Goal: Task Accomplishment & Management: Complete application form

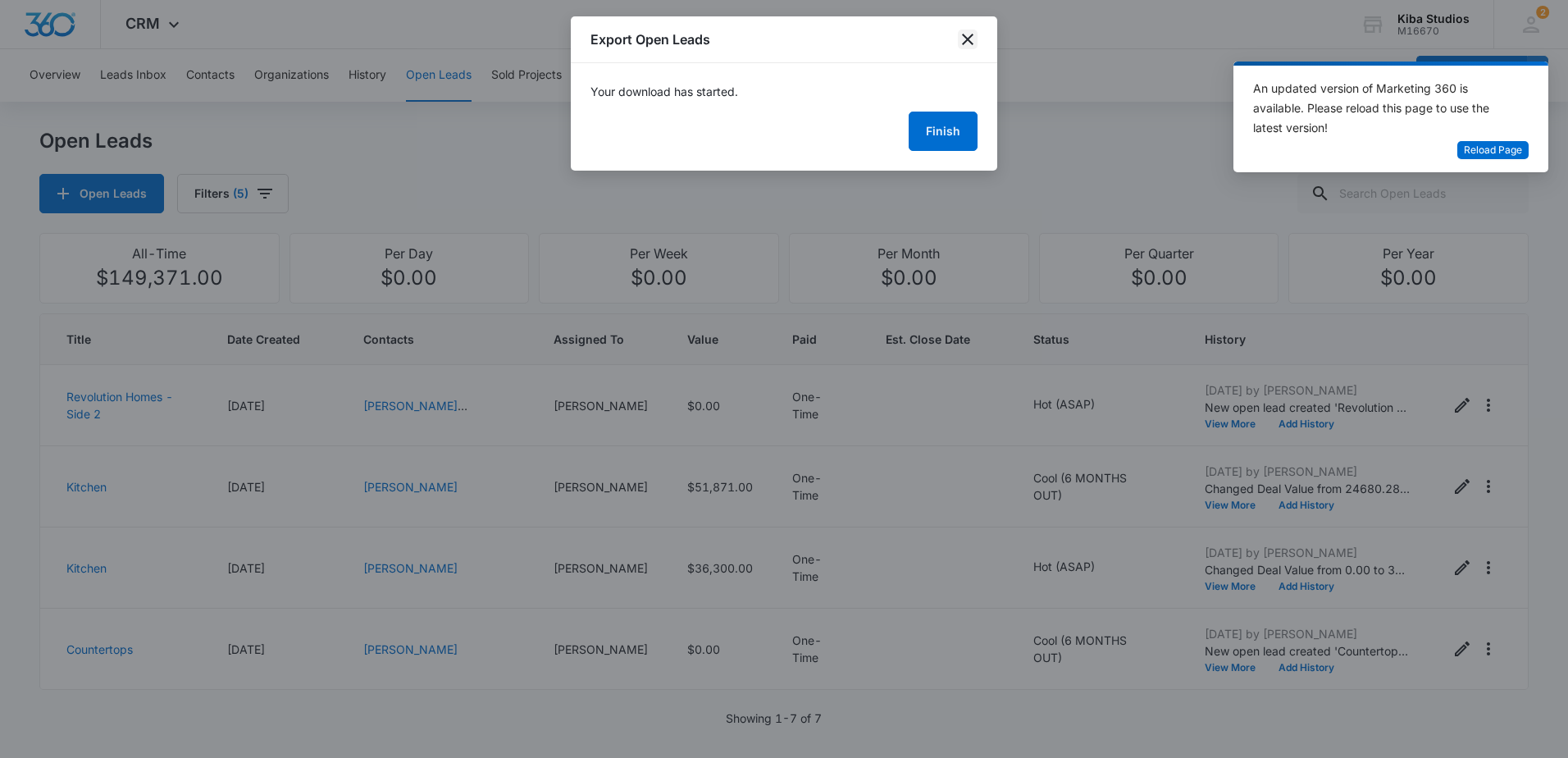
click at [972, 36] on icon "close" at bounding box center [968, 39] width 12 height 12
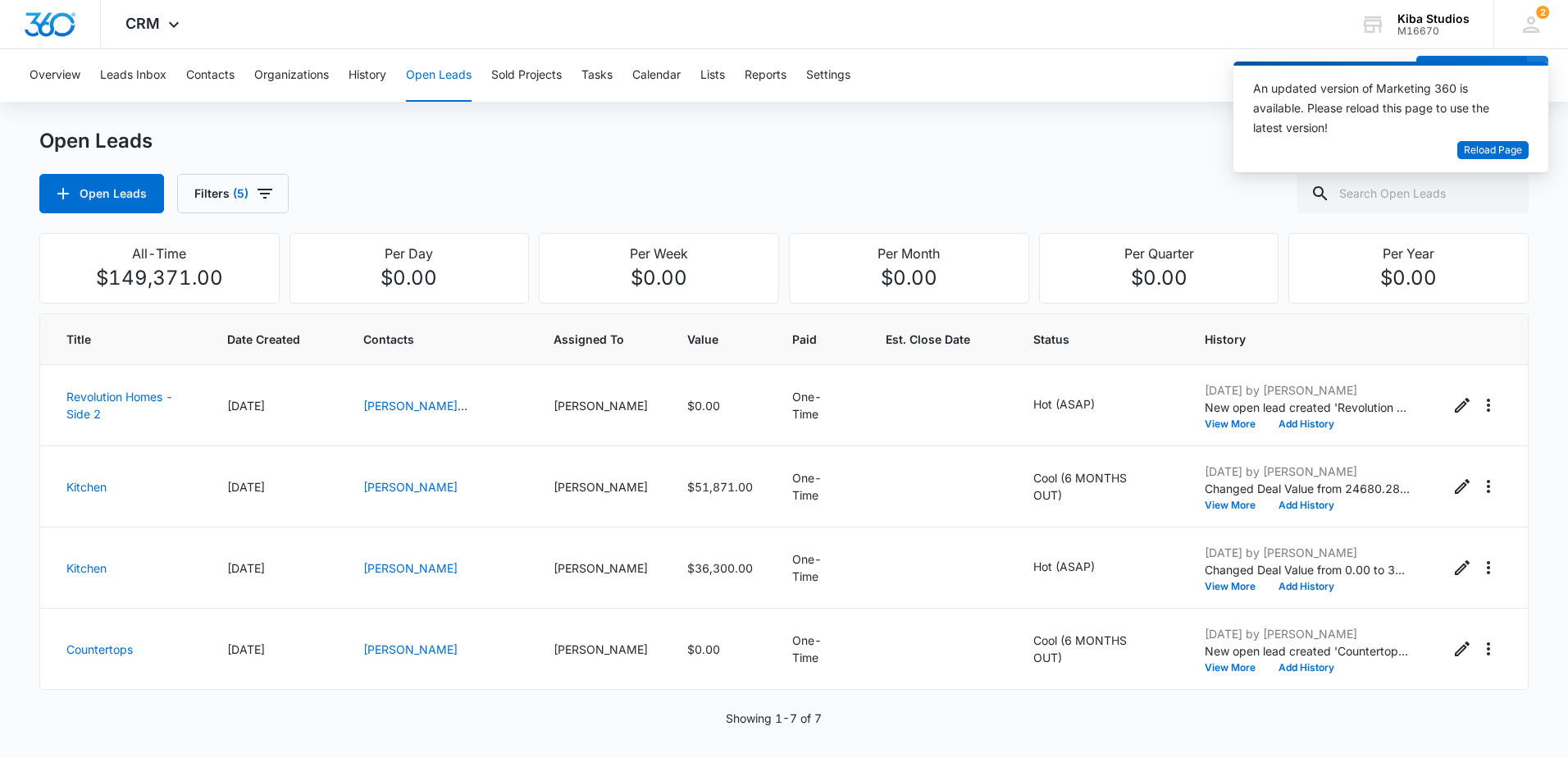
click at [1481, 139] on div "An updated version of Marketing 360 is available. Please reload this page to us…" at bounding box center [1381, 110] width 256 height 62
click at [1468, 148] on span "Reload Page" at bounding box center [1492, 150] width 58 height 15
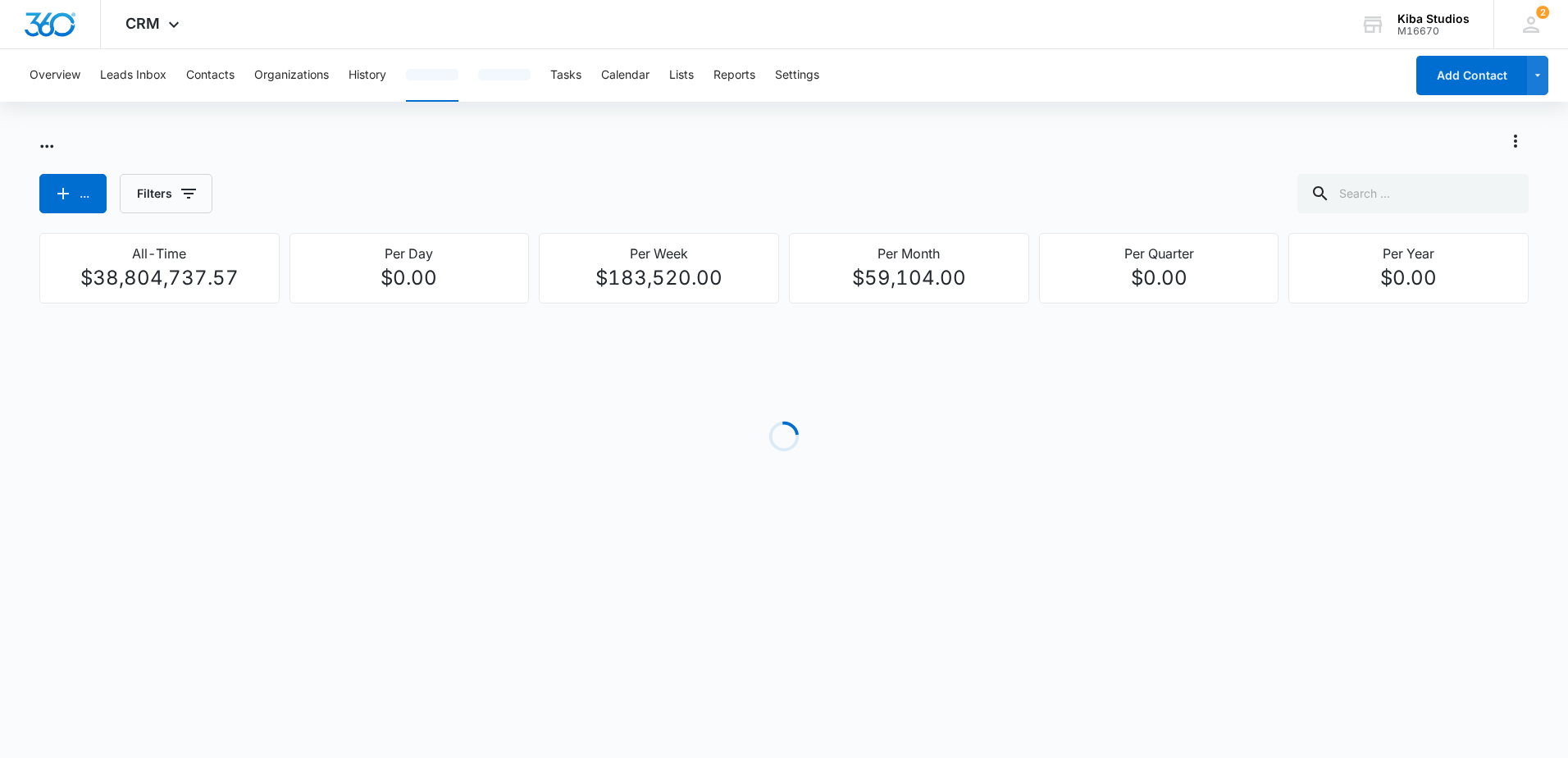
click at [508, 77] on div "button" at bounding box center [504, 74] width 53 height 12
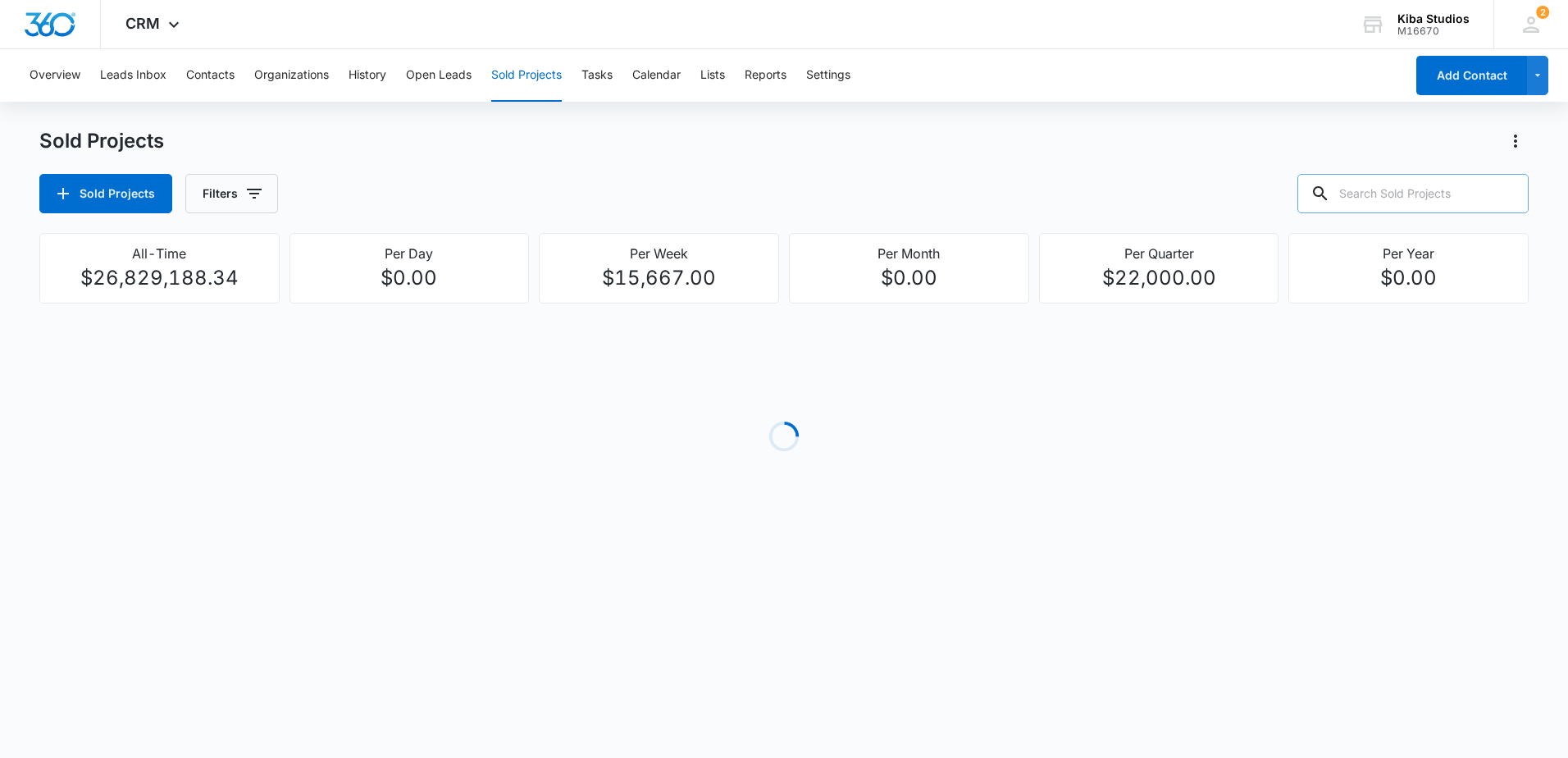
click at [1361, 195] on input "text" at bounding box center [1413, 194] width 231 height 39
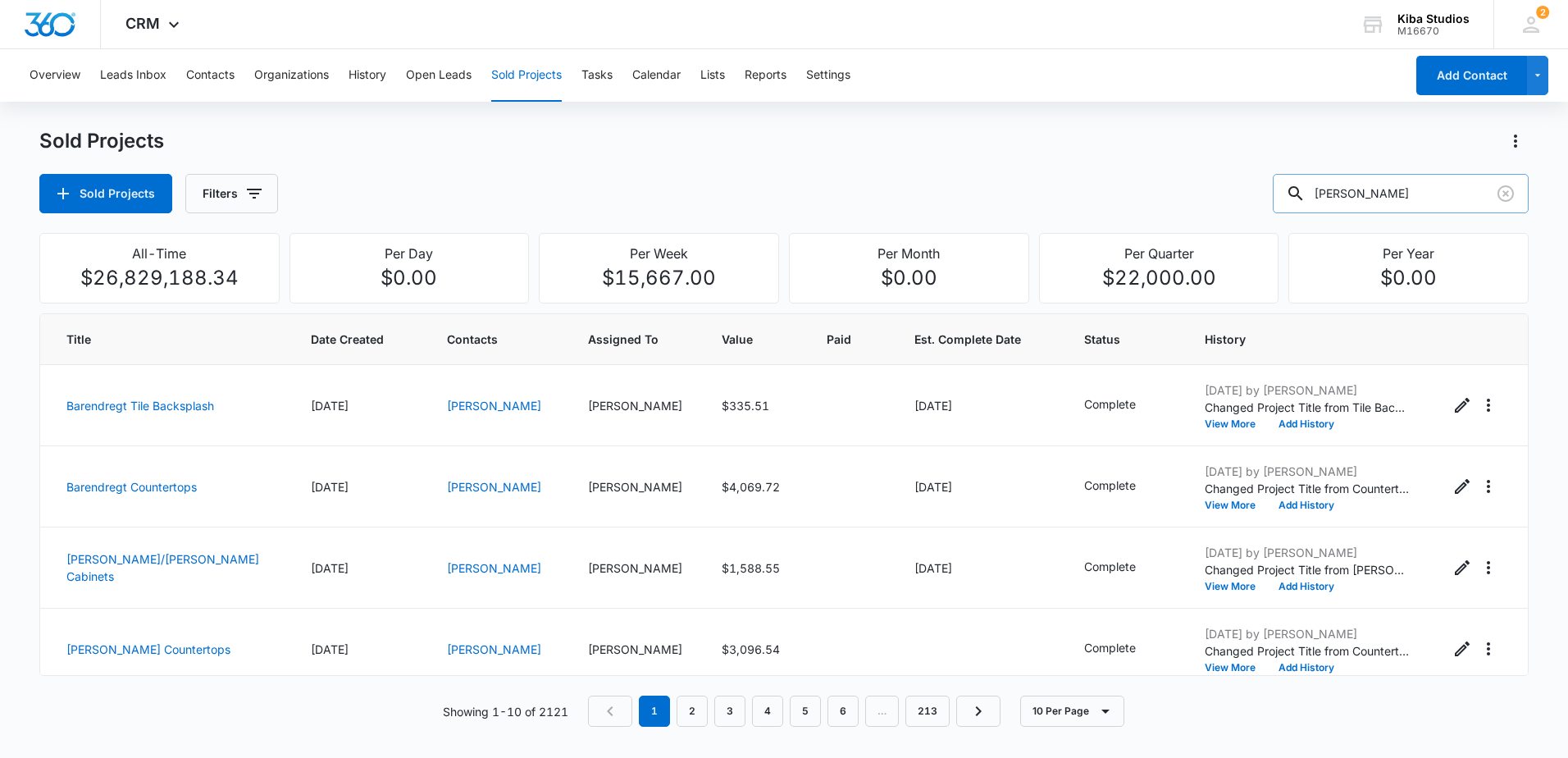
type input "paris nicholson"
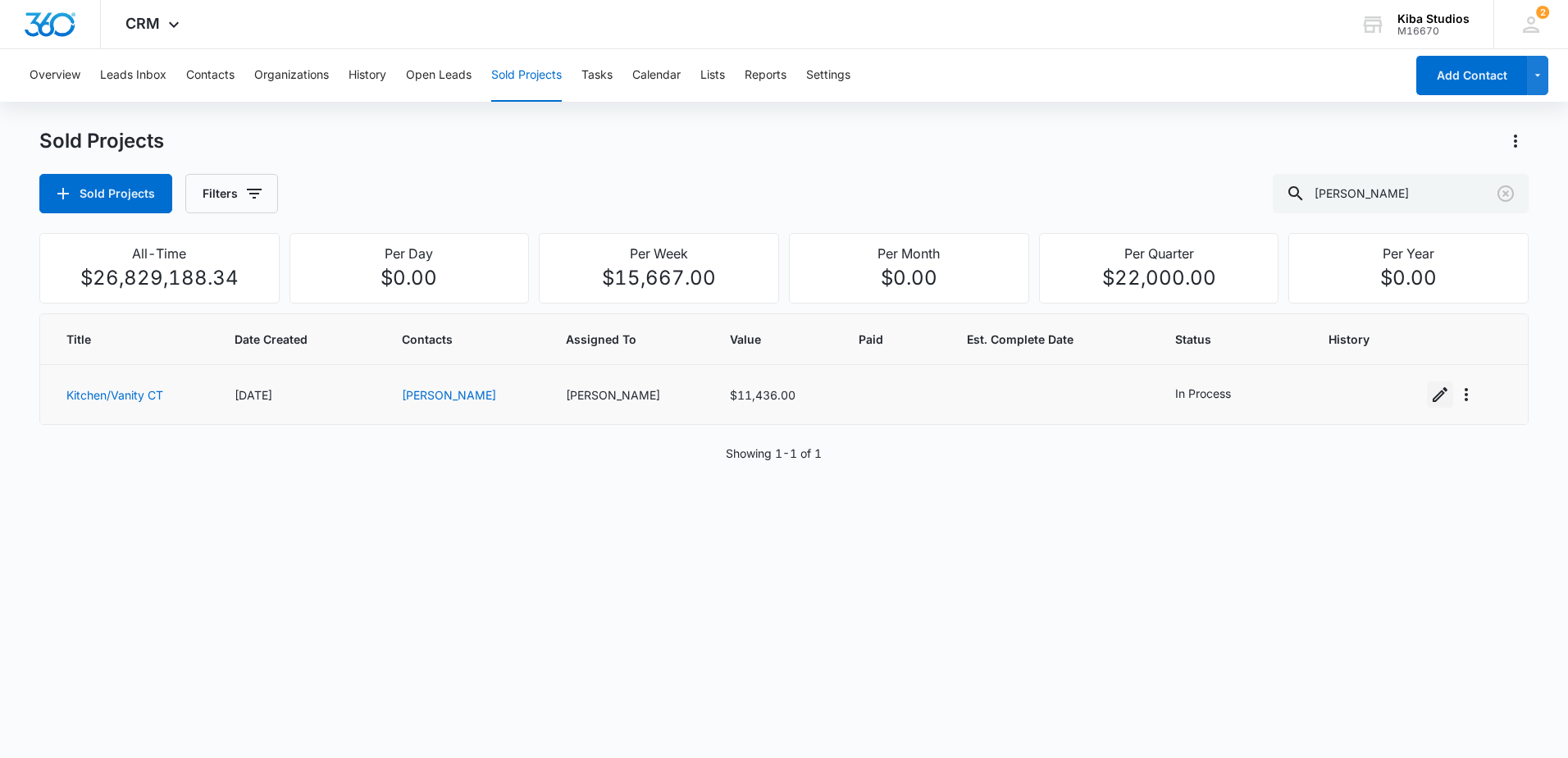
click at [1432, 401] on icon "Edit Sold Project" at bounding box center [1440, 394] width 15 height 15
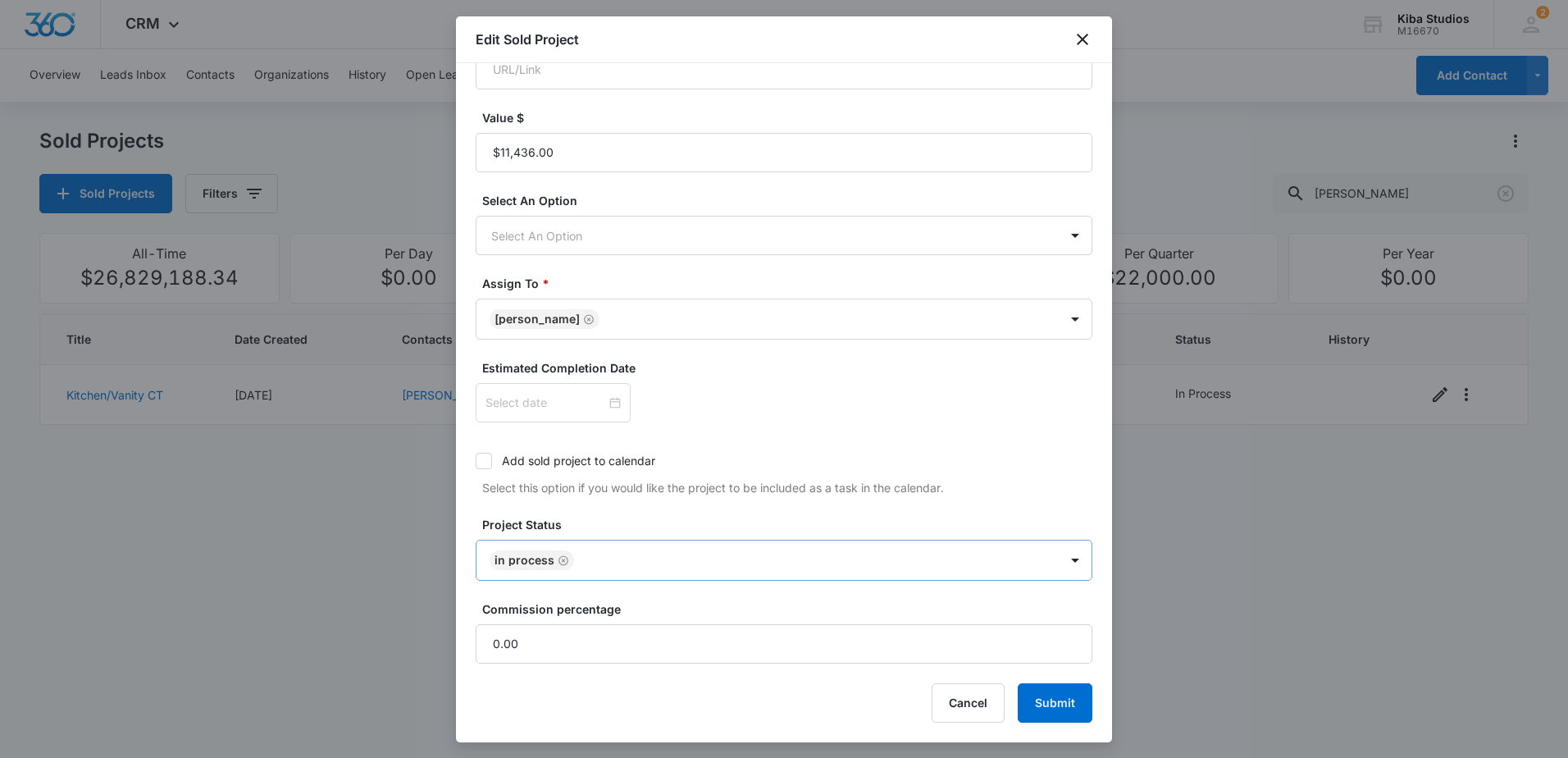
click at [565, 559] on icon "Remove In Process" at bounding box center [563, 561] width 12 height 12
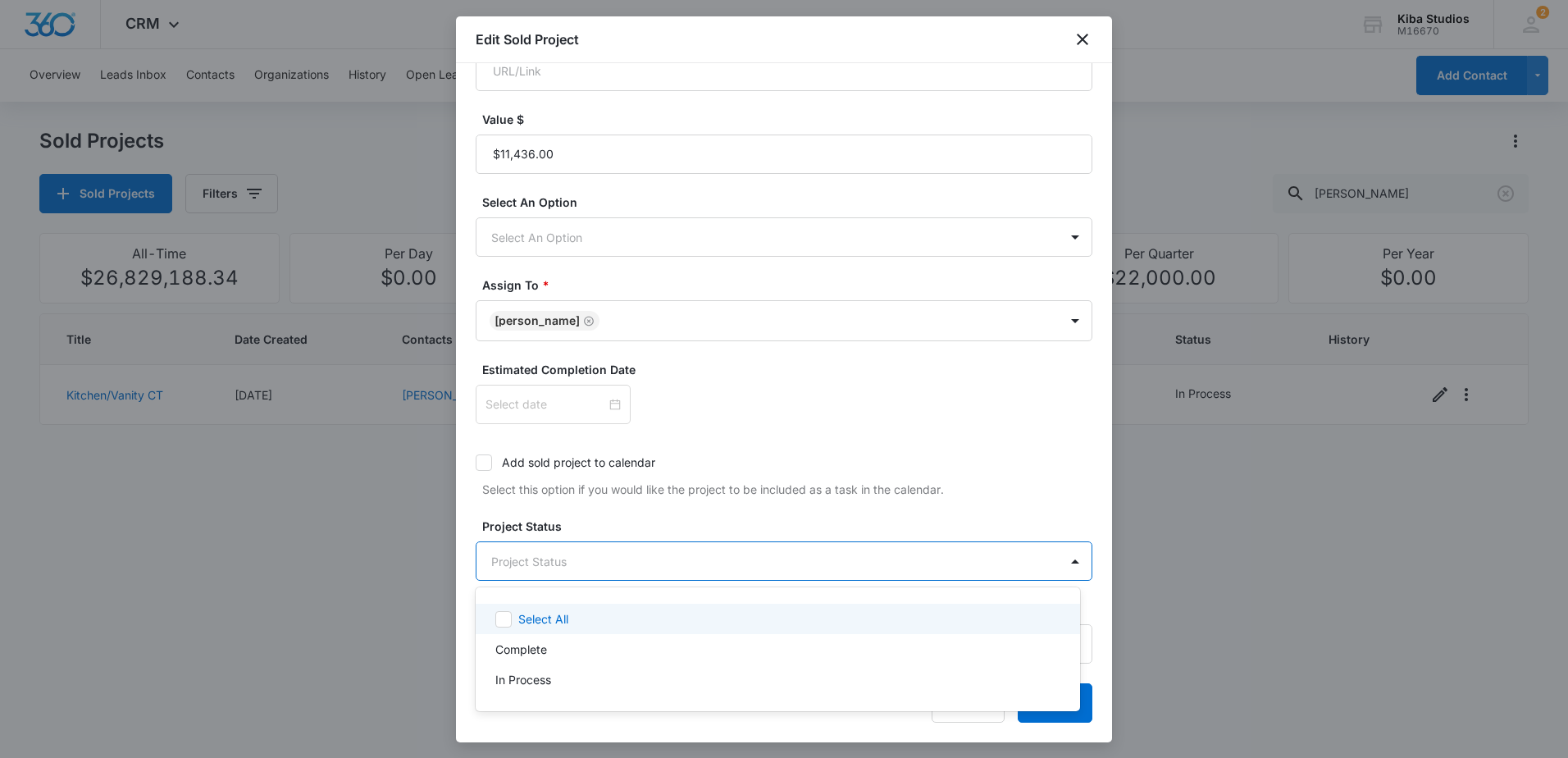
click at [681, 557] on body "CRM Apps Reputation Websites Forms CRM Email Social Scheduling Content Ads Inte…" at bounding box center [784, 379] width 1568 height 758
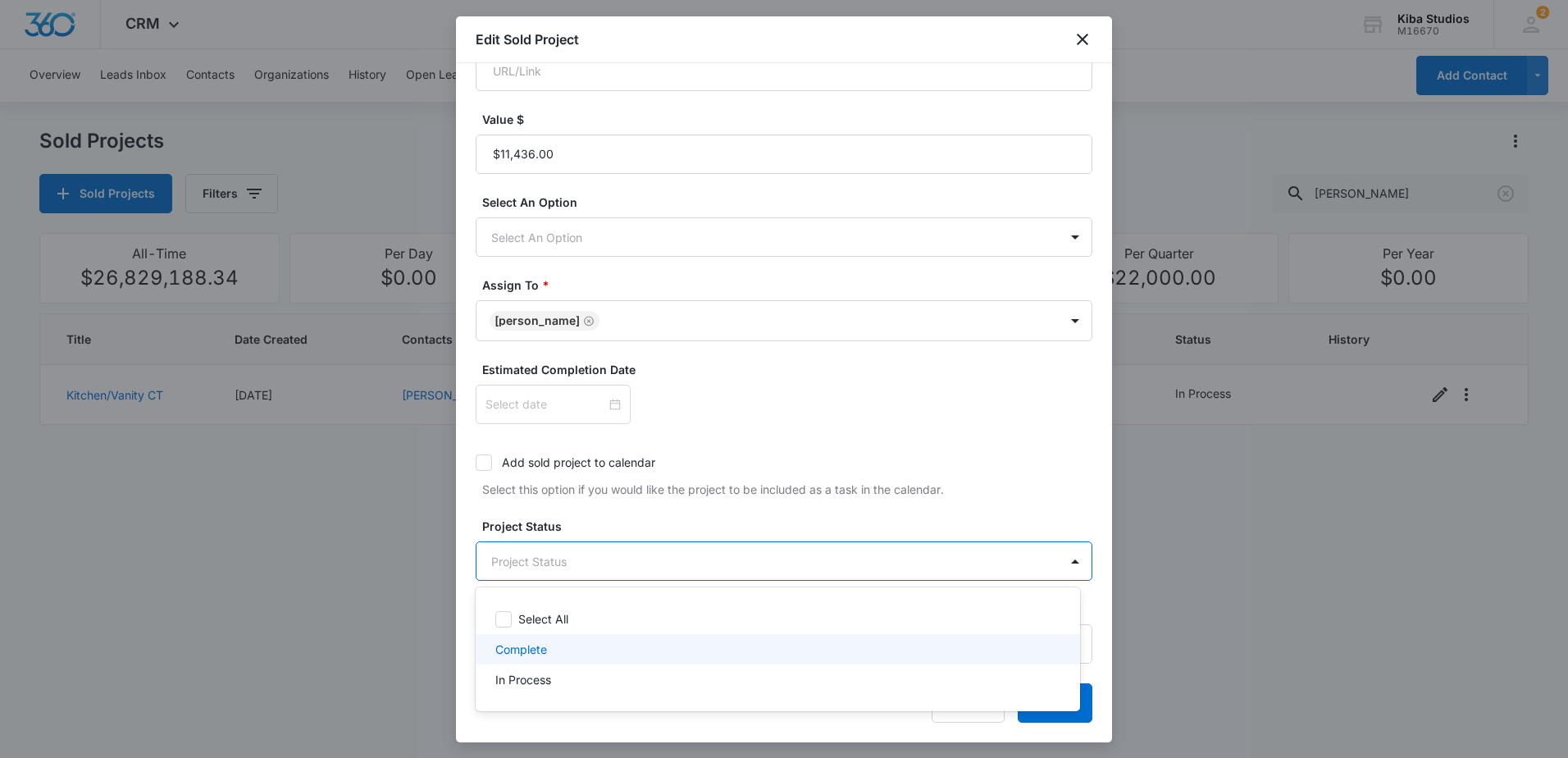
click at [607, 653] on div "Complete" at bounding box center [776, 648] width 562 height 17
click at [903, 439] on div at bounding box center [784, 379] width 1568 height 758
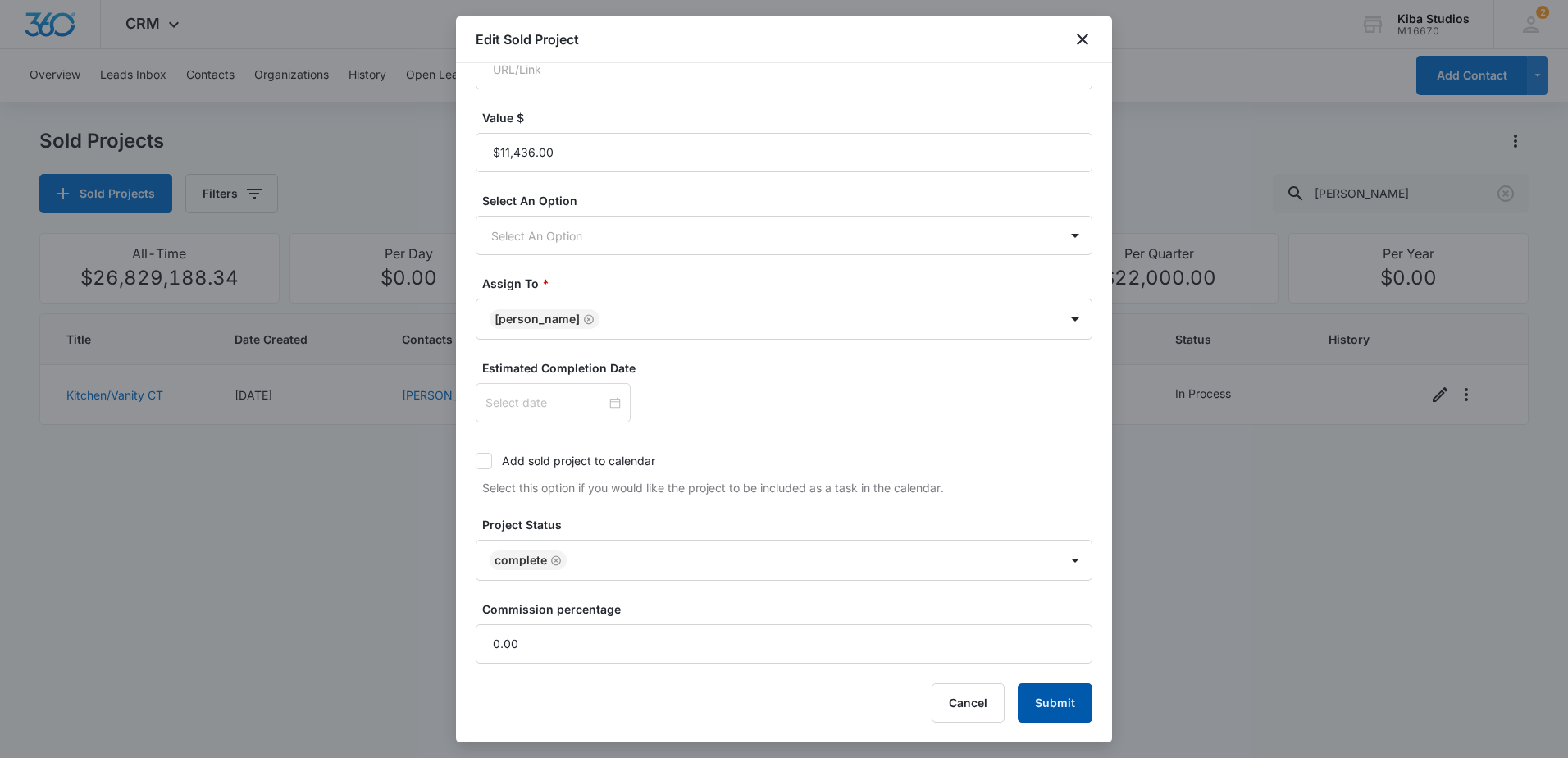
click at [1055, 700] on button "Submit" at bounding box center [1055, 703] width 75 height 39
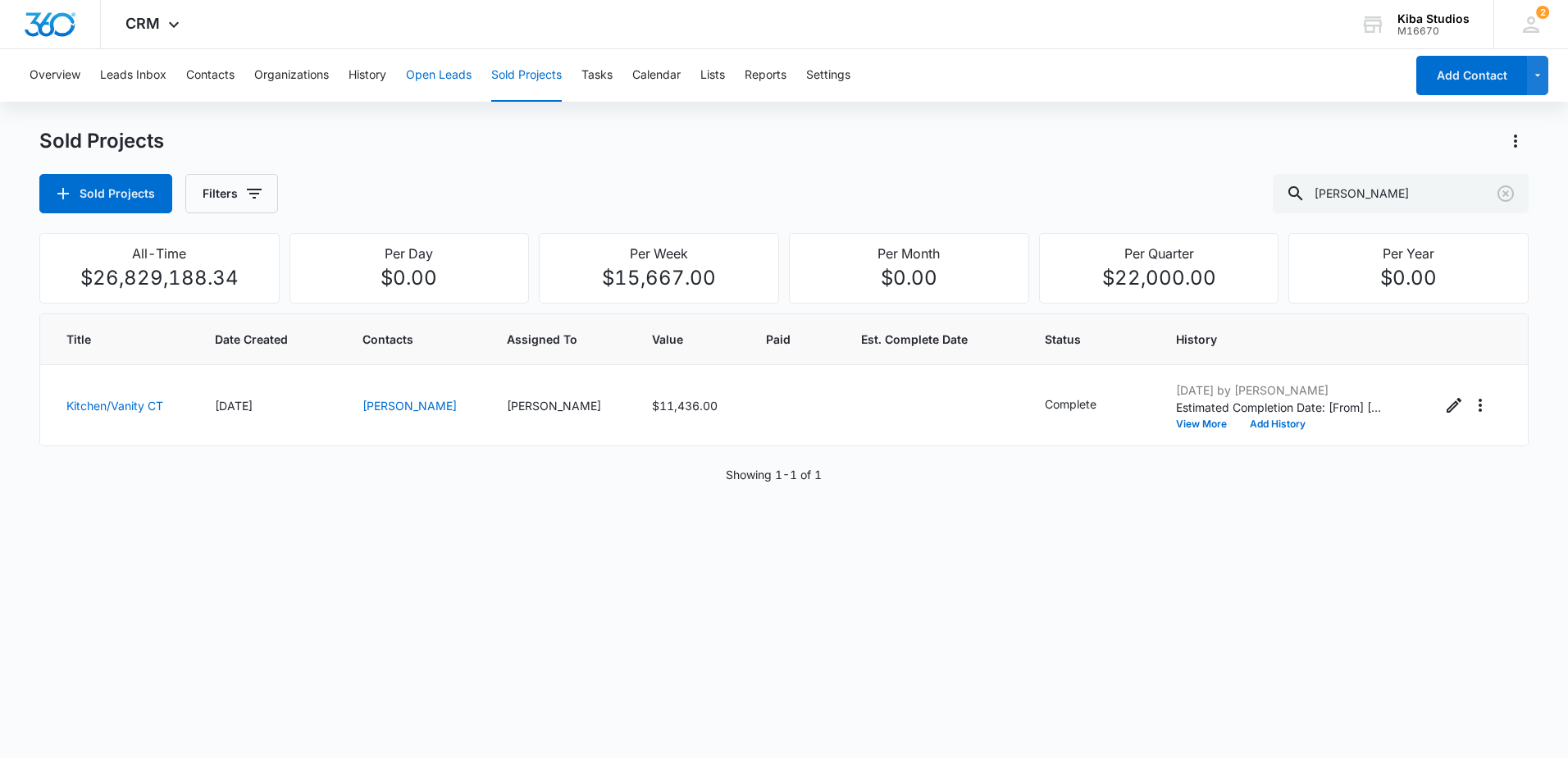
click at [442, 76] on button "Open Leads" at bounding box center [439, 75] width 66 height 53
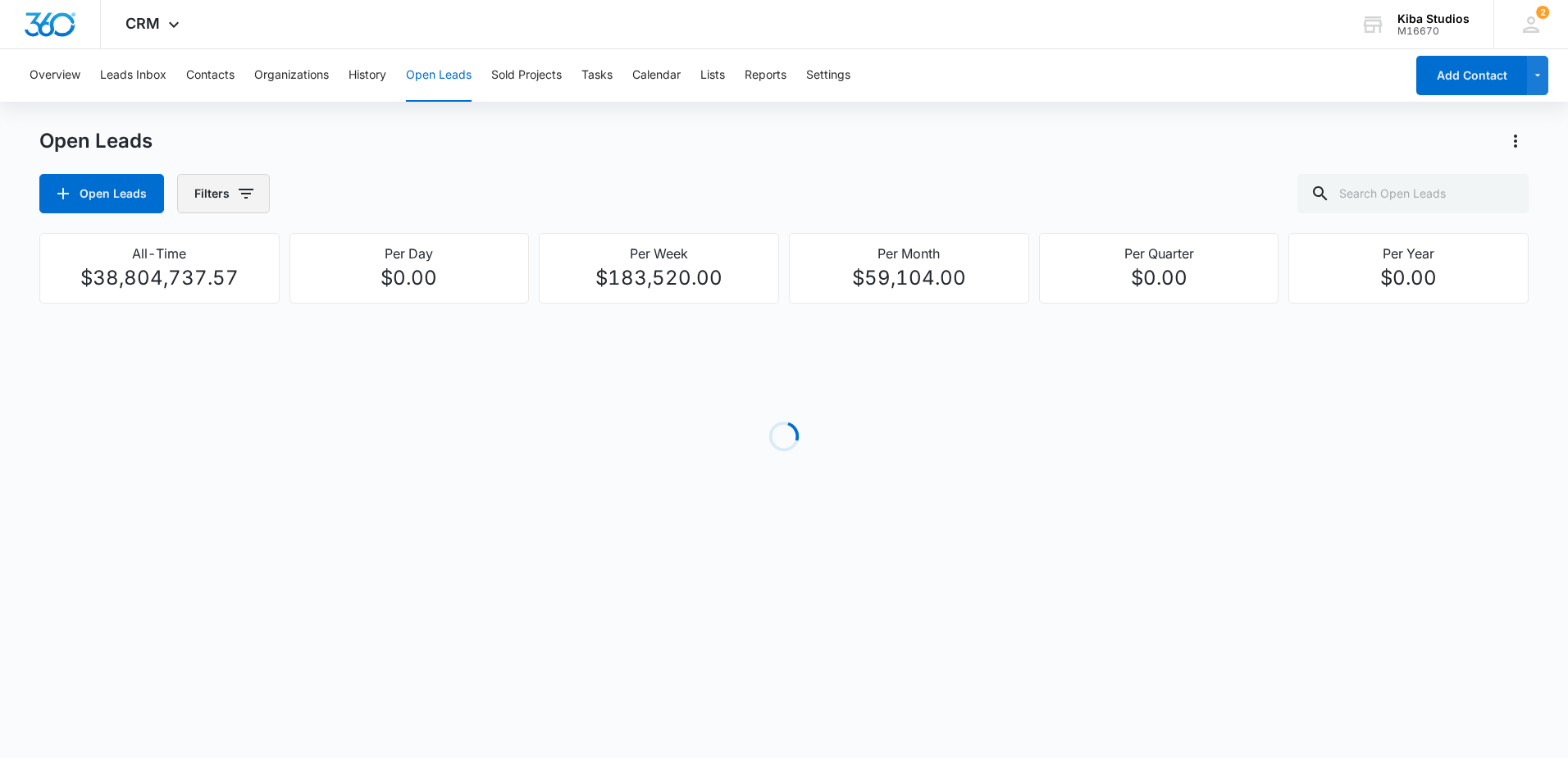
click at [248, 194] on icon "button" at bounding box center [246, 193] width 15 height 10
click at [365, 301] on icon "Show Assigned To filters" at bounding box center [371, 296] width 20 height 20
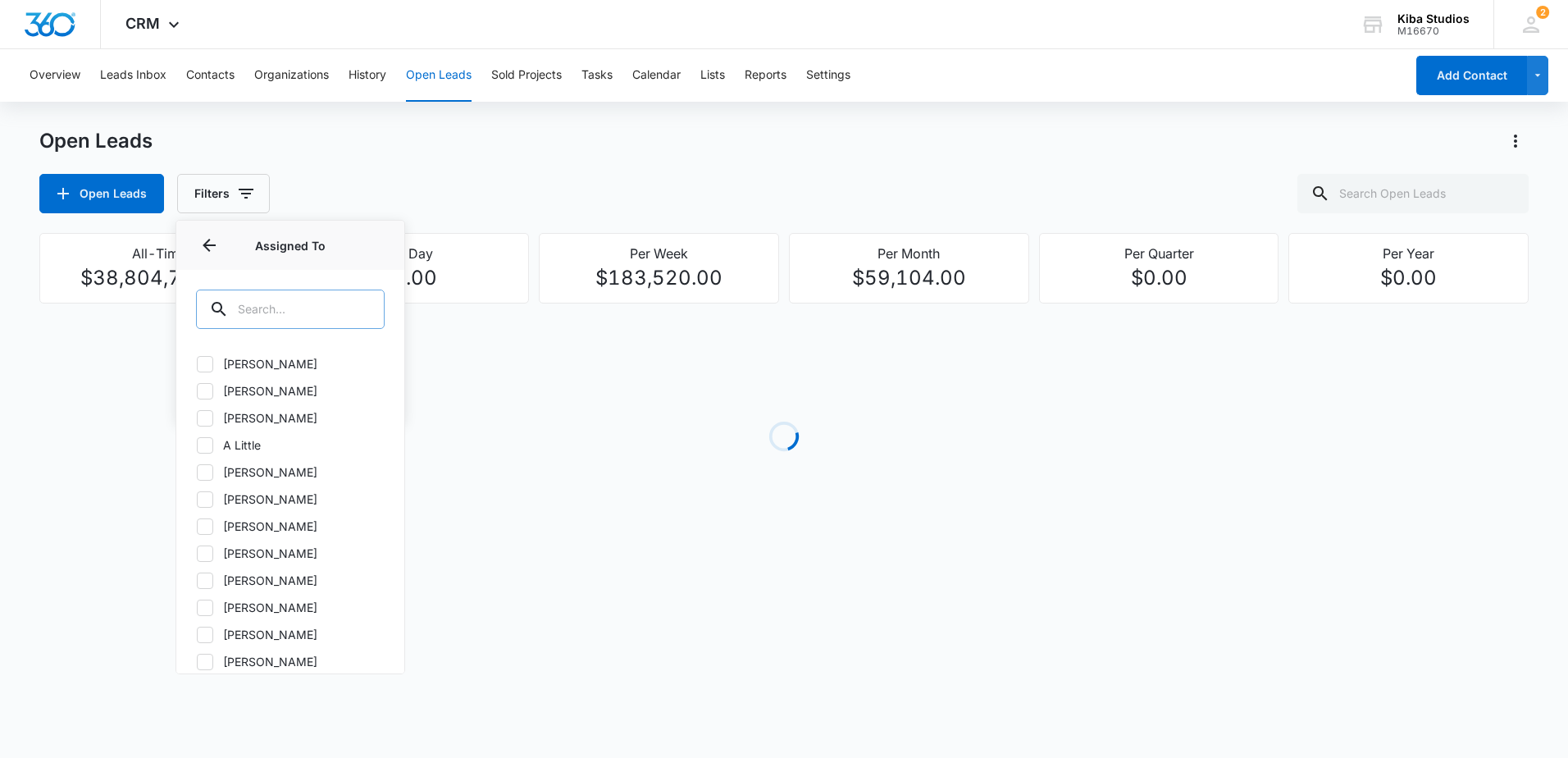
click at [328, 306] on input "text" at bounding box center [290, 309] width 188 height 39
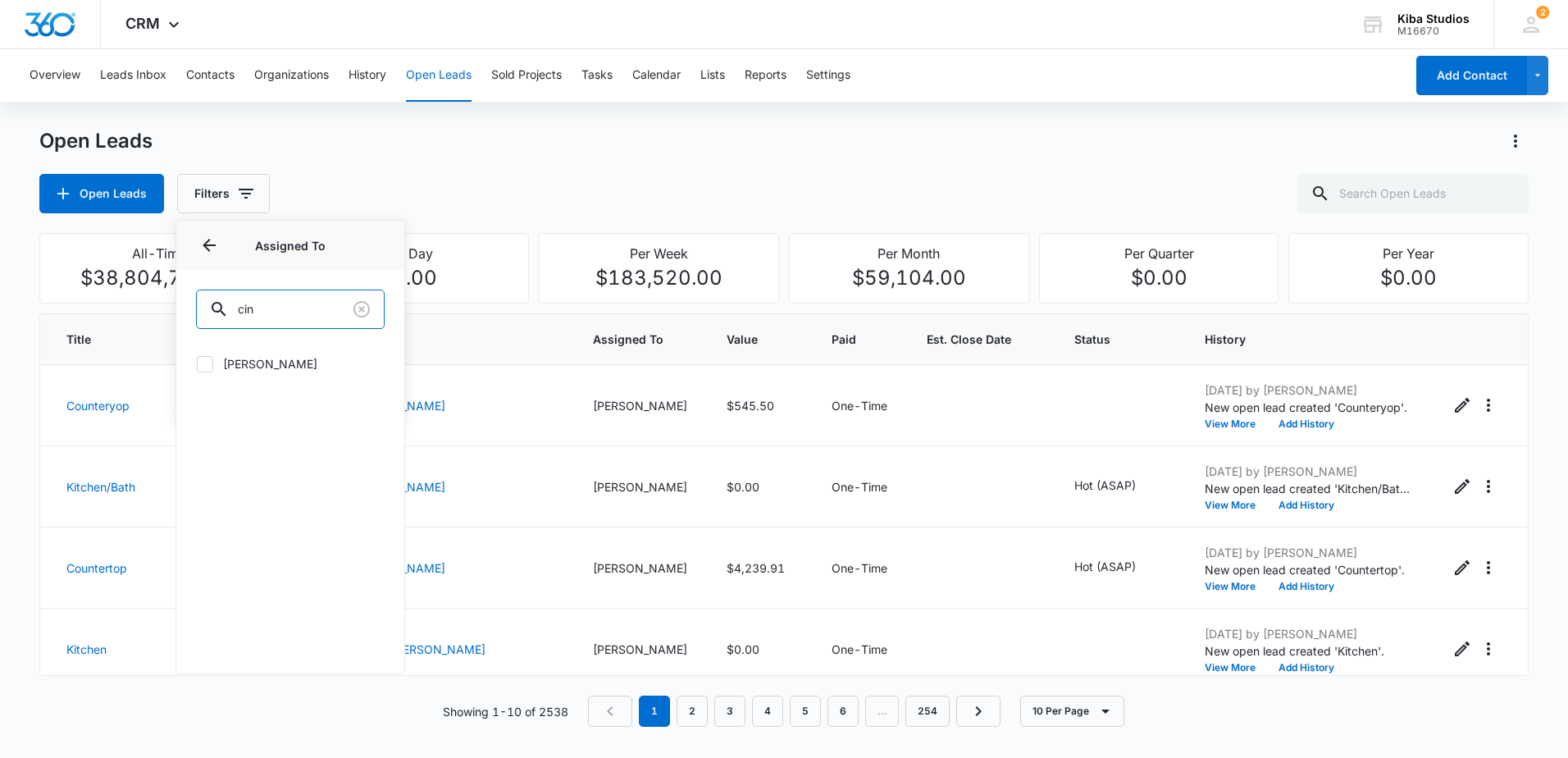
type input "cin"
click at [279, 356] on label "[PERSON_NAME]" at bounding box center [290, 363] width 188 height 17
click at [197, 363] on input "[PERSON_NAME]" at bounding box center [196, 363] width 1 height 1
checkbox input "true"
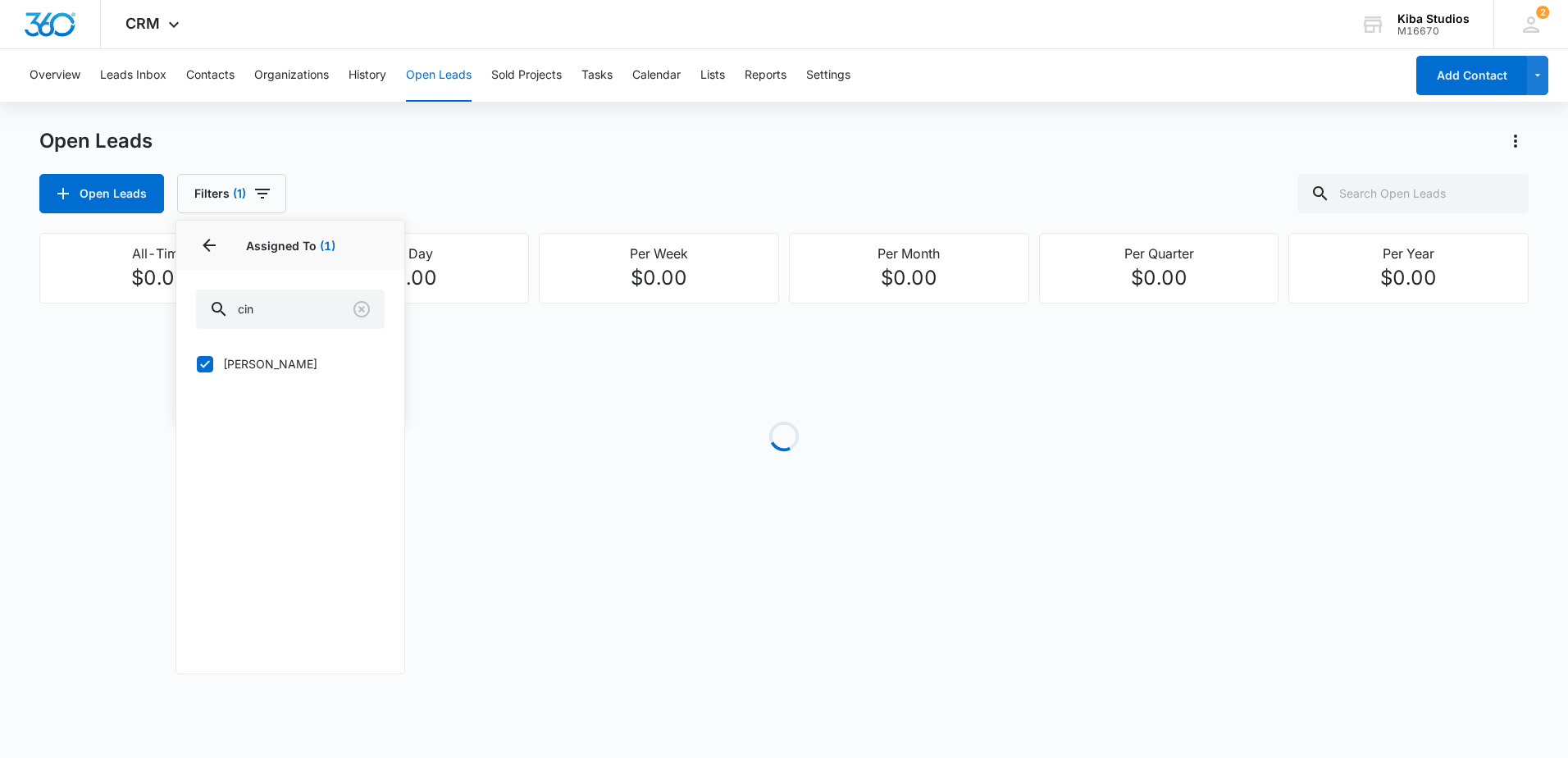
click at [623, 192] on div "Open Leads Filters (1) Assigned By Assigned To 1 Assigned To (1) cin Cinthya Es…" at bounding box center [784, 194] width 1490 height 39
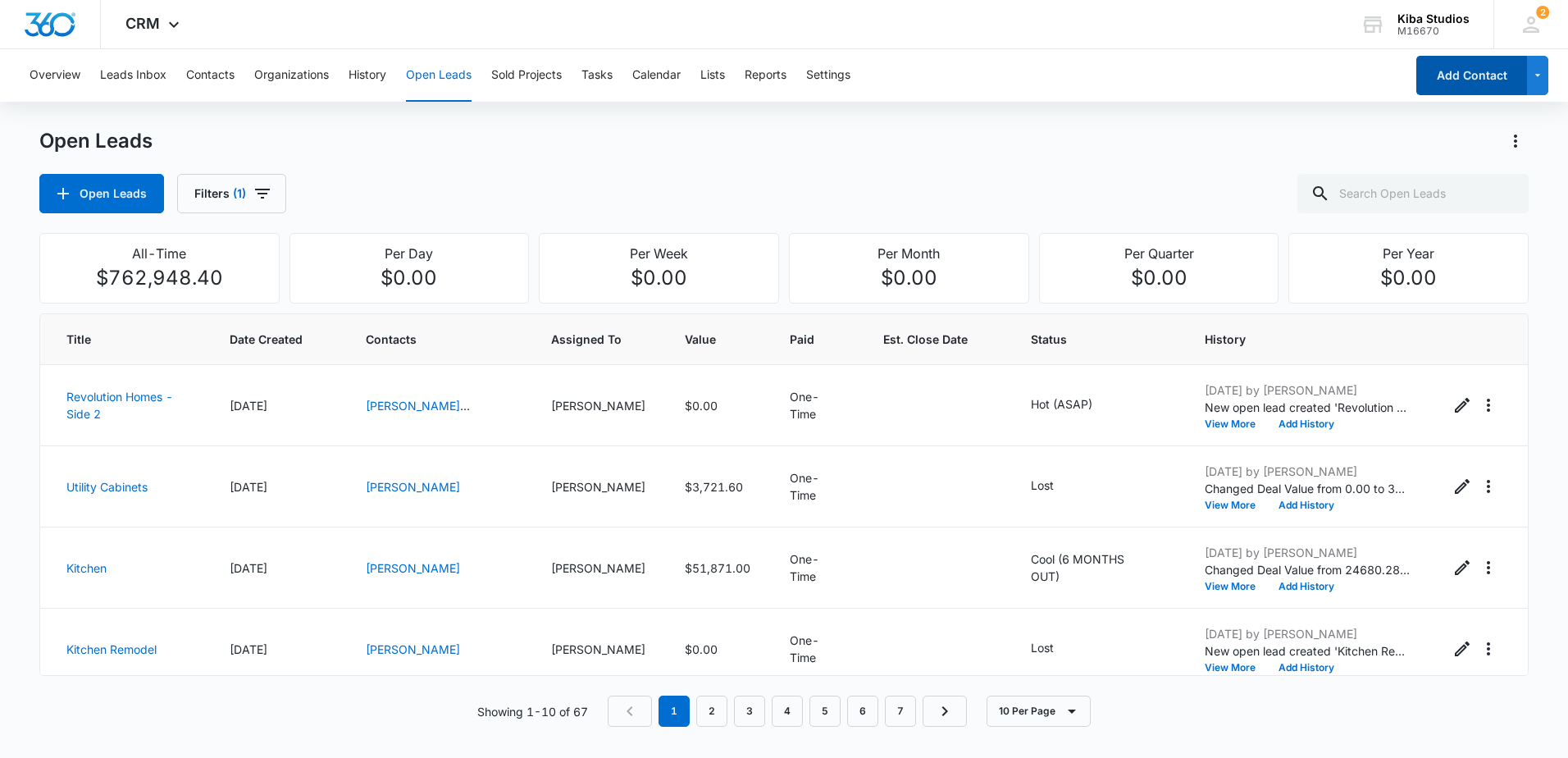
click at [1444, 79] on button "Add Contact" at bounding box center [1472, 76] width 111 height 39
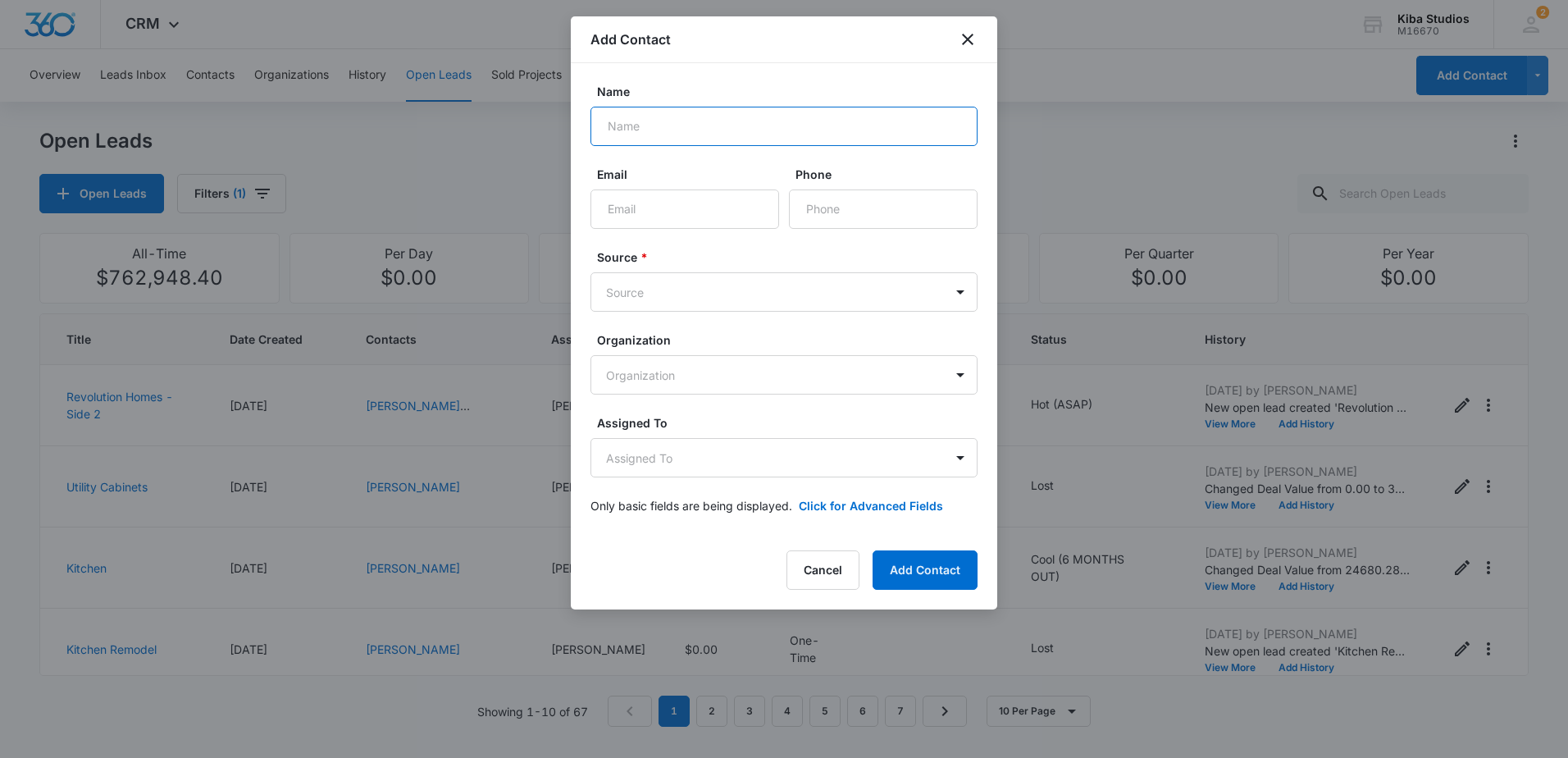
click at [718, 129] on input "Name" at bounding box center [784, 127] width 387 height 39
type input "Tanya Graves"
click at [802, 306] on body "CRM Apps Reputation Websites Forms CRM Email Social Scheduling Content Ads Inte…" at bounding box center [784, 379] width 1568 height 758
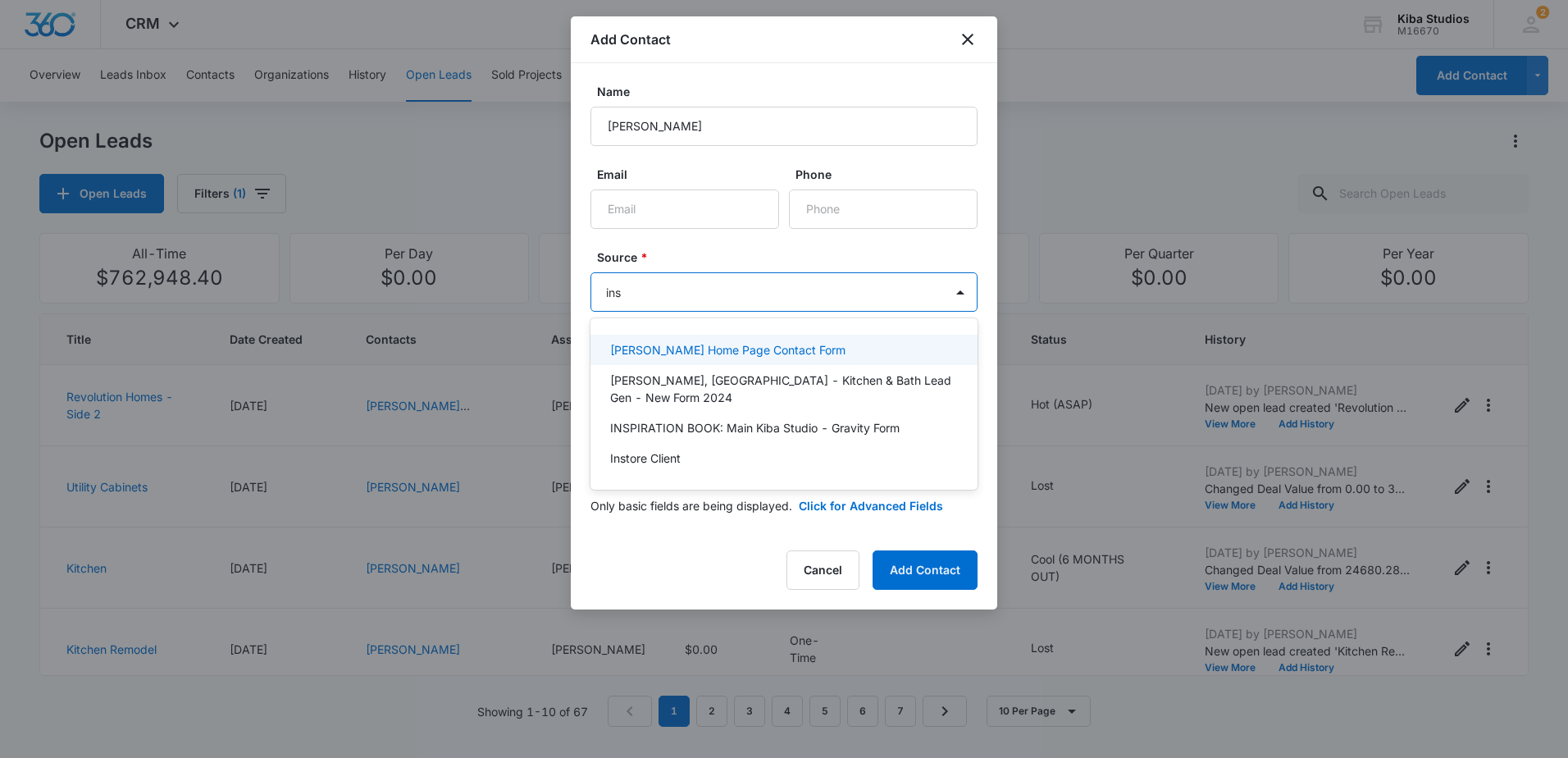
type input "inst"
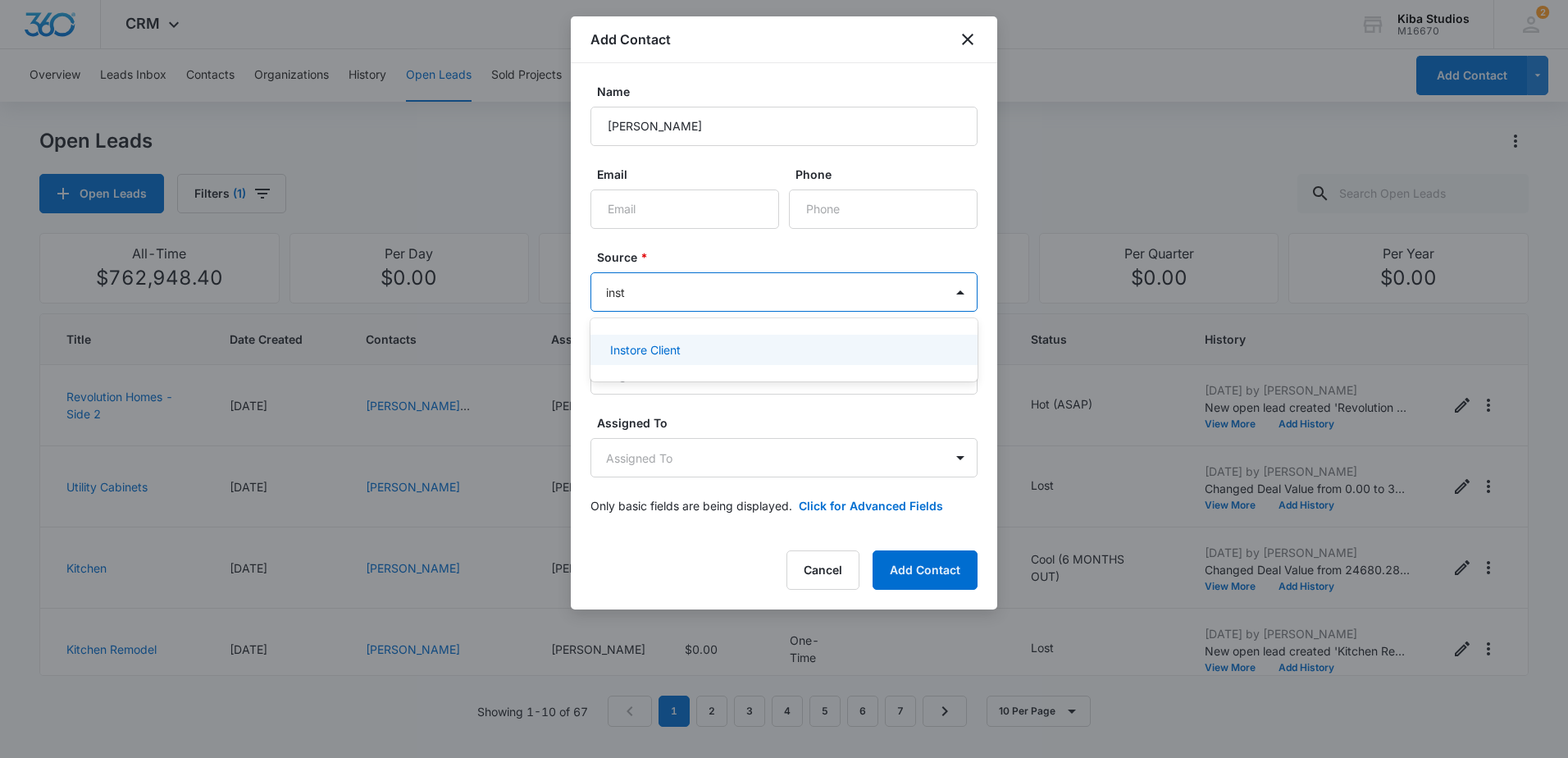
click at [788, 339] on div "Instore Client" at bounding box center [784, 350] width 387 height 30
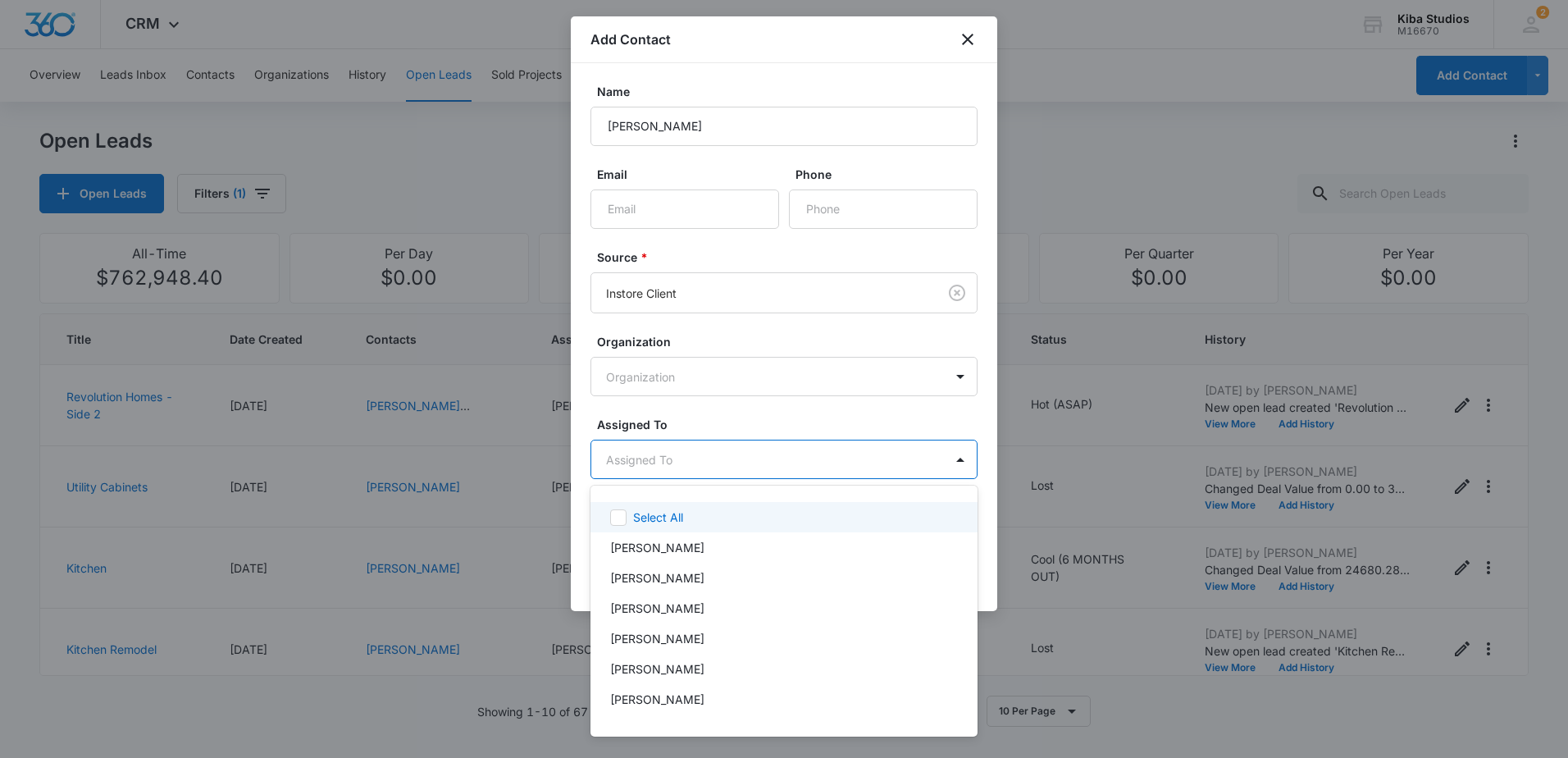
click at [760, 474] on body "CRM Apps Reputation Websites Forms CRM Email Social Scheduling Content Ads Inte…" at bounding box center [784, 379] width 1568 height 758
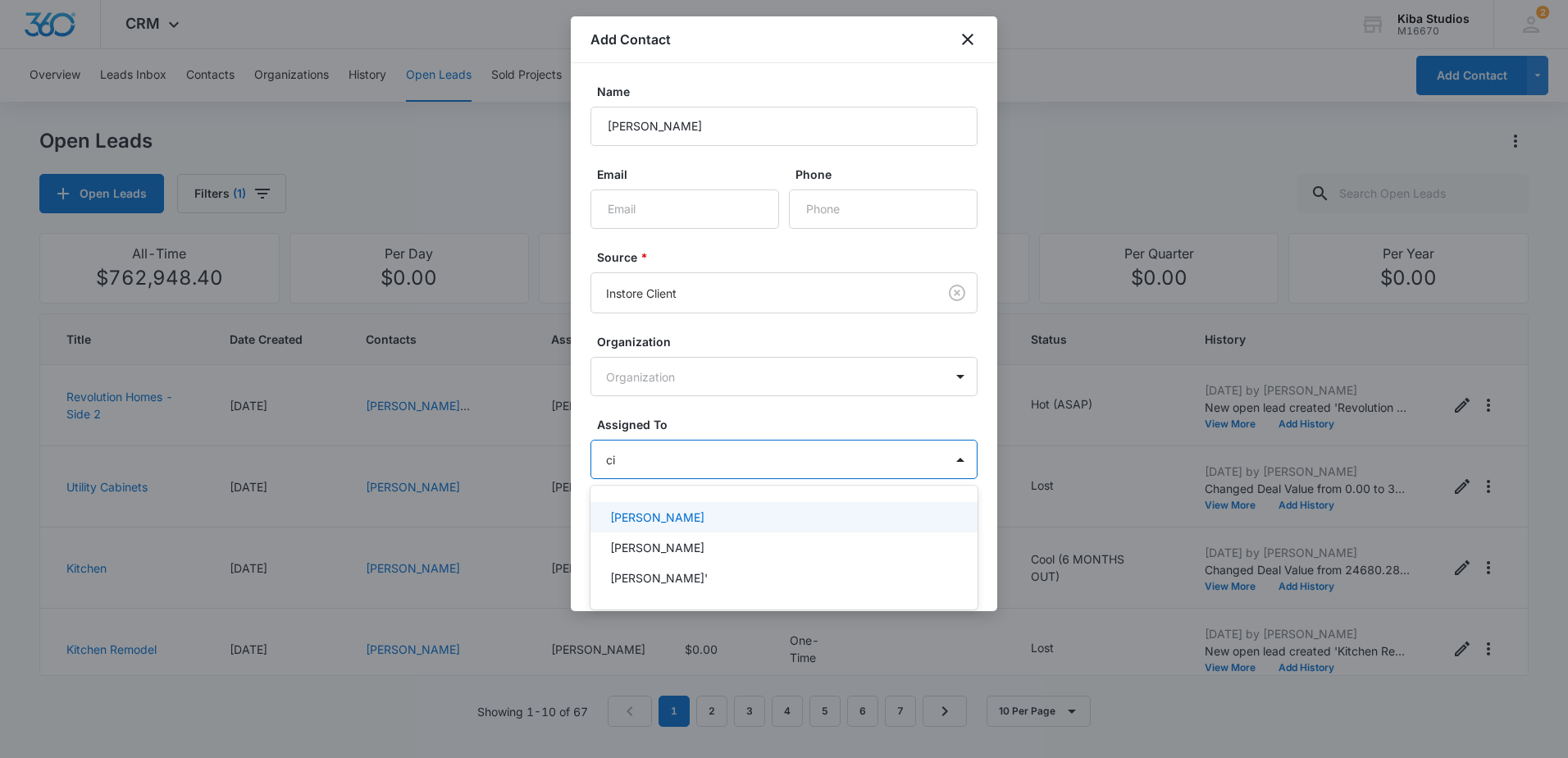
type input "cin"
click at [763, 516] on div "[PERSON_NAME]" at bounding box center [782, 516] width 344 height 17
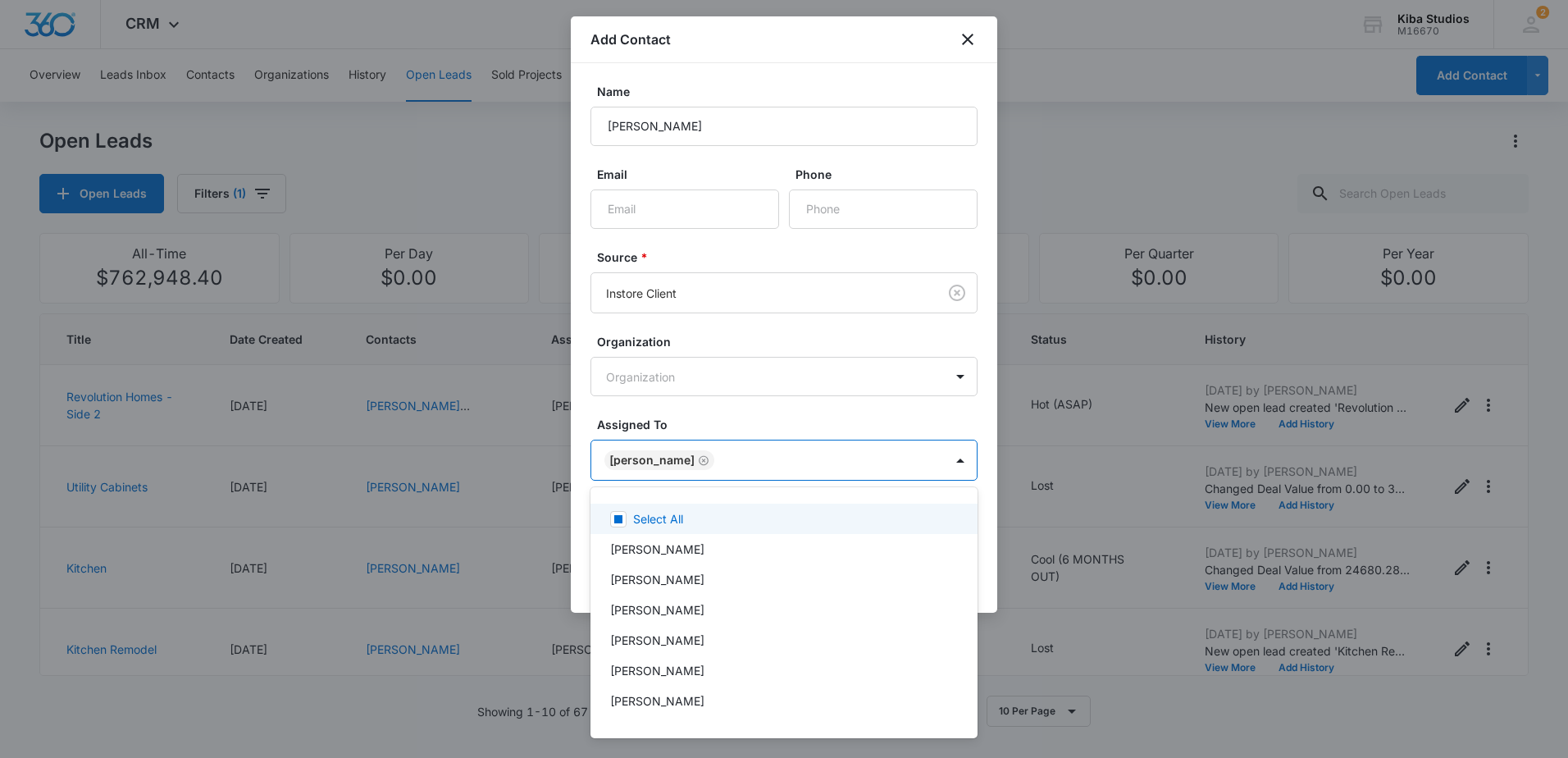
click at [779, 418] on div at bounding box center [784, 379] width 1568 height 758
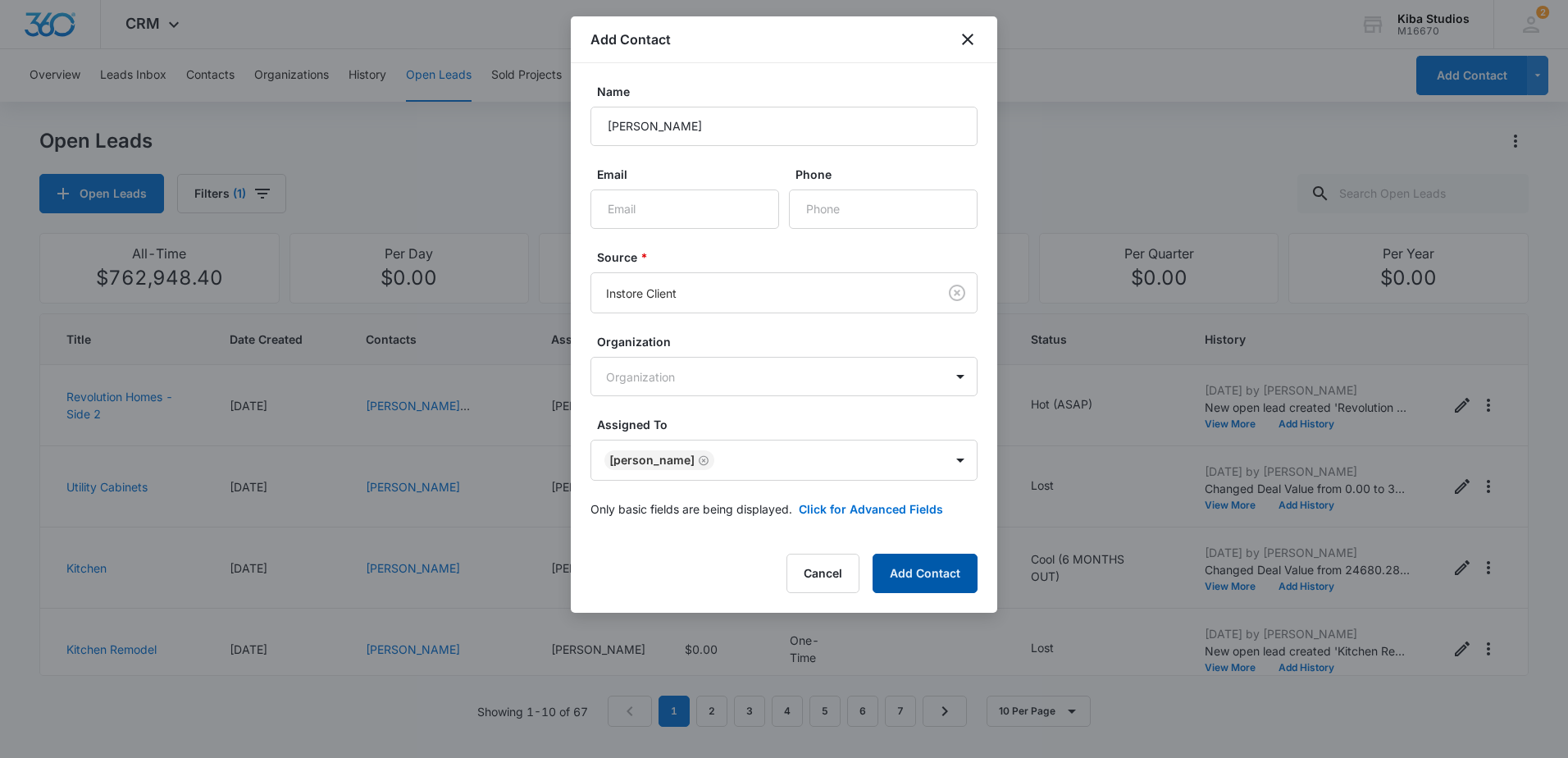
click at [923, 566] on button "Add Contact" at bounding box center [925, 573] width 105 height 39
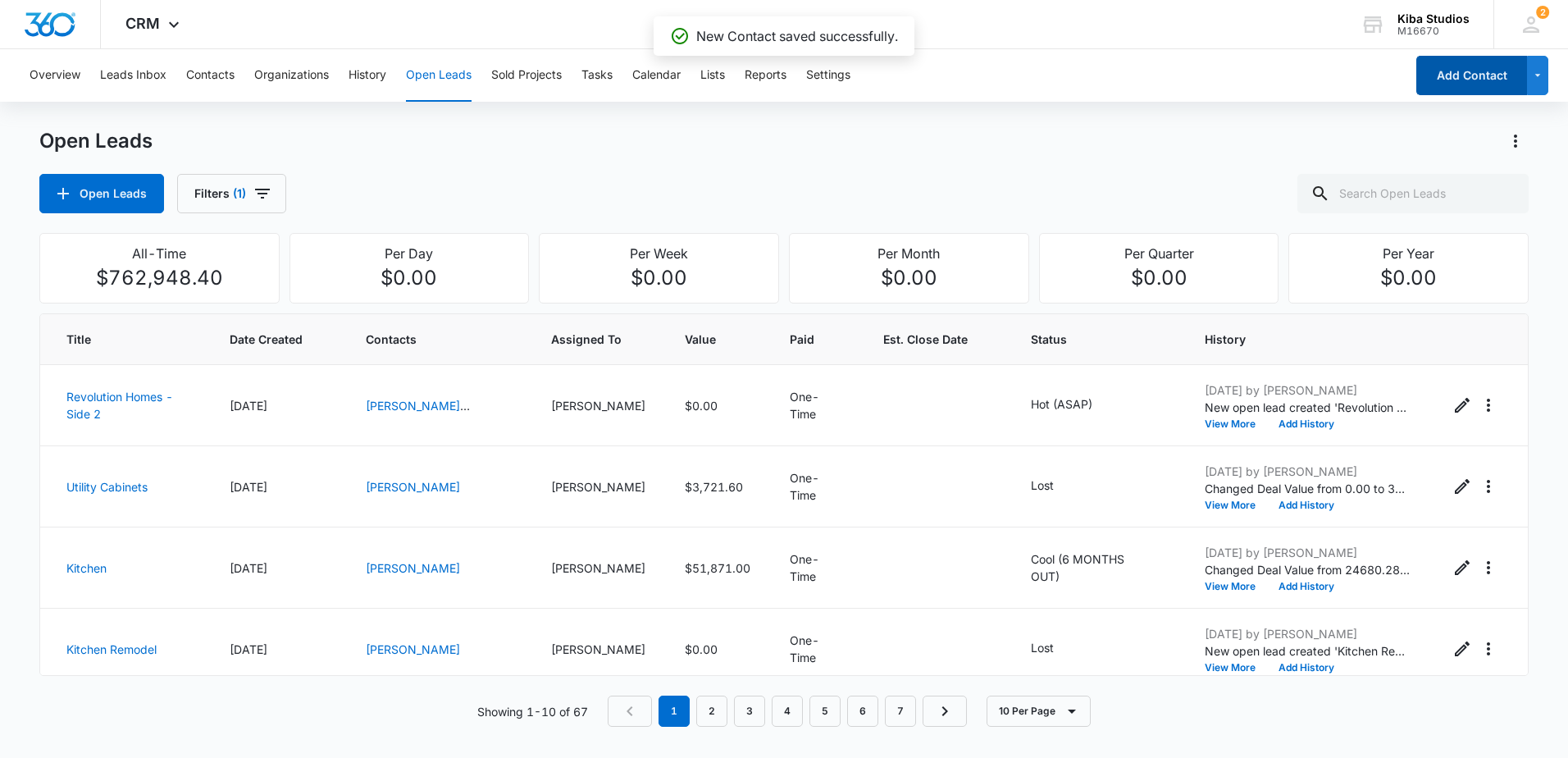
click at [1451, 85] on button "Add Contact" at bounding box center [1472, 76] width 111 height 39
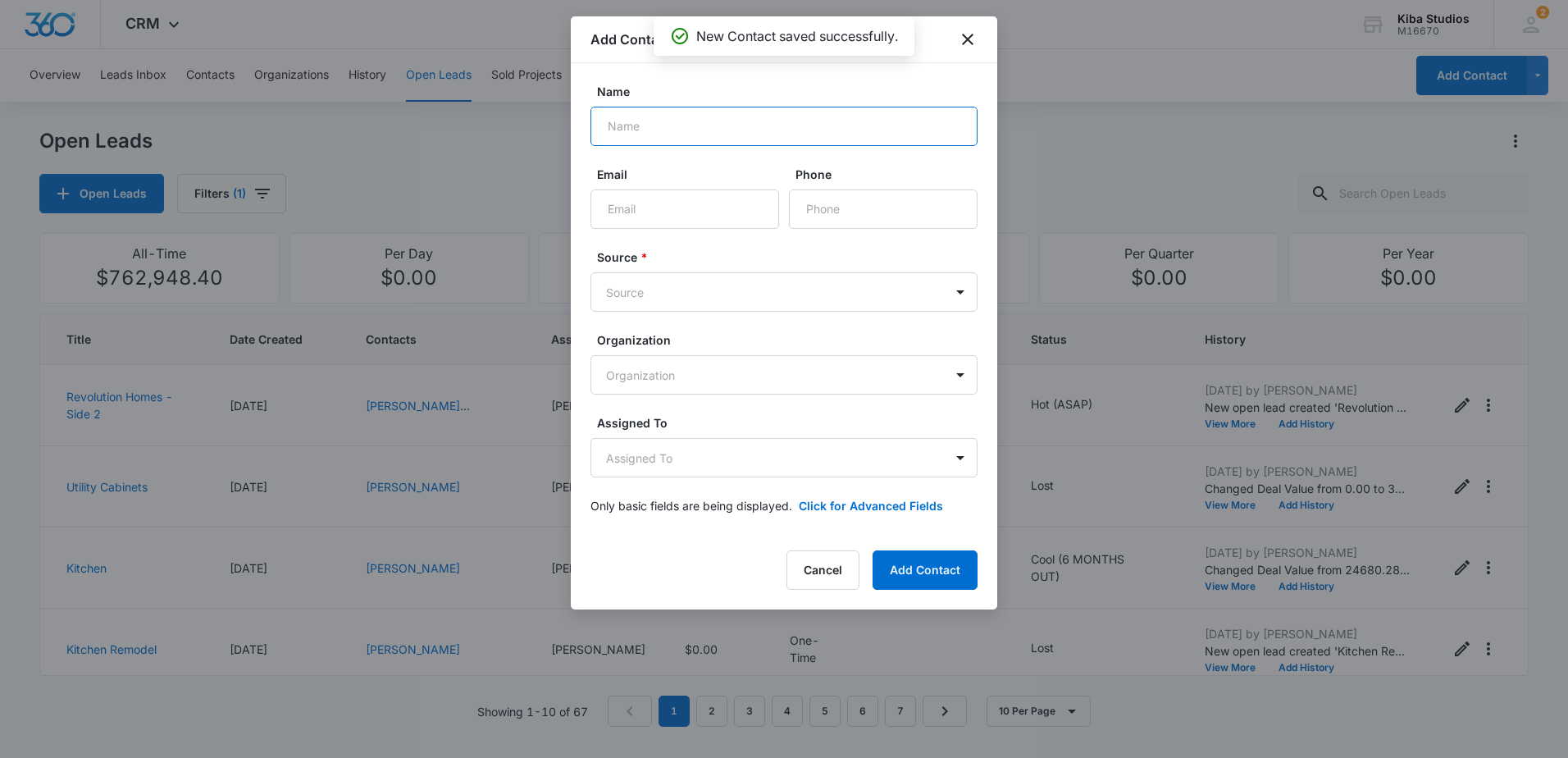
click at [868, 132] on input "Name" at bounding box center [784, 127] width 387 height 39
type input "Adria"
click at [874, 284] on body "CRM Apps Reputation Websites Forms CRM Email Social Scheduling Content Ads Inte…" at bounding box center [784, 379] width 1568 height 758
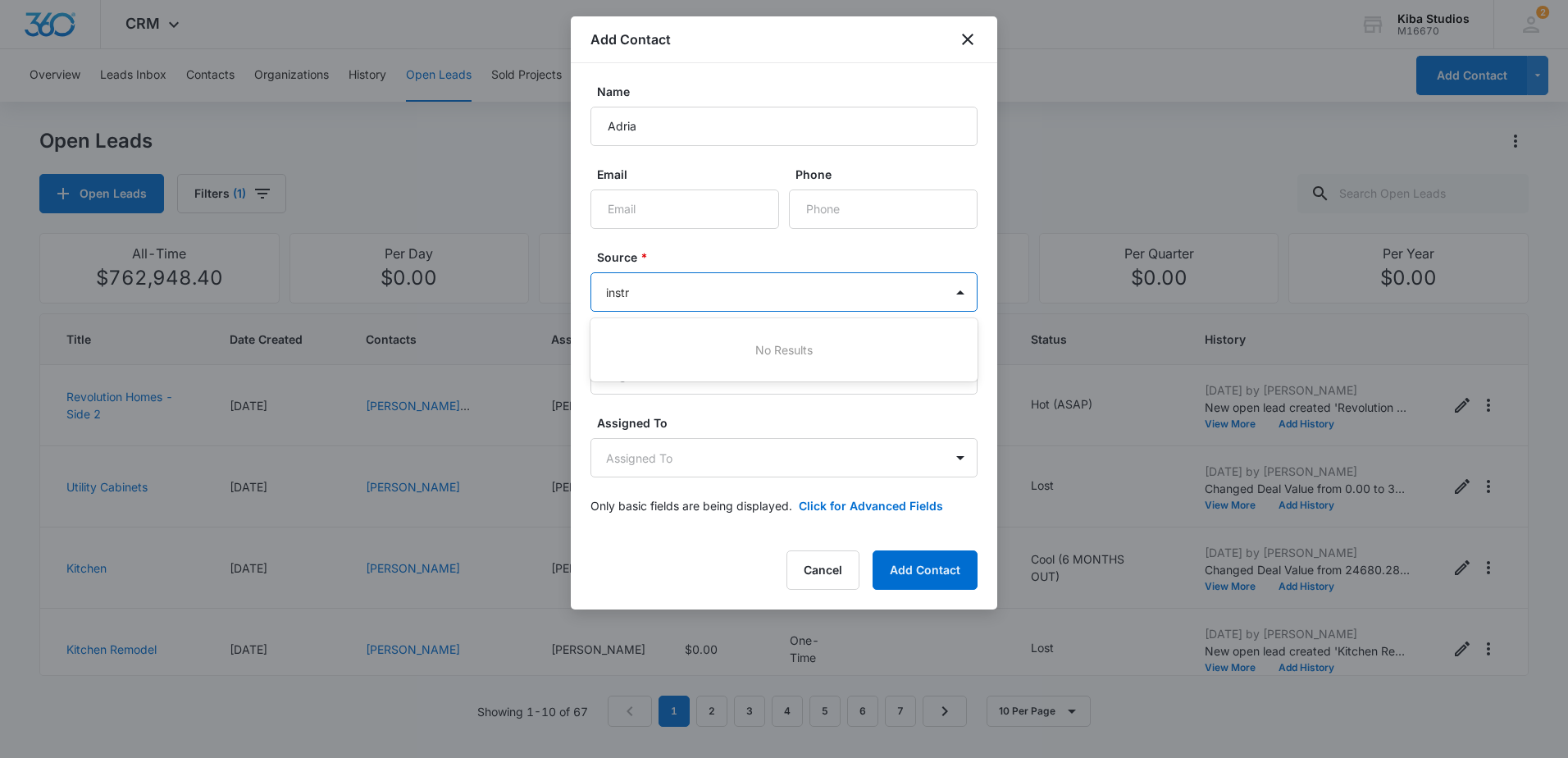
type input "inst"
click at [808, 353] on div "Instore Client" at bounding box center [782, 349] width 344 height 17
click at [812, 457] on body "CRM Apps Reputation Websites Forms CRM Email Social Scheduling Content Ads Inte…" at bounding box center [784, 379] width 1568 height 758
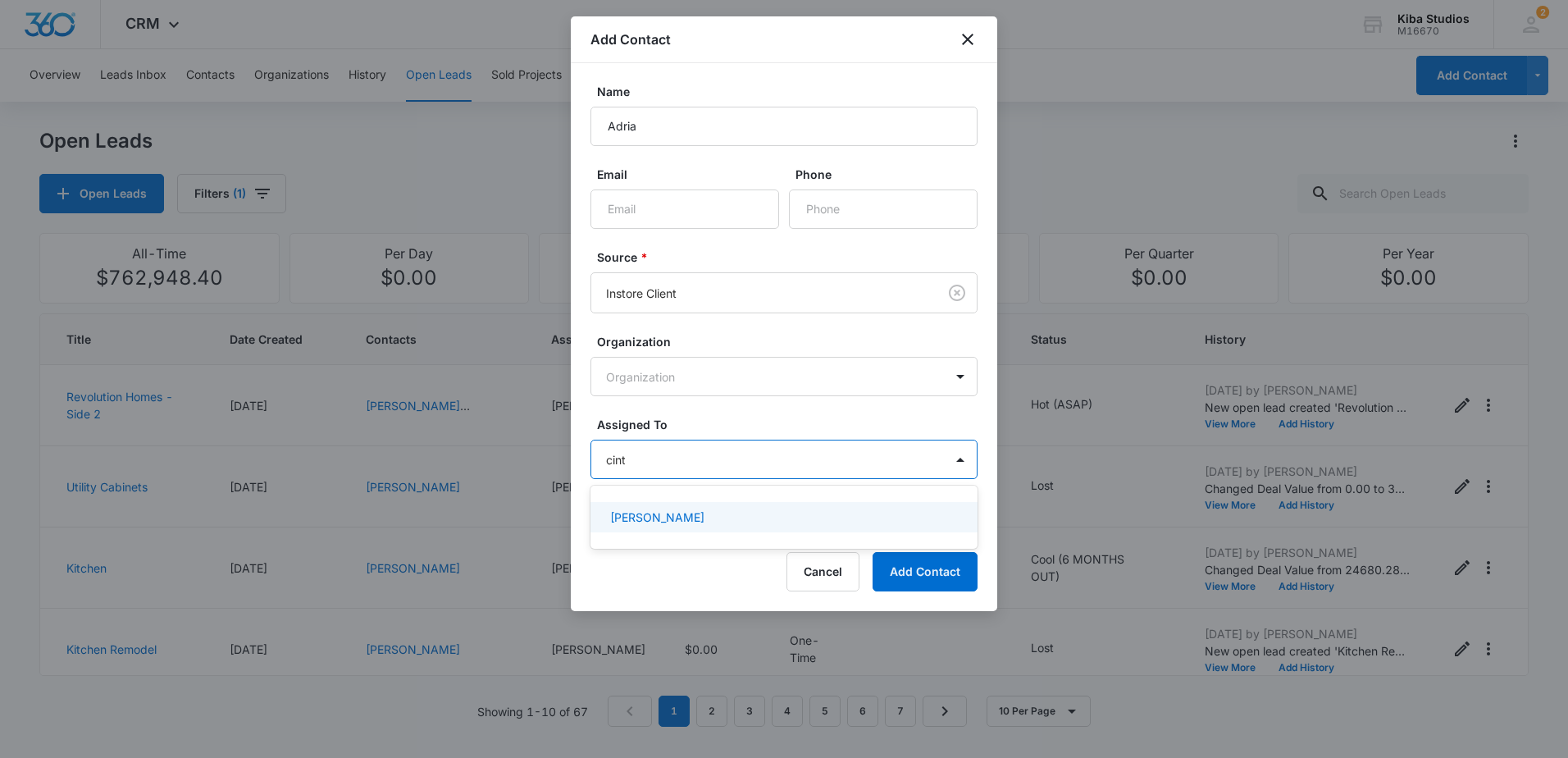
type input "cinth"
click at [823, 511] on div "[PERSON_NAME]" at bounding box center [782, 516] width 344 height 17
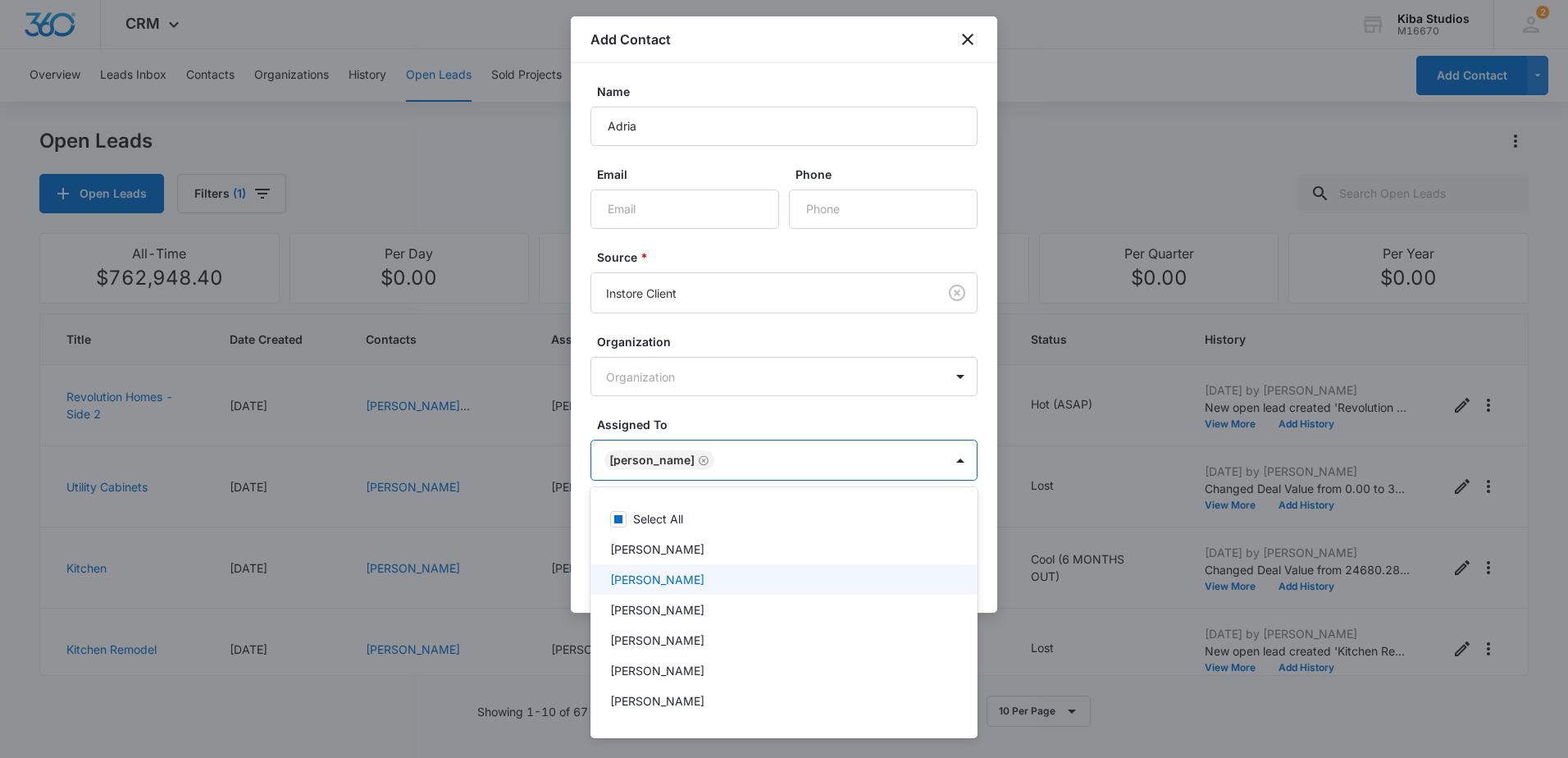
click at [984, 587] on div at bounding box center [784, 379] width 1568 height 758
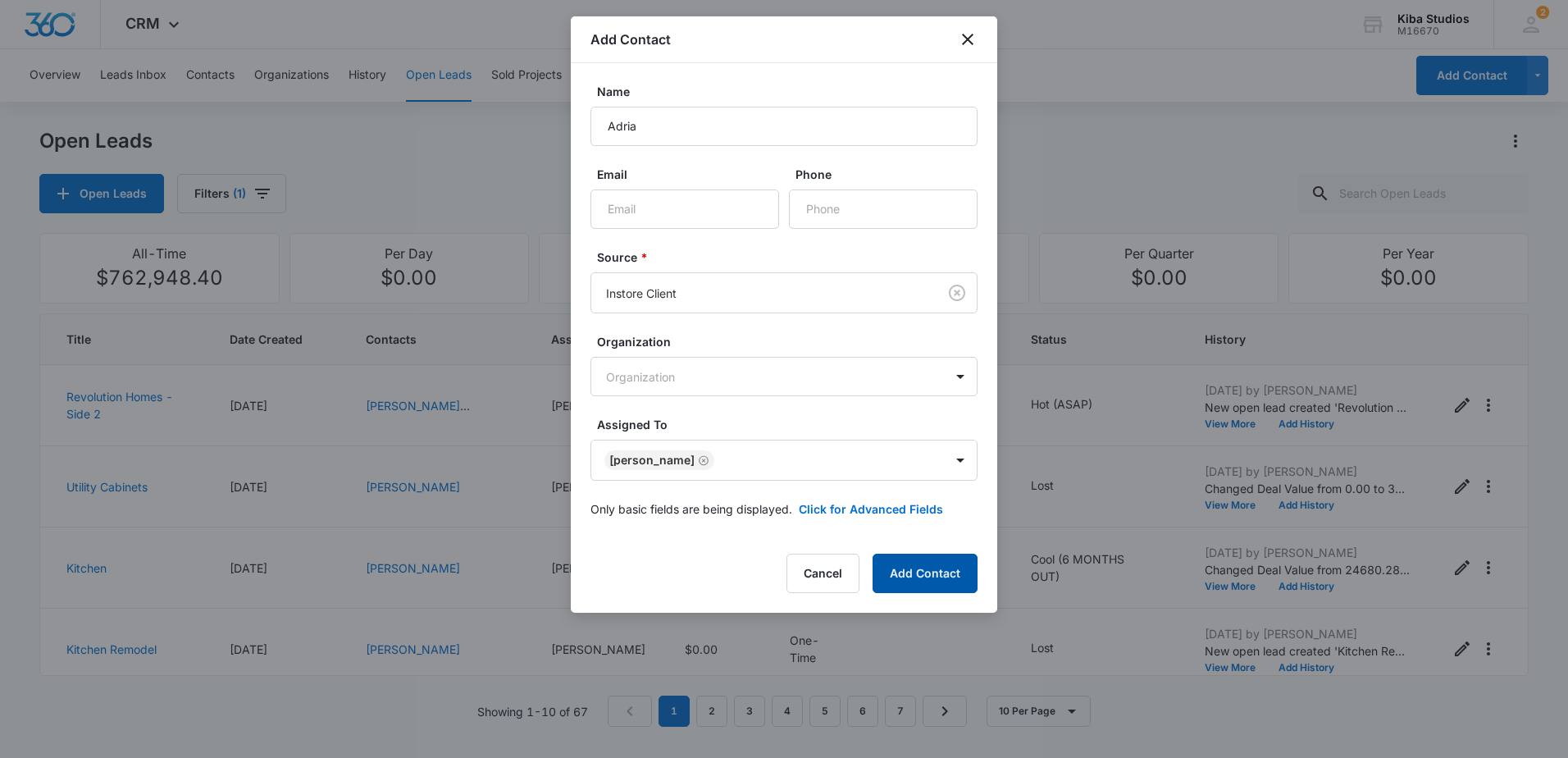
click at [954, 582] on button "Add Contact" at bounding box center [925, 573] width 105 height 39
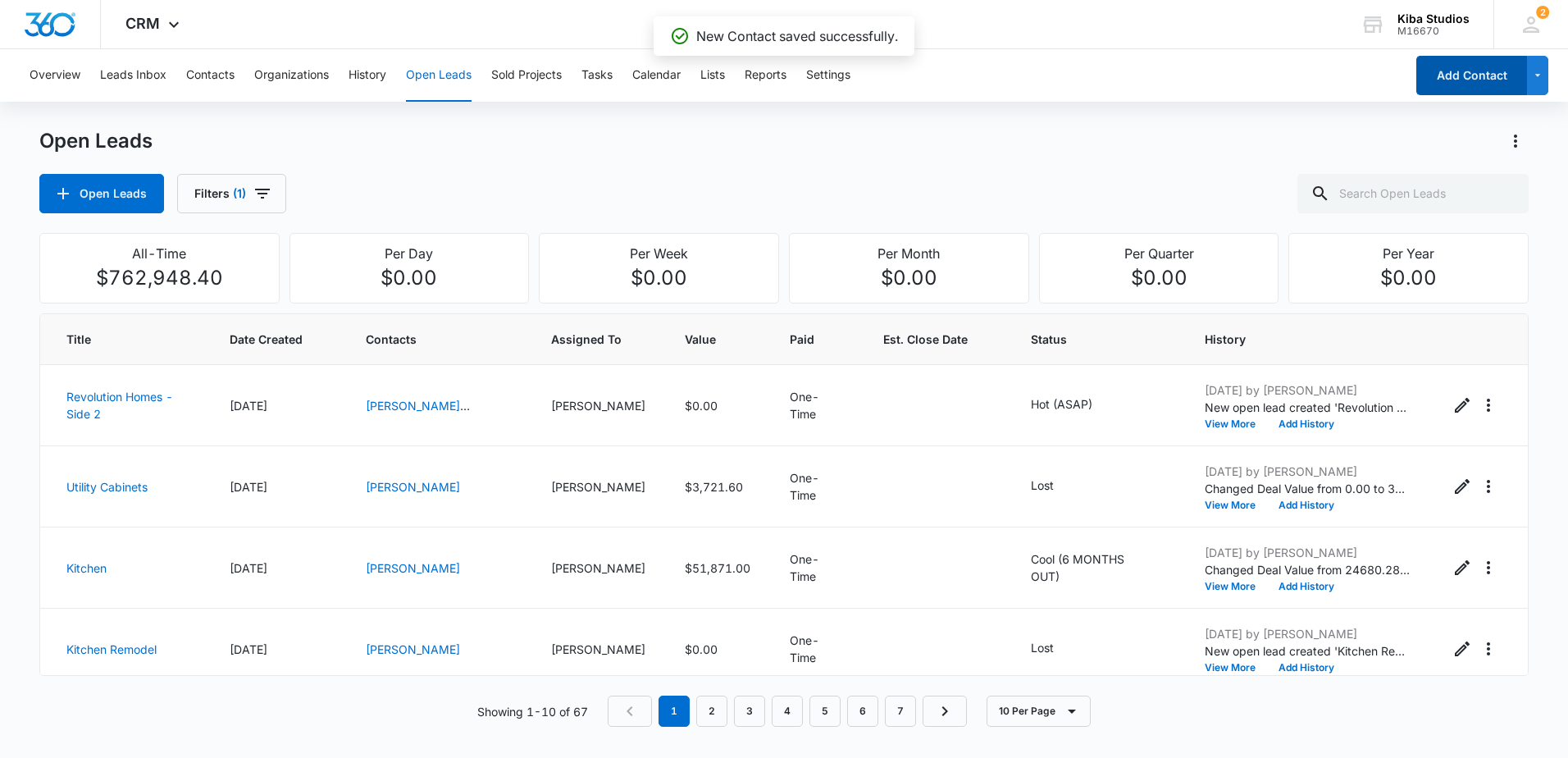
click at [1447, 77] on button "Add Contact" at bounding box center [1472, 76] width 111 height 39
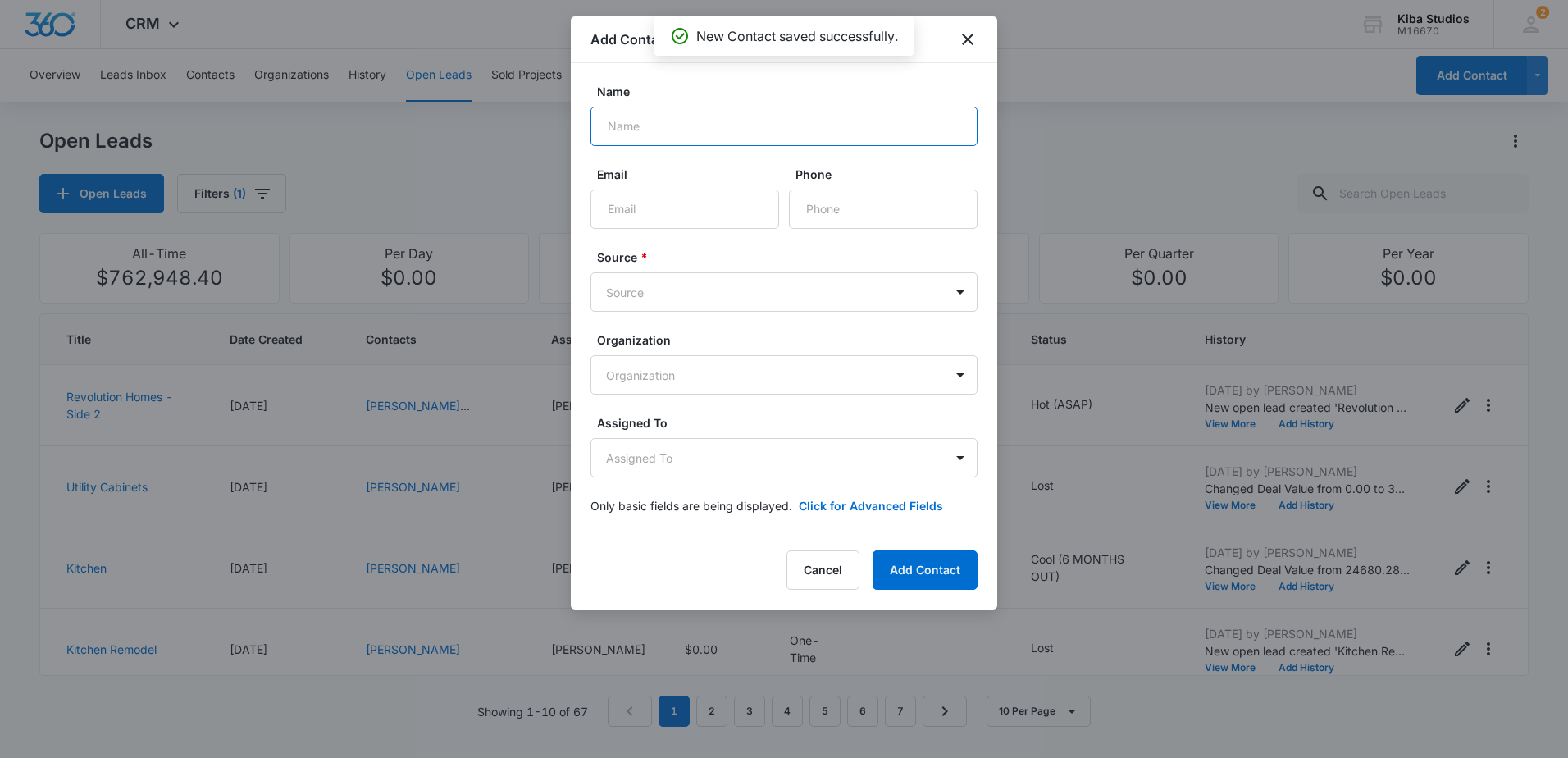
click at [851, 125] on input "Name" at bounding box center [784, 127] width 387 height 39
type input "Susan Kuwana"
click at [835, 290] on body "CRM Apps Reputation Websites Forms CRM Email Social Scheduling Content Ads Inte…" at bounding box center [784, 379] width 1568 height 758
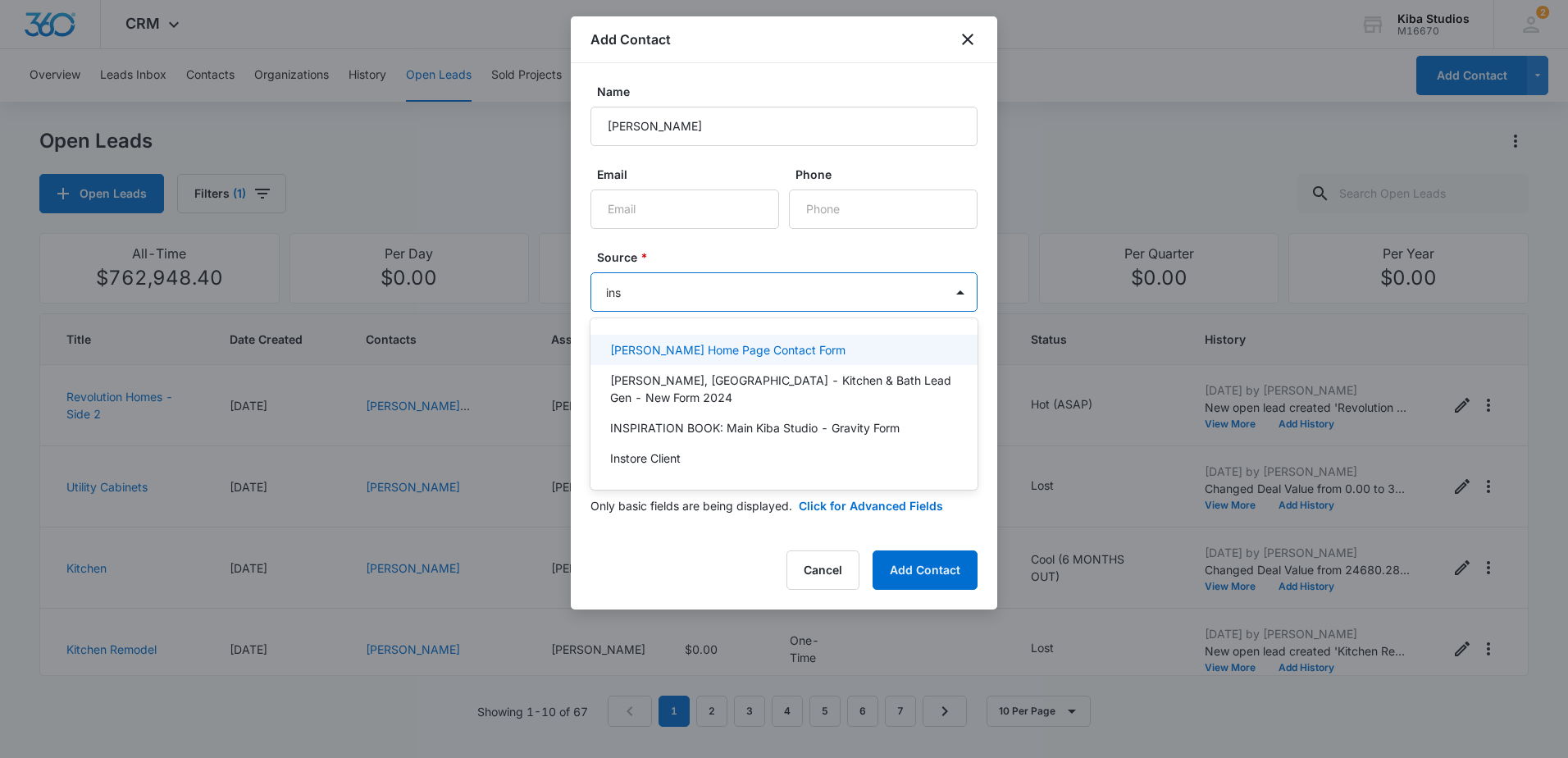
type input "inst"
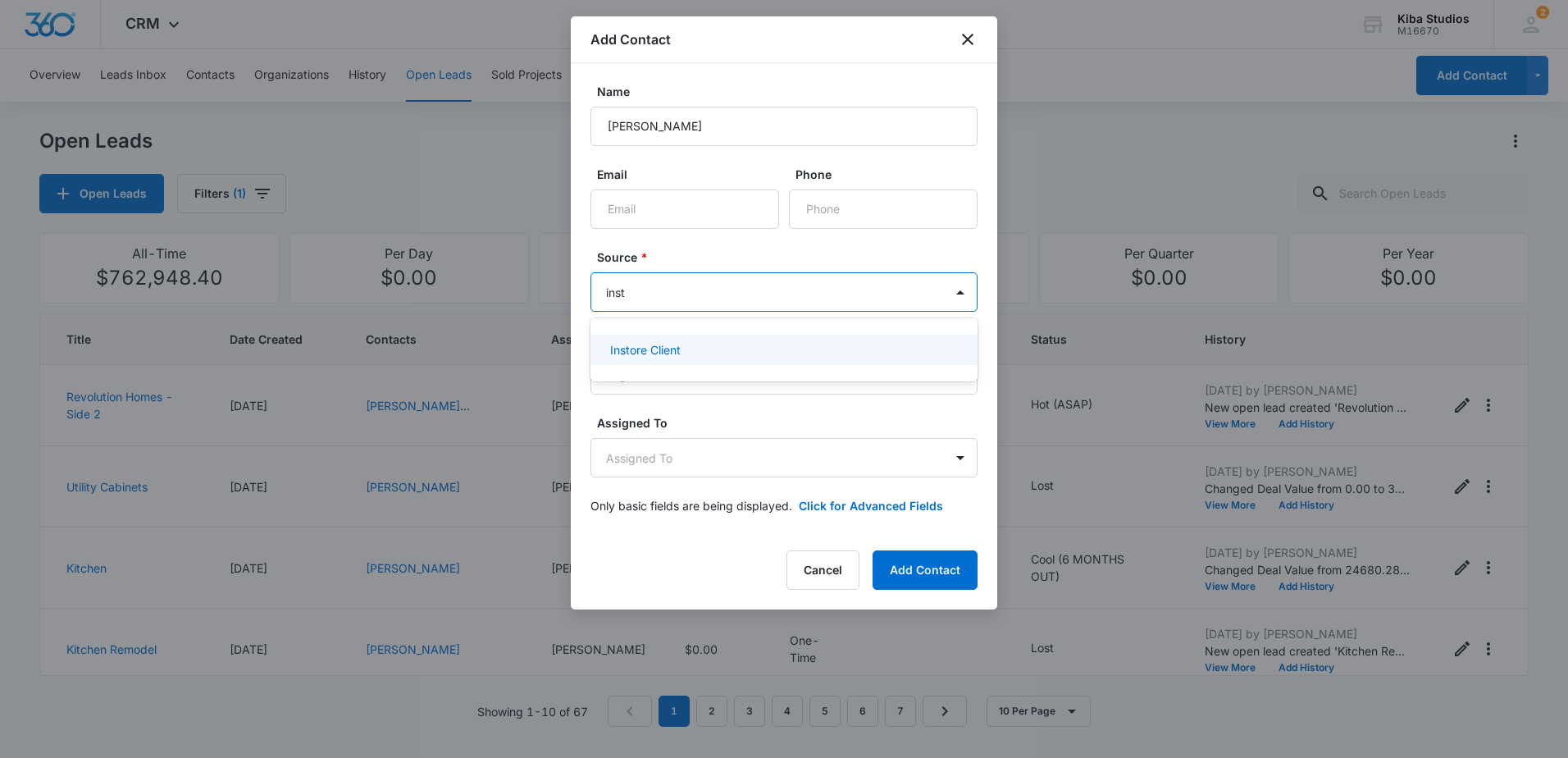
click at [788, 347] on div "Instore Client" at bounding box center [782, 349] width 344 height 17
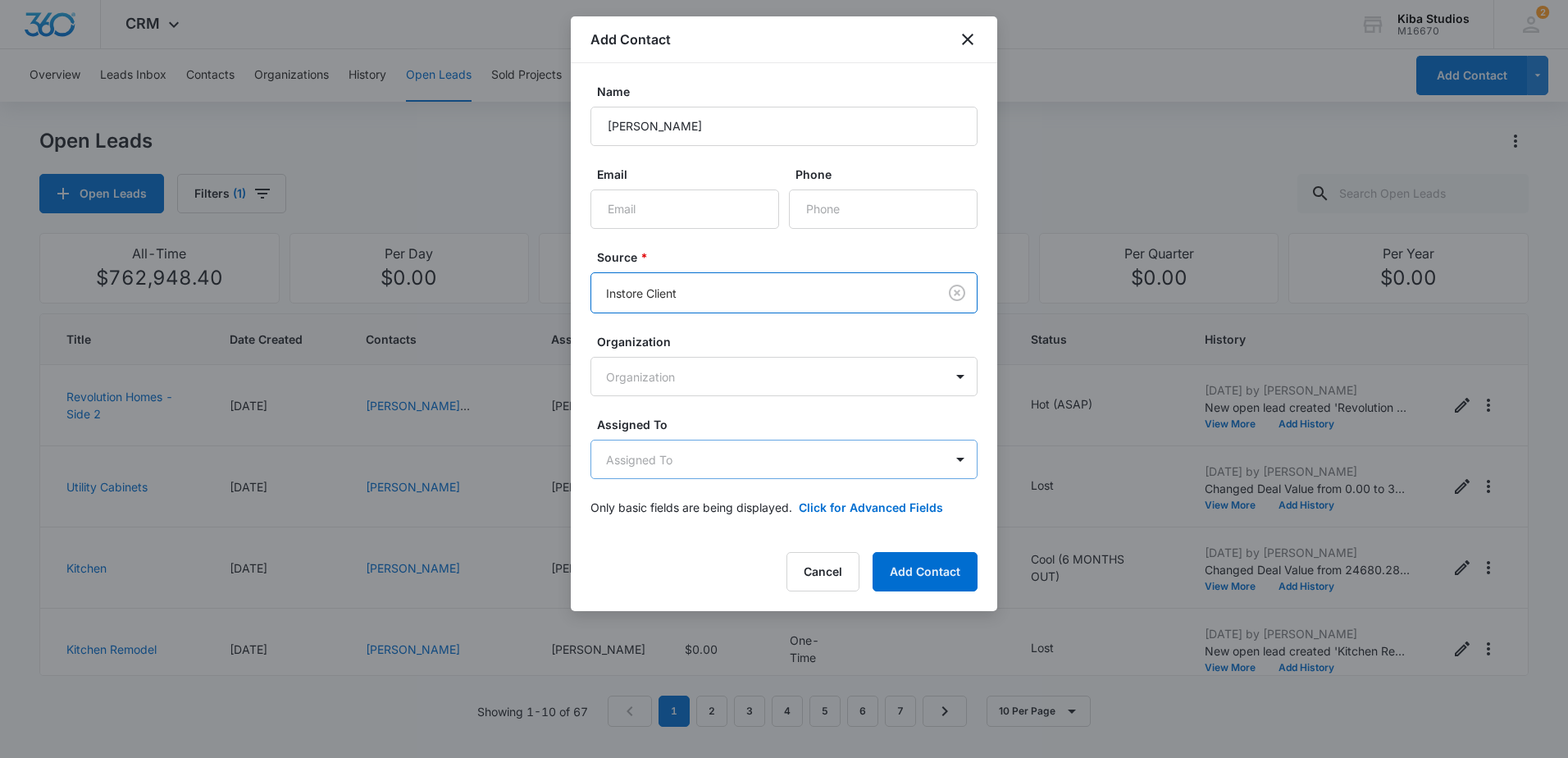
click at [799, 449] on body "CRM Apps Reputation Websites Forms CRM Email Social Scheduling Content Ads Inte…" at bounding box center [784, 379] width 1568 height 758
type input "cint"
click at [799, 515] on div "[PERSON_NAME]" at bounding box center [782, 516] width 344 height 17
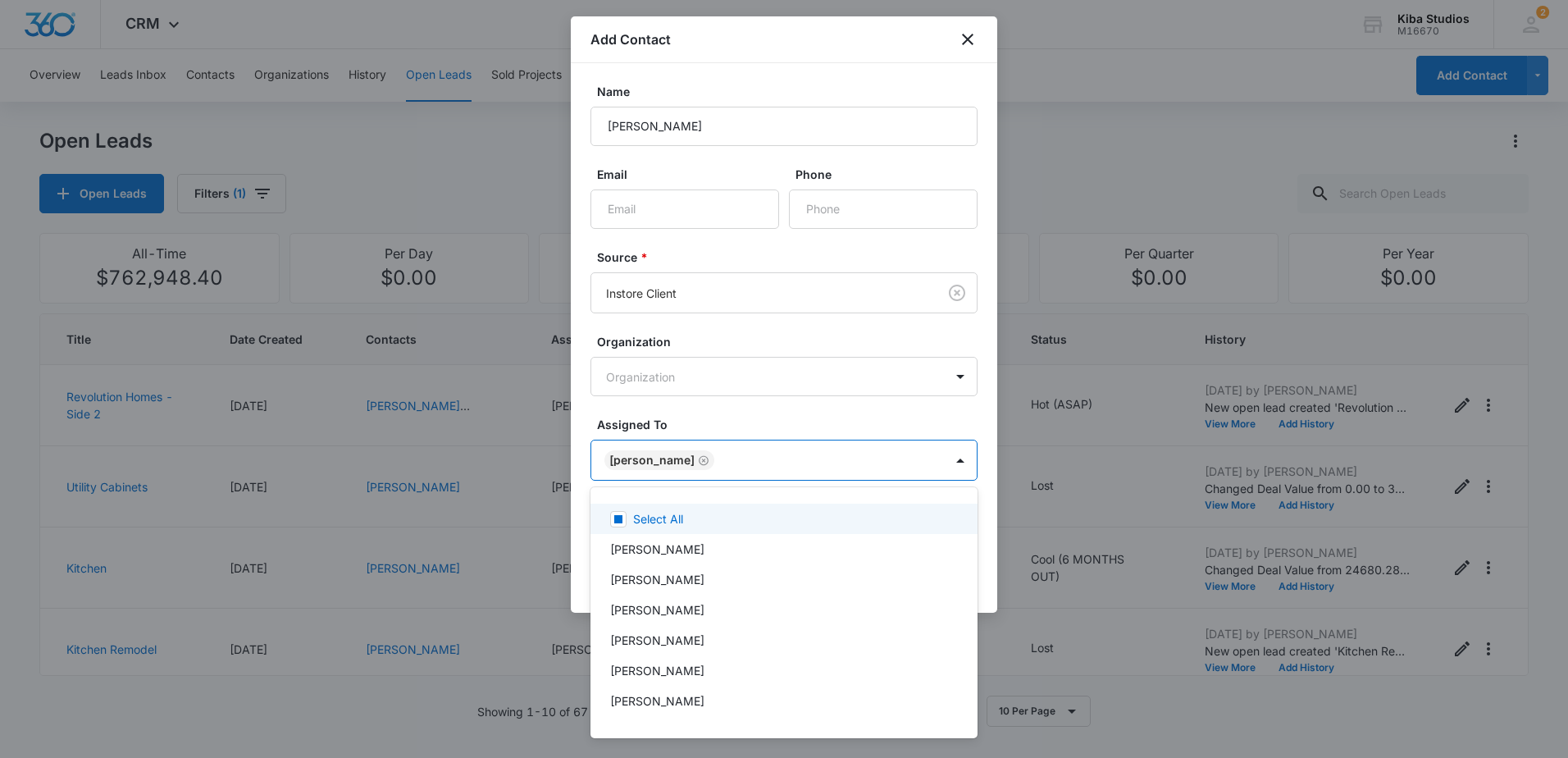
click at [806, 411] on div at bounding box center [784, 379] width 1568 height 758
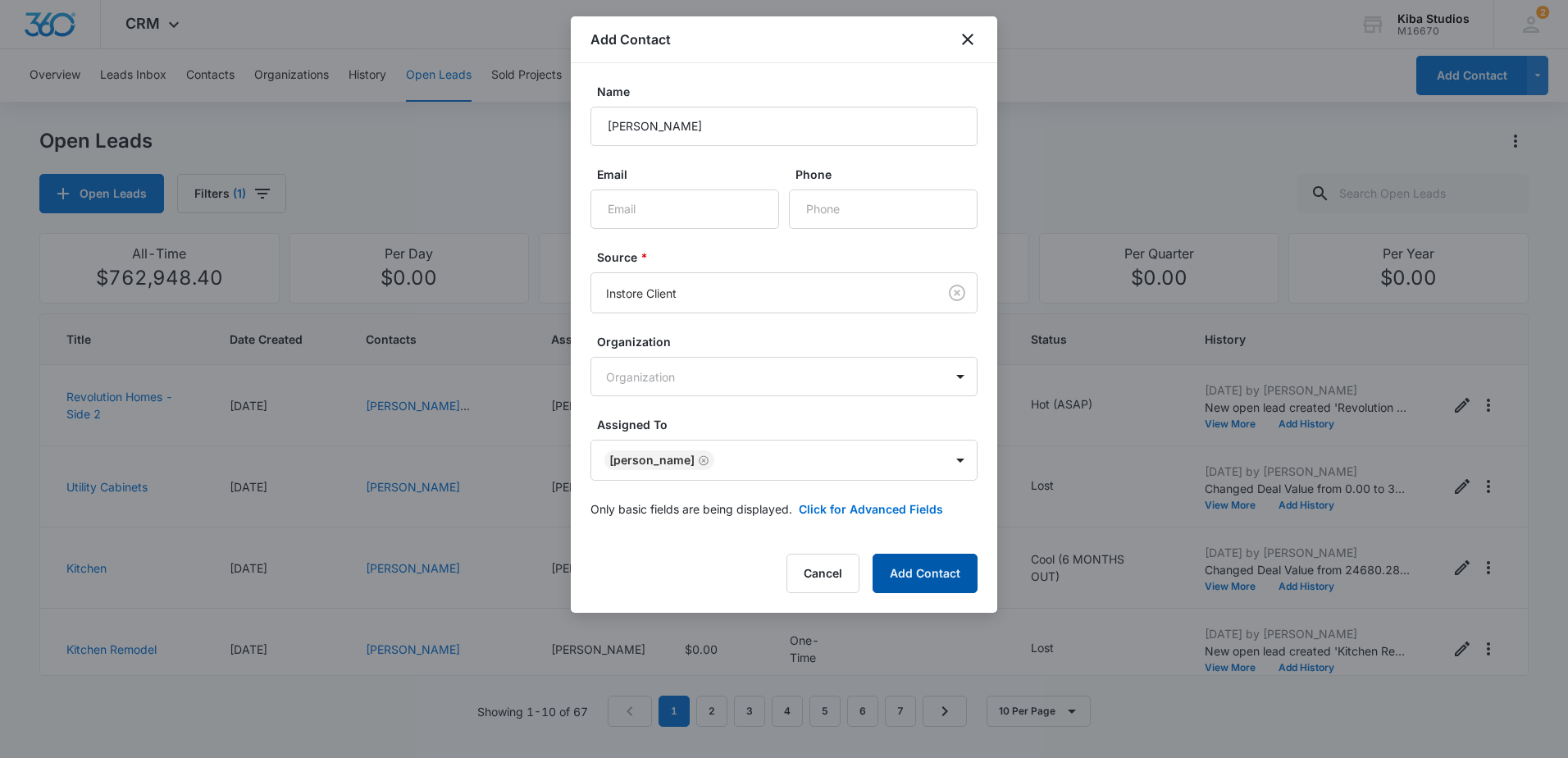
click at [936, 565] on button "Add Contact" at bounding box center [925, 573] width 105 height 39
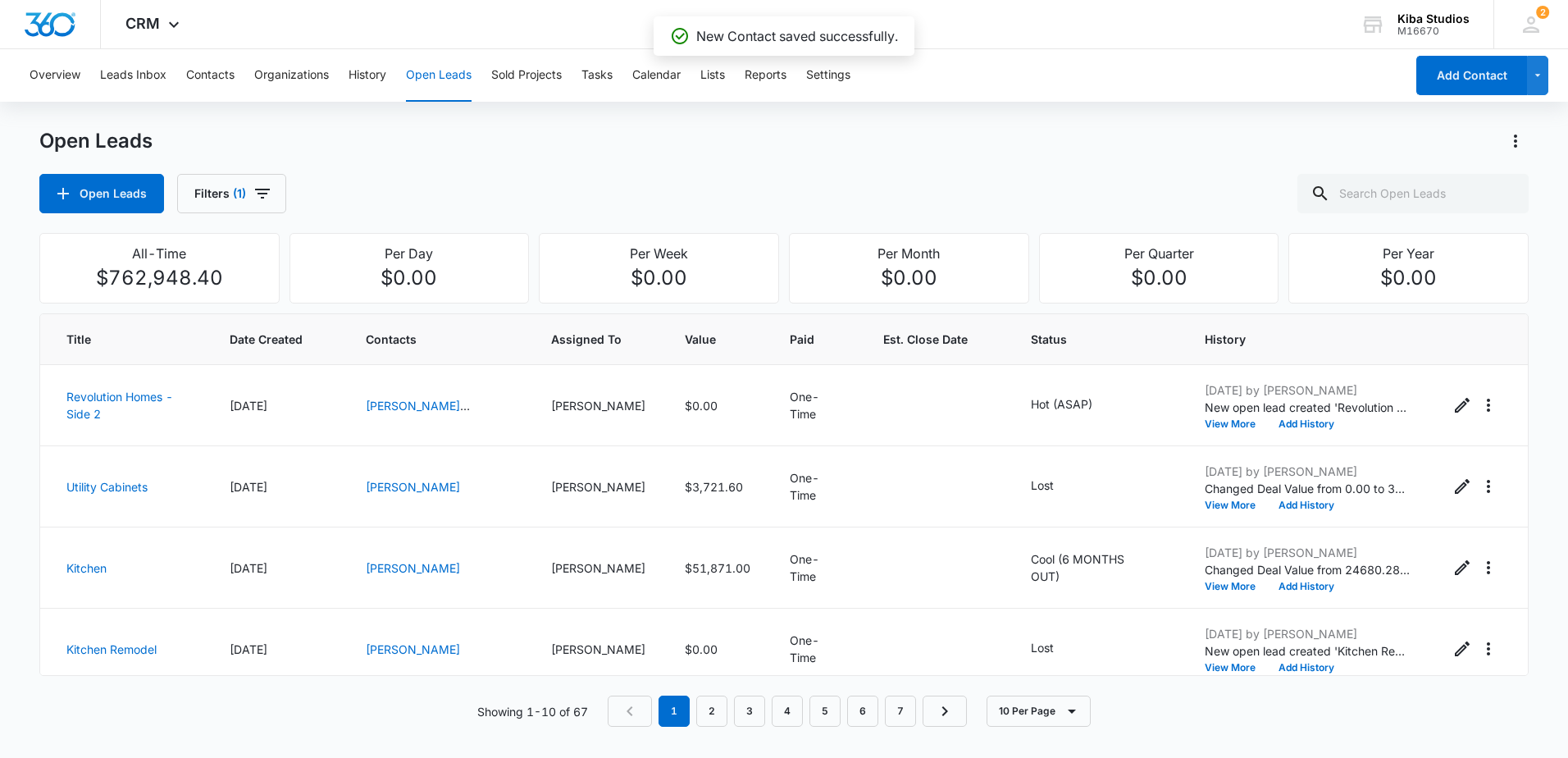
click at [1011, 152] on div "Open Leads" at bounding box center [784, 140] width 1490 height 26
click at [118, 197] on button "Open Leads" at bounding box center [102, 194] width 125 height 39
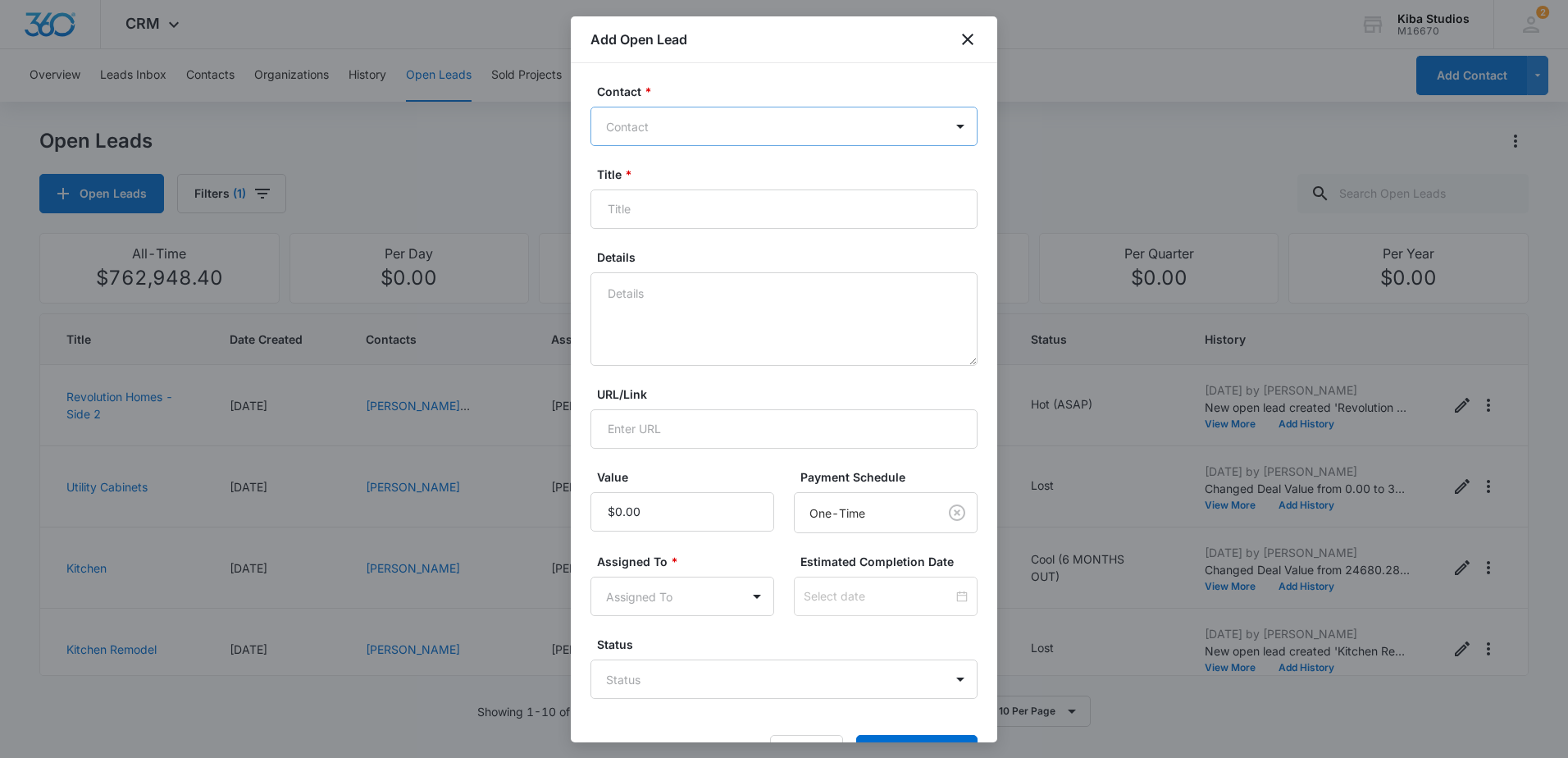
click at [747, 140] on div "Contact" at bounding box center [767, 126] width 352 height 37
type input "Tanya graves"
click at [706, 177] on p "Tanya Graves (ID:40914)" at bounding box center [689, 184] width 158 height 17
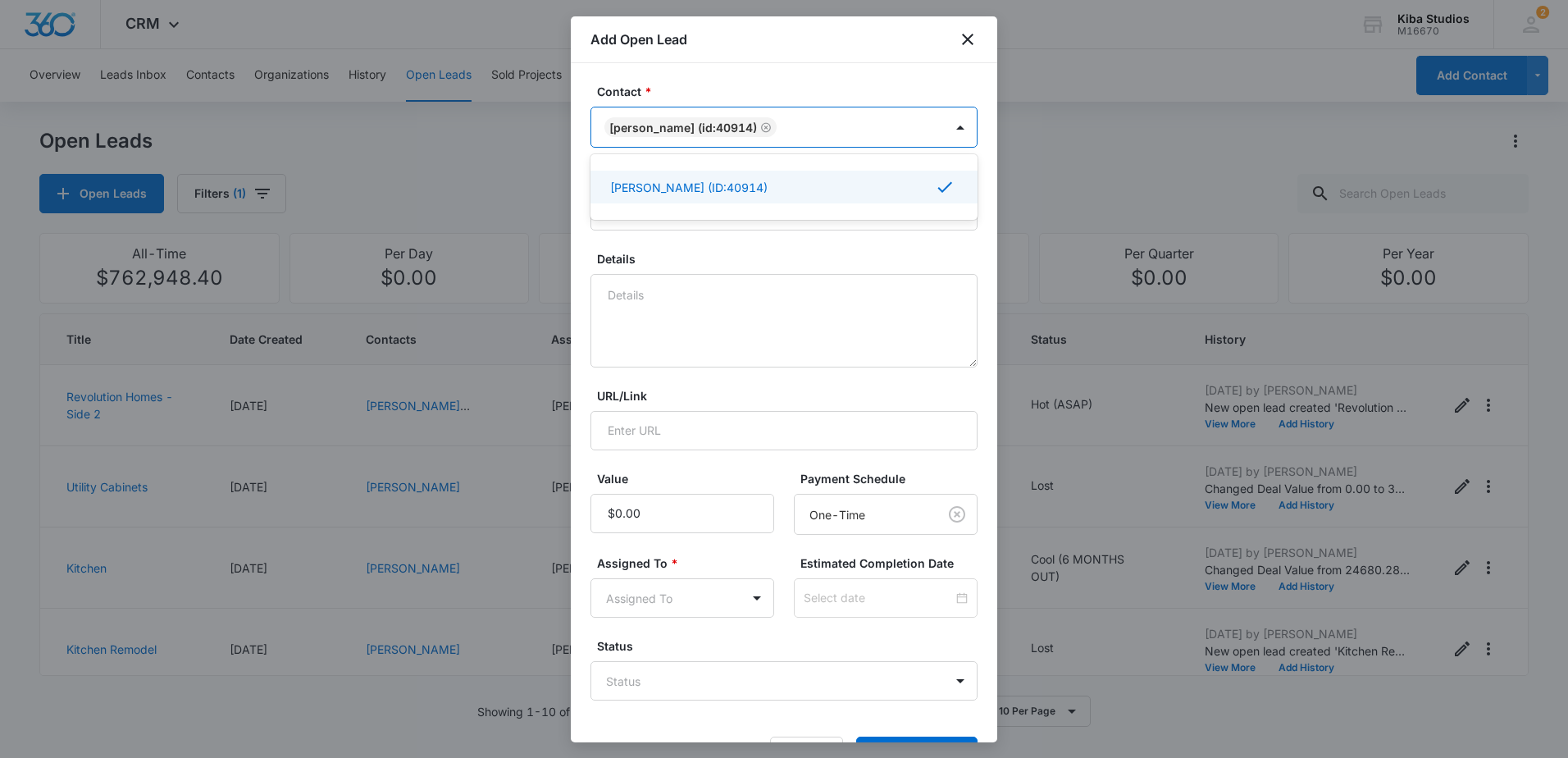
click at [713, 245] on form "Contact * option Tanya Graves (ID:40914), selected. Use Up and Down to choose o…" at bounding box center [784, 429] width 387 height 693
click at [713, 228] on input "Title *" at bounding box center [784, 210] width 387 height 39
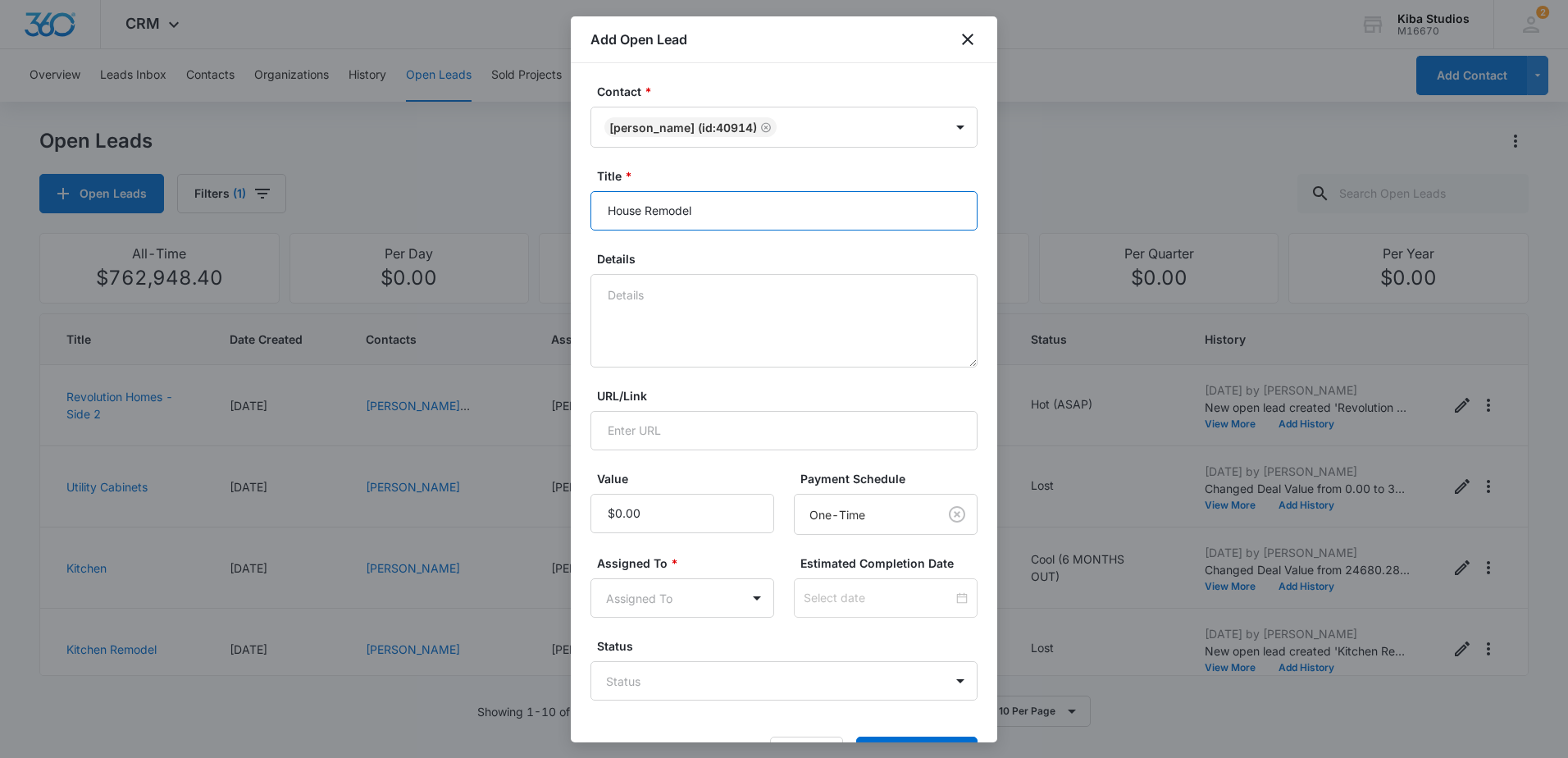
type input "House Remodel"
type textarea "Starmark cabinets for house remodel"
click at [703, 590] on body "CRM Apps Reputation Websites Forms CRM Email Social Scheduling Content Ads Inte…" at bounding box center [784, 379] width 1568 height 758
type input "cinth"
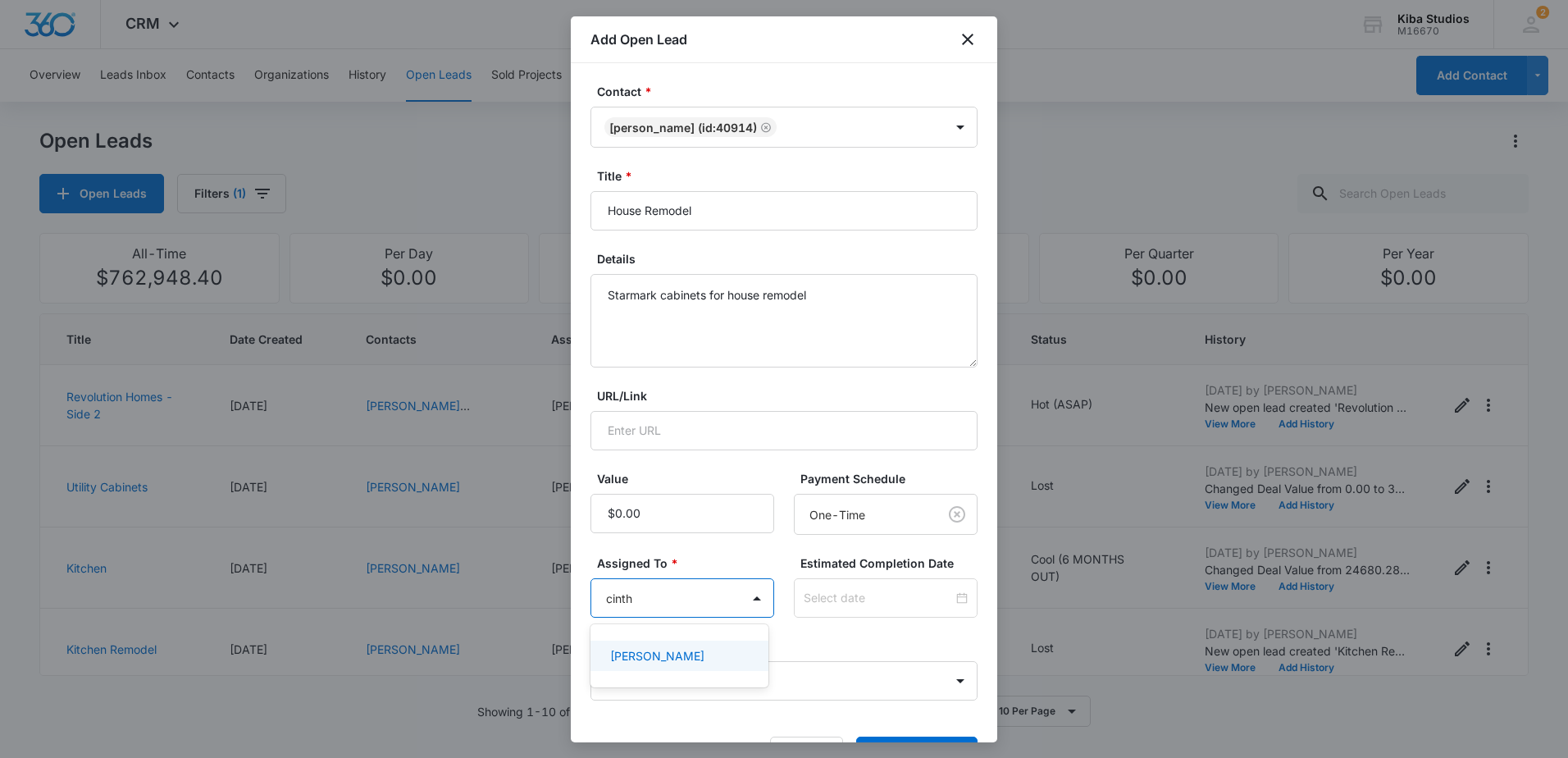
click at [704, 644] on div "[PERSON_NAME]" at bounding box center [680, 655] width 178 height 30
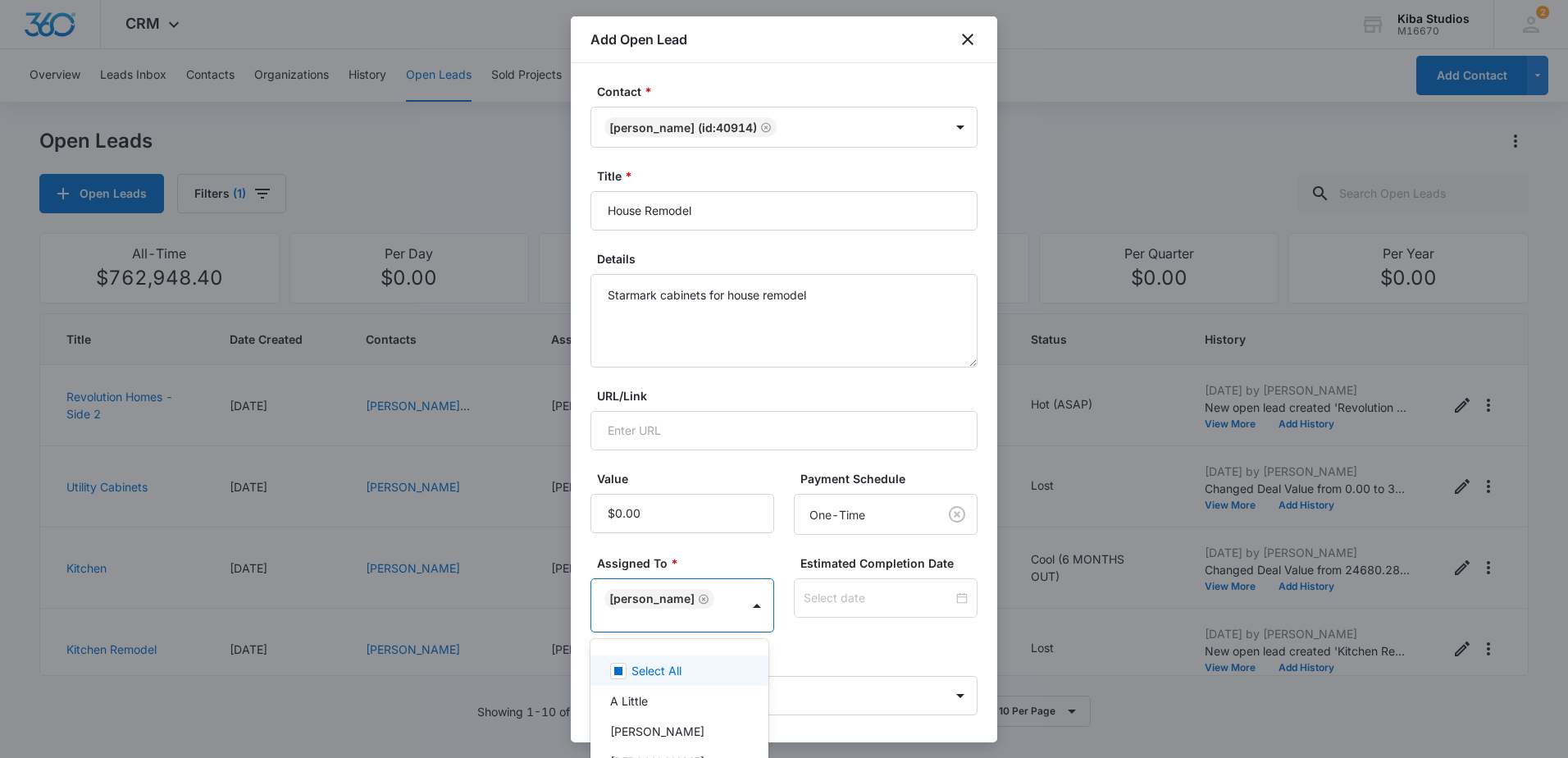
click at [825, 681] on div at bounding box center [784, 379] width 1568 height 758
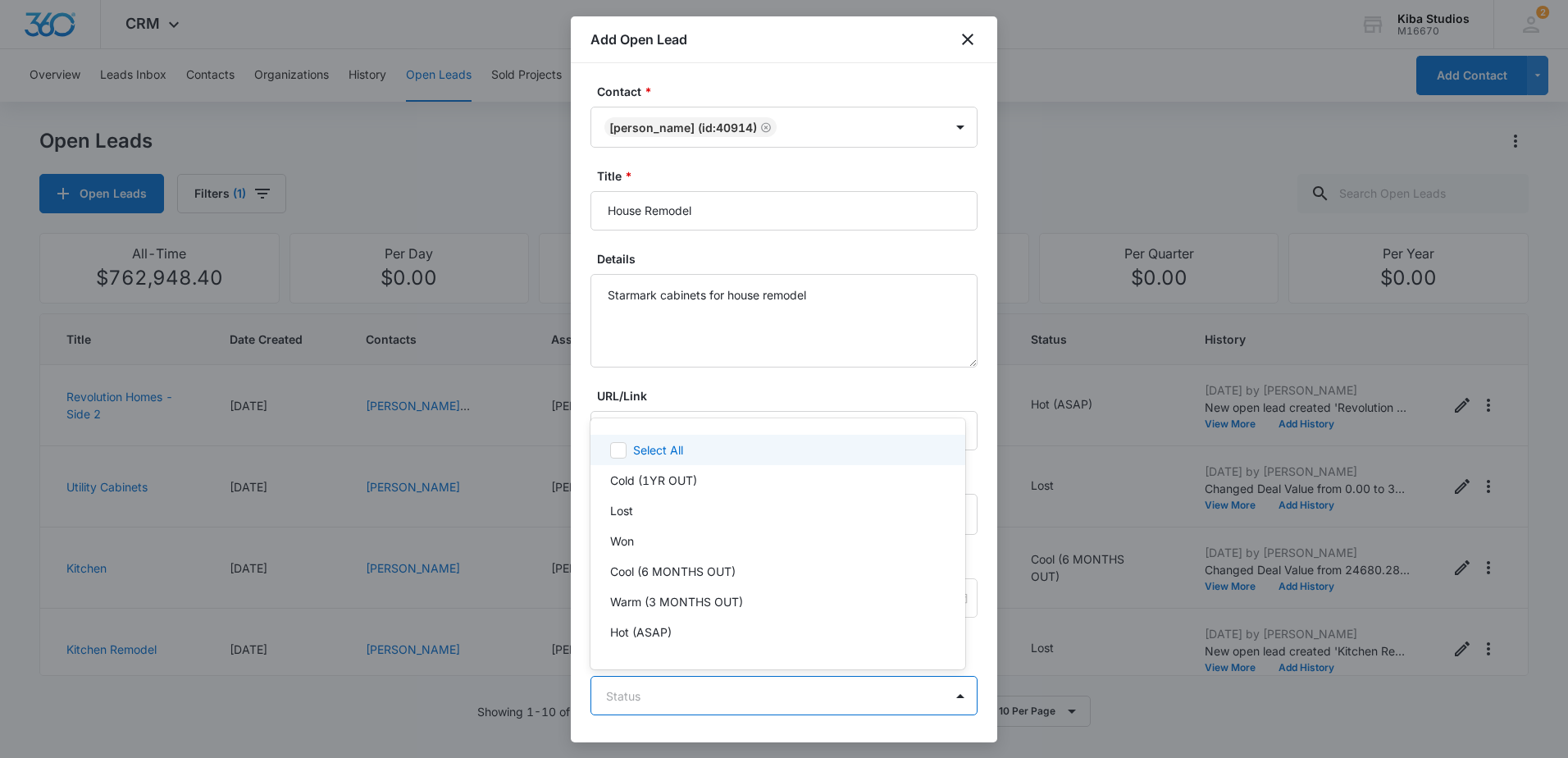
click at [840, 688] on body "CRM Apps Reputation Websites Forms CRM Email Social Scheduling Content Ads Inte…" at bounding box center [784, 379] width 1568 height 758
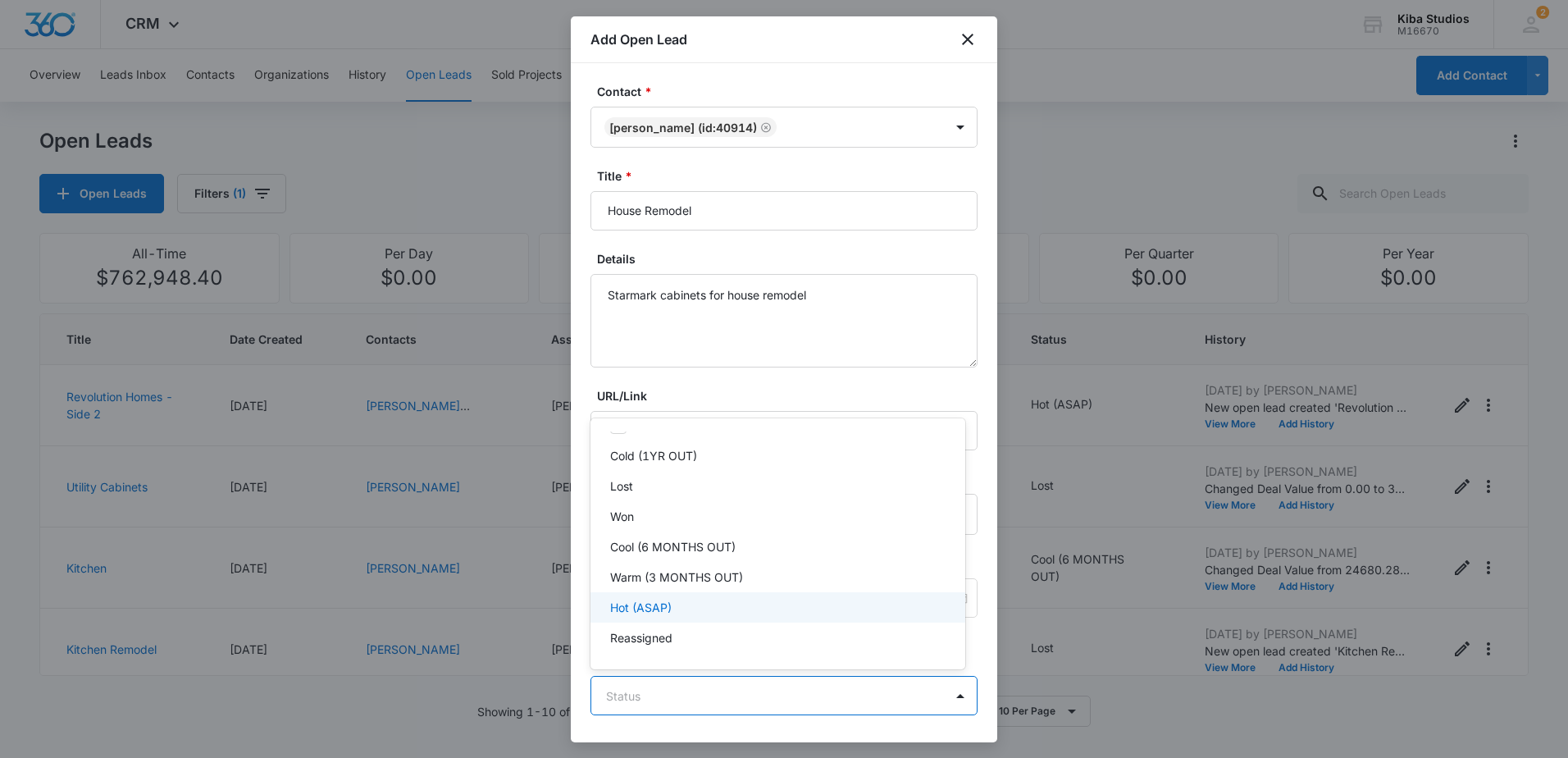
click at [719, 609] on div "Hot (ASAP)" at bounding box center [776, 606] width 332 height 17
click at [845, 362] on div at bounding box center [784, 379] width 1568 height 758
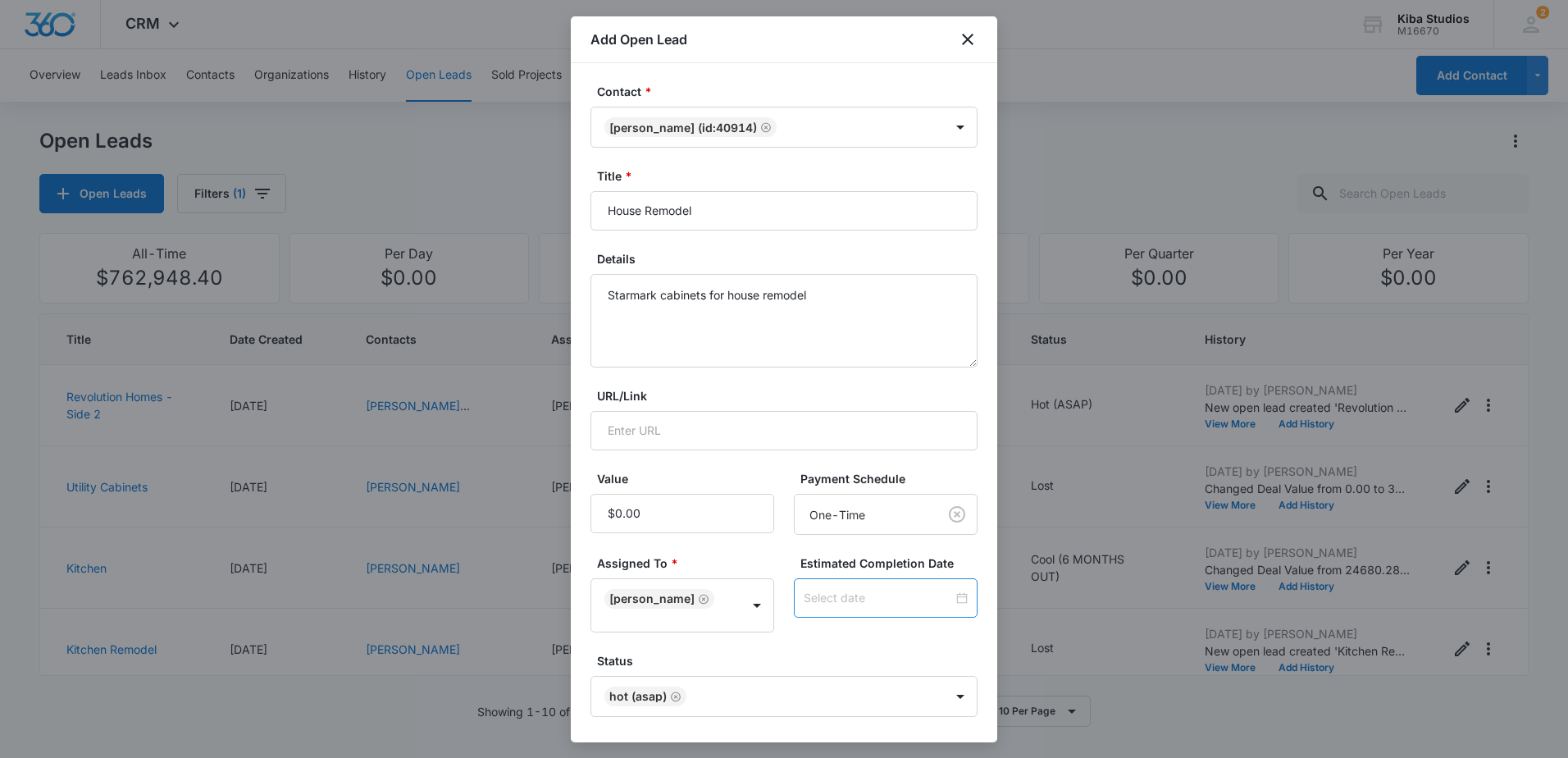
scroll to position [70, 0]
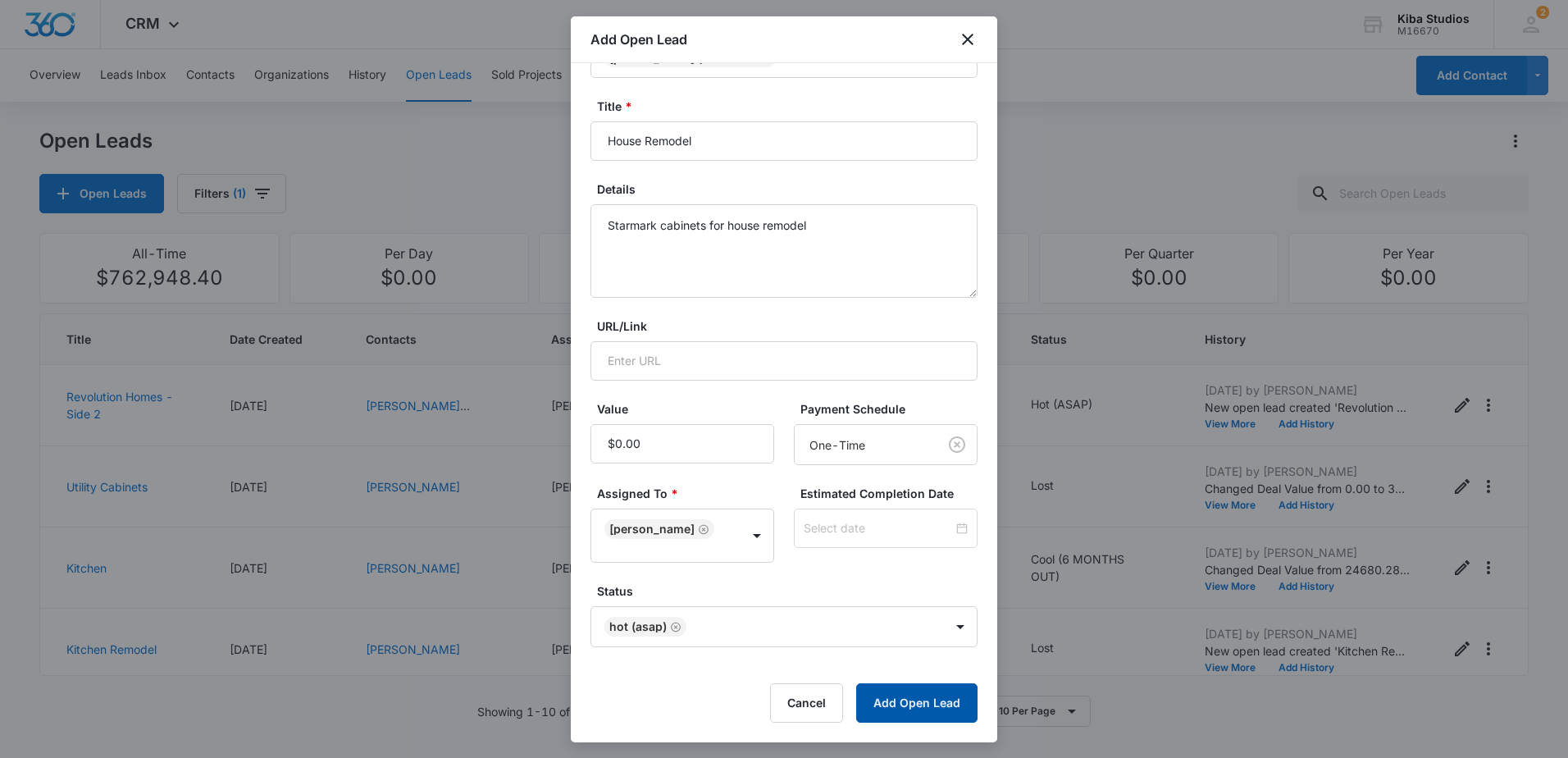
click at [923, 694] on button "Add Open Lead" at bounding box center [917, 703] width 121 height 39
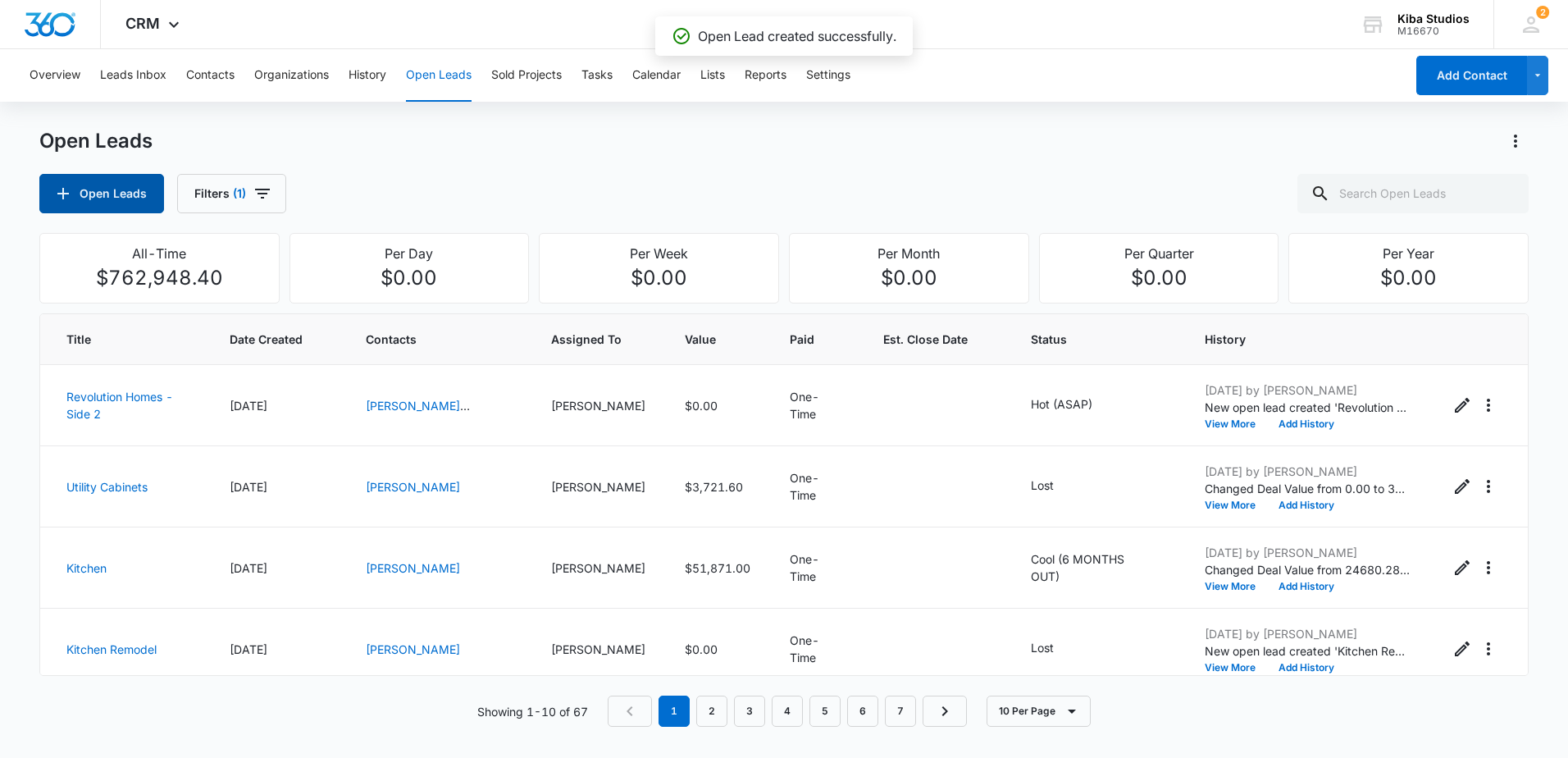
click at [133, 188] on button "Open Leads" at bounding box center [102, 194] width 125 height 39
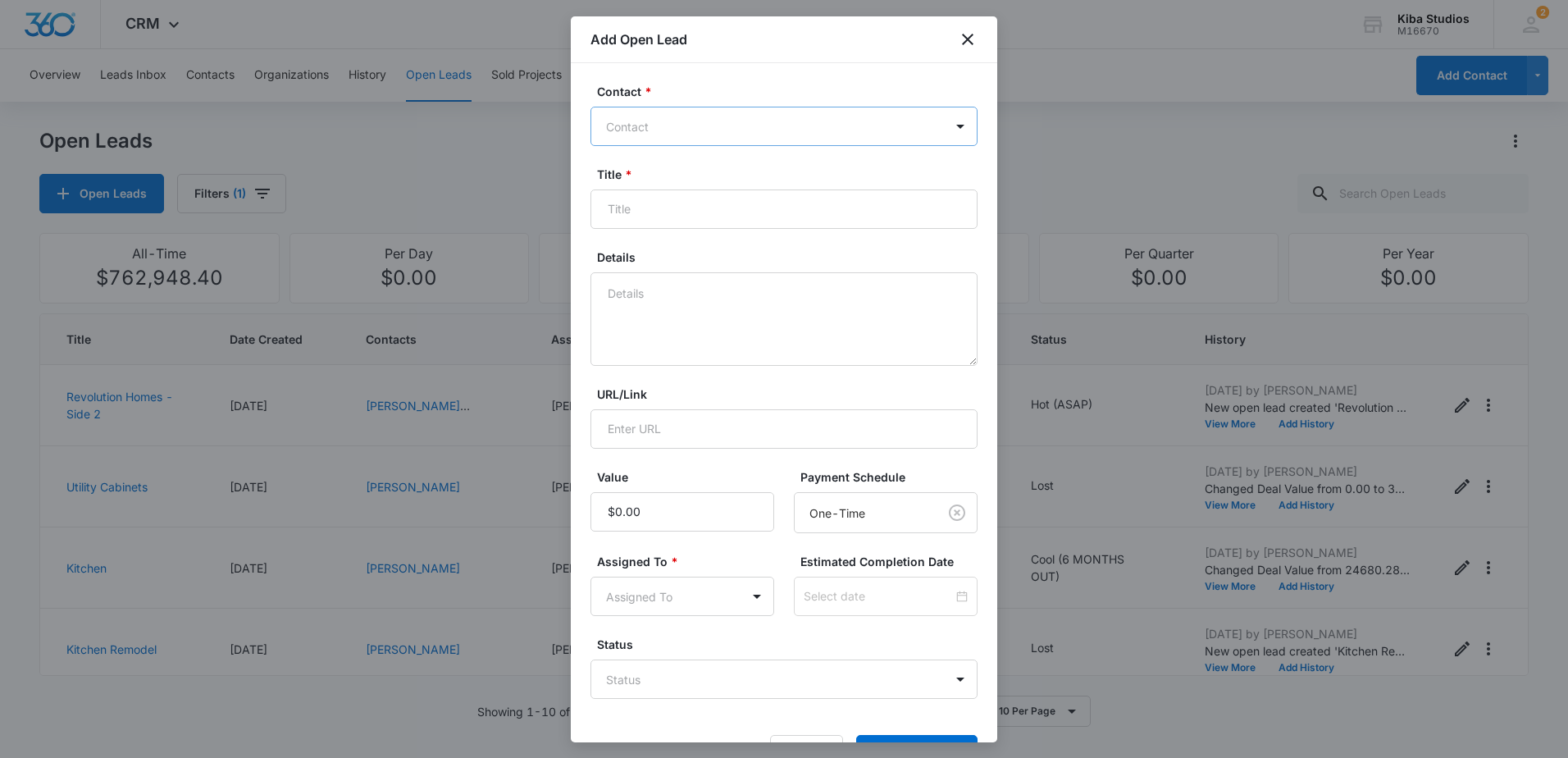
click at [737, 128] on div at bounding box center [773, 127] width 336 height 21
type input "adria"
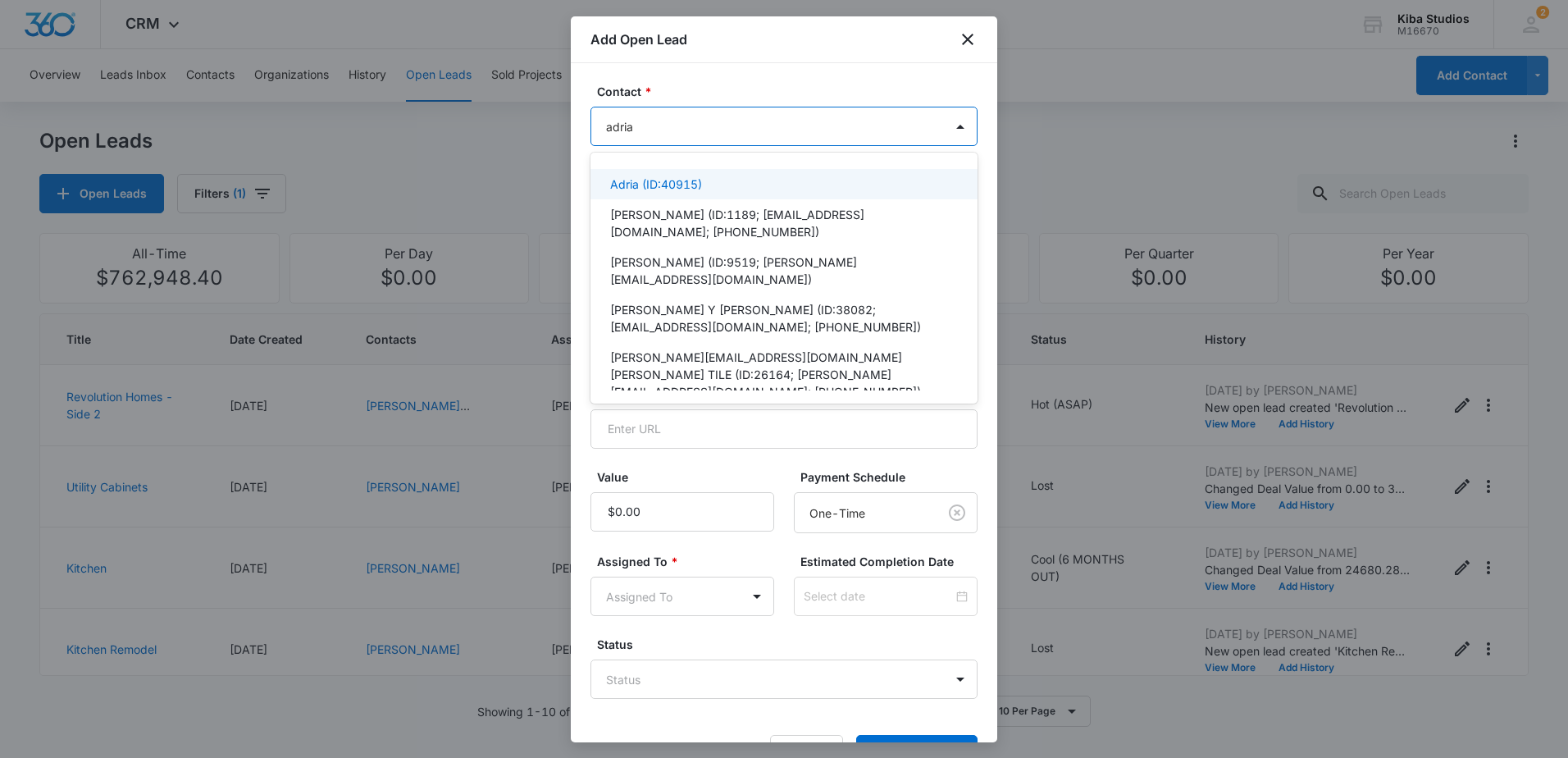
click at [703, 180] on div "Adria (ID:40915)" at bounding box center [782, 184] width 344 height 17
click at [731, 96] on label "Contact *" at bounding box center [790, 91] width 387 height 17
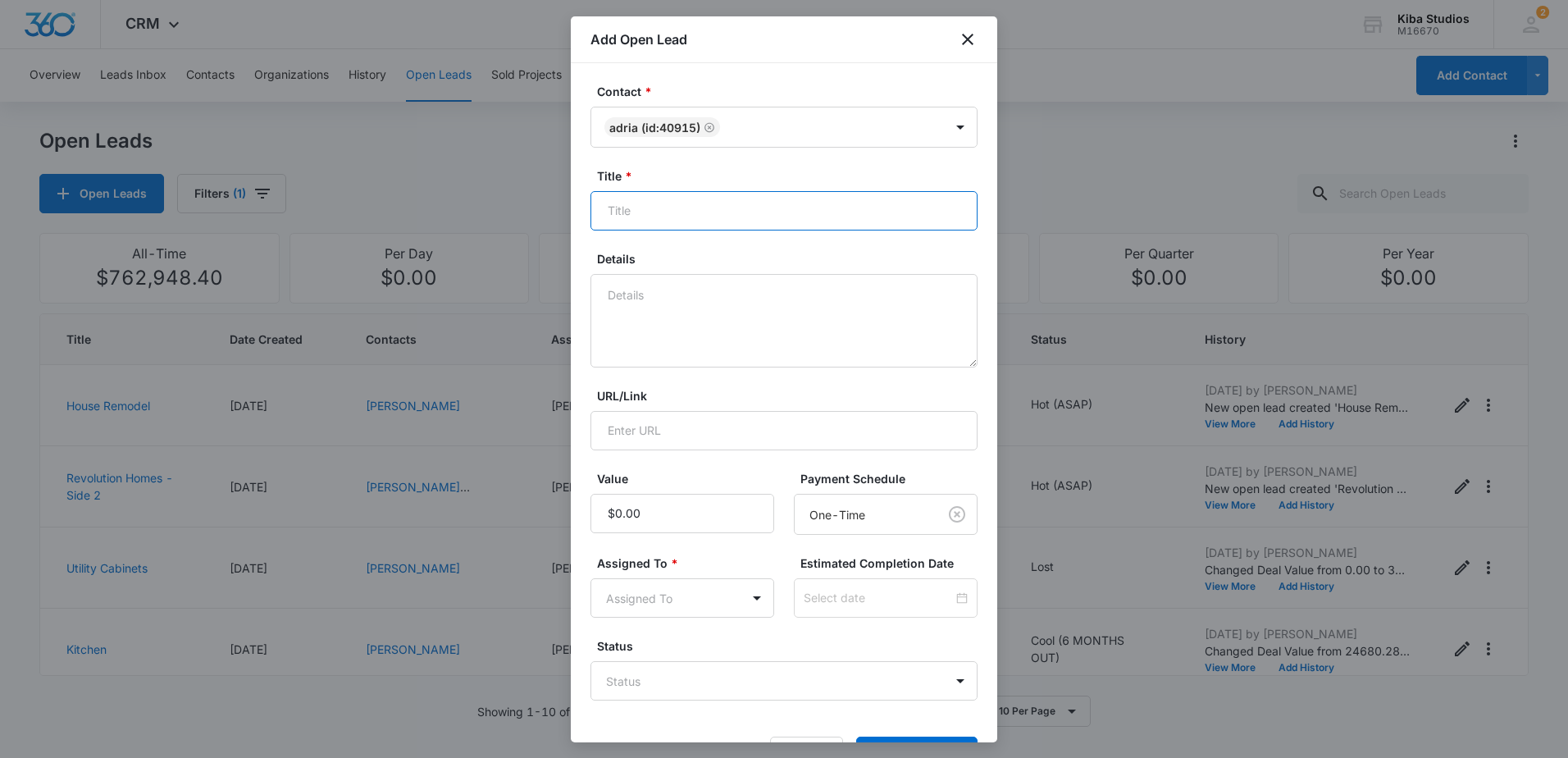
click at [732, 216] on input "Title *" at bounding box center [784, 210] width 387 height 39
type input "Replacement Cabinets"
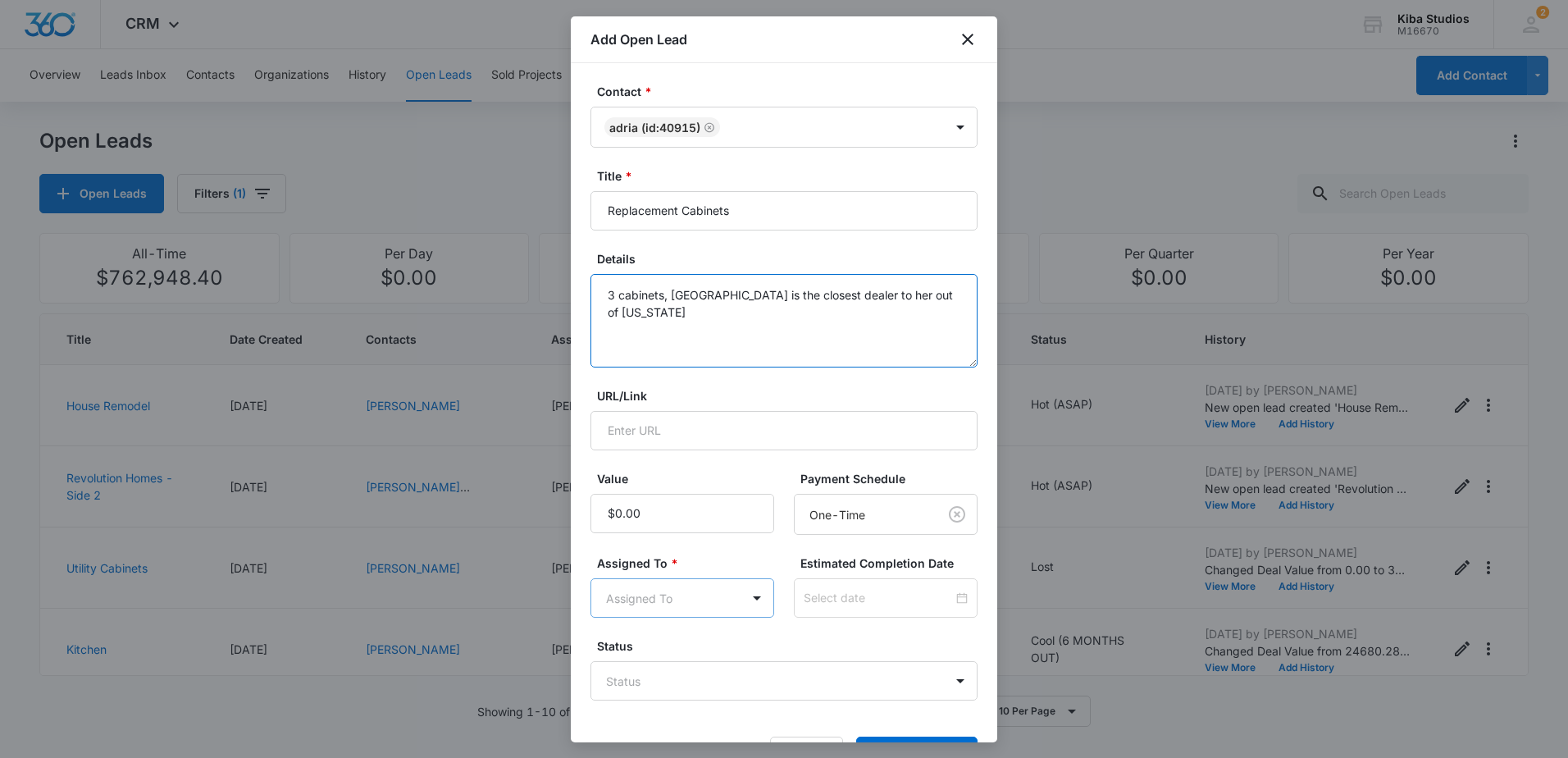
type textarea "3 cabinets, Twin Falls is the closest dealer to her out of Montana"
click at [713, 588] on body "CRM Apps Reputation Websites Forms CRM Email Social Scheduling Content Ads Inte…" at bounding box center [784, 379] width 1568 height 758
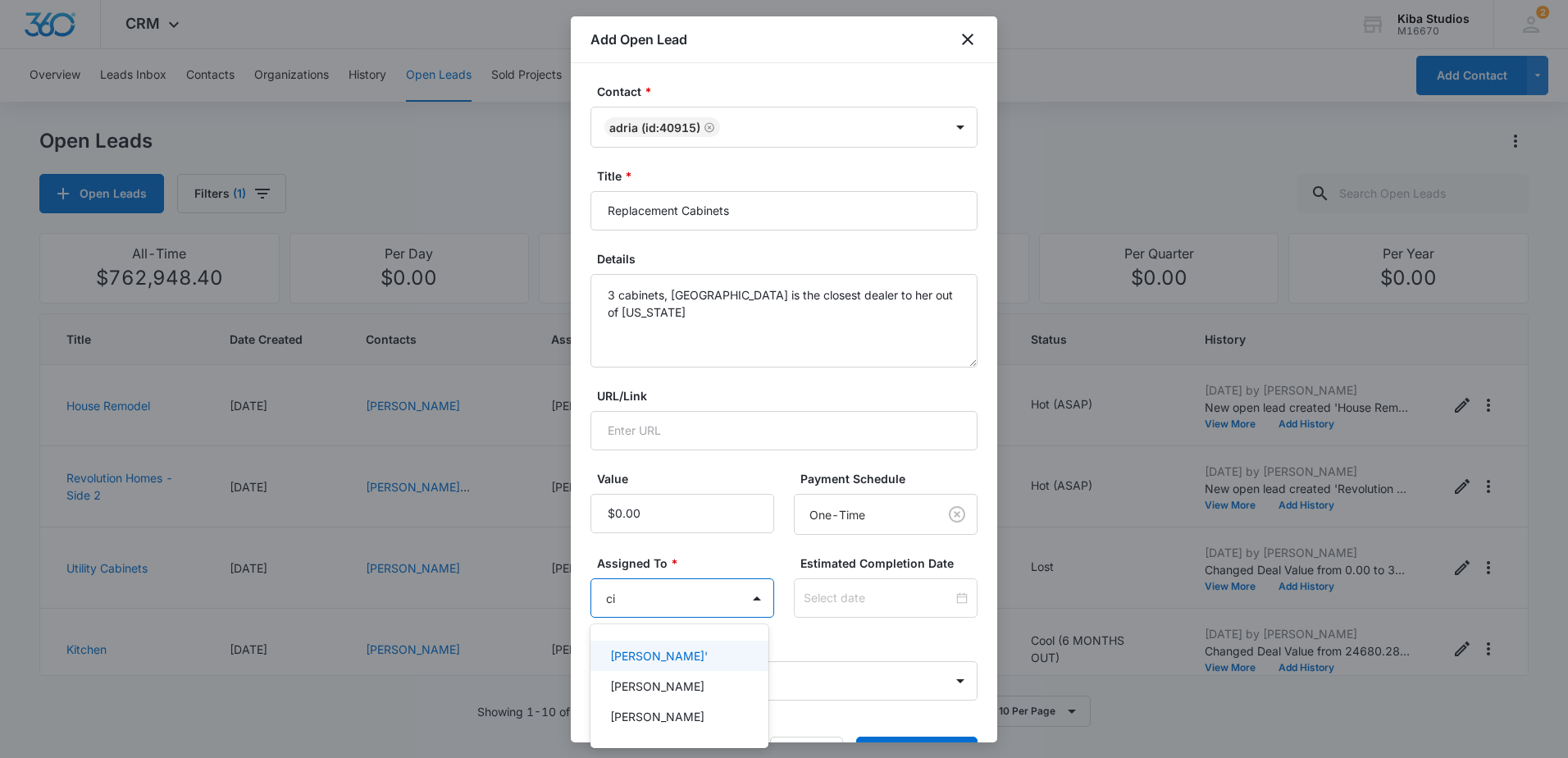
type input "cin"
click at [693, 647] on div "[PERSON_NAME]" at bounding box center [680, 655] width 178 height 30
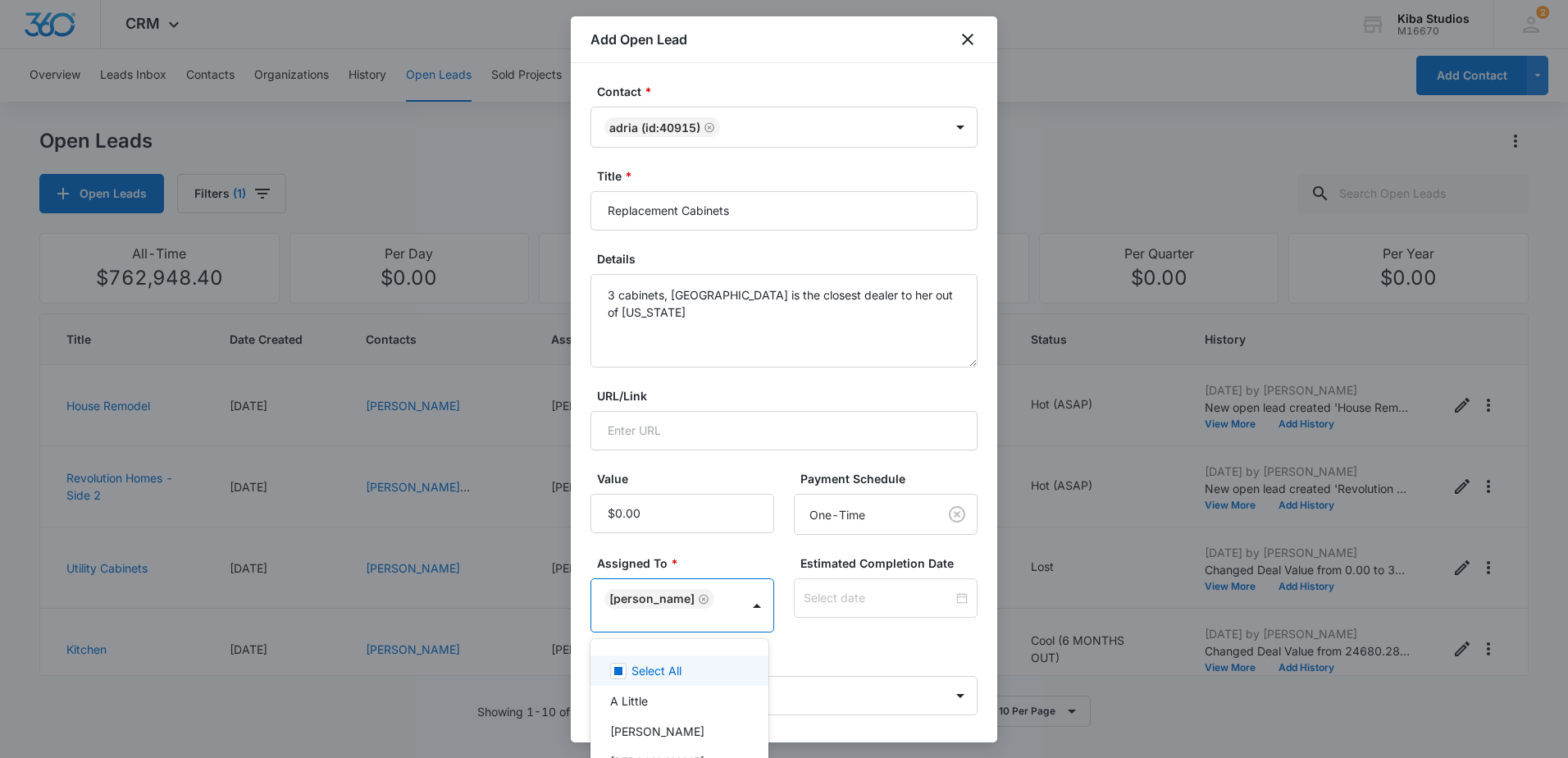
click at [830, 683] on div at bounding box center [784, 379] width 1568 height 758
click at [854, 688] on body "CRM Apps Reputation Websites Forms CRM Email Social Scheduling Content Ads Inte…" at bounding box center [784, 379] width 1568 height 758
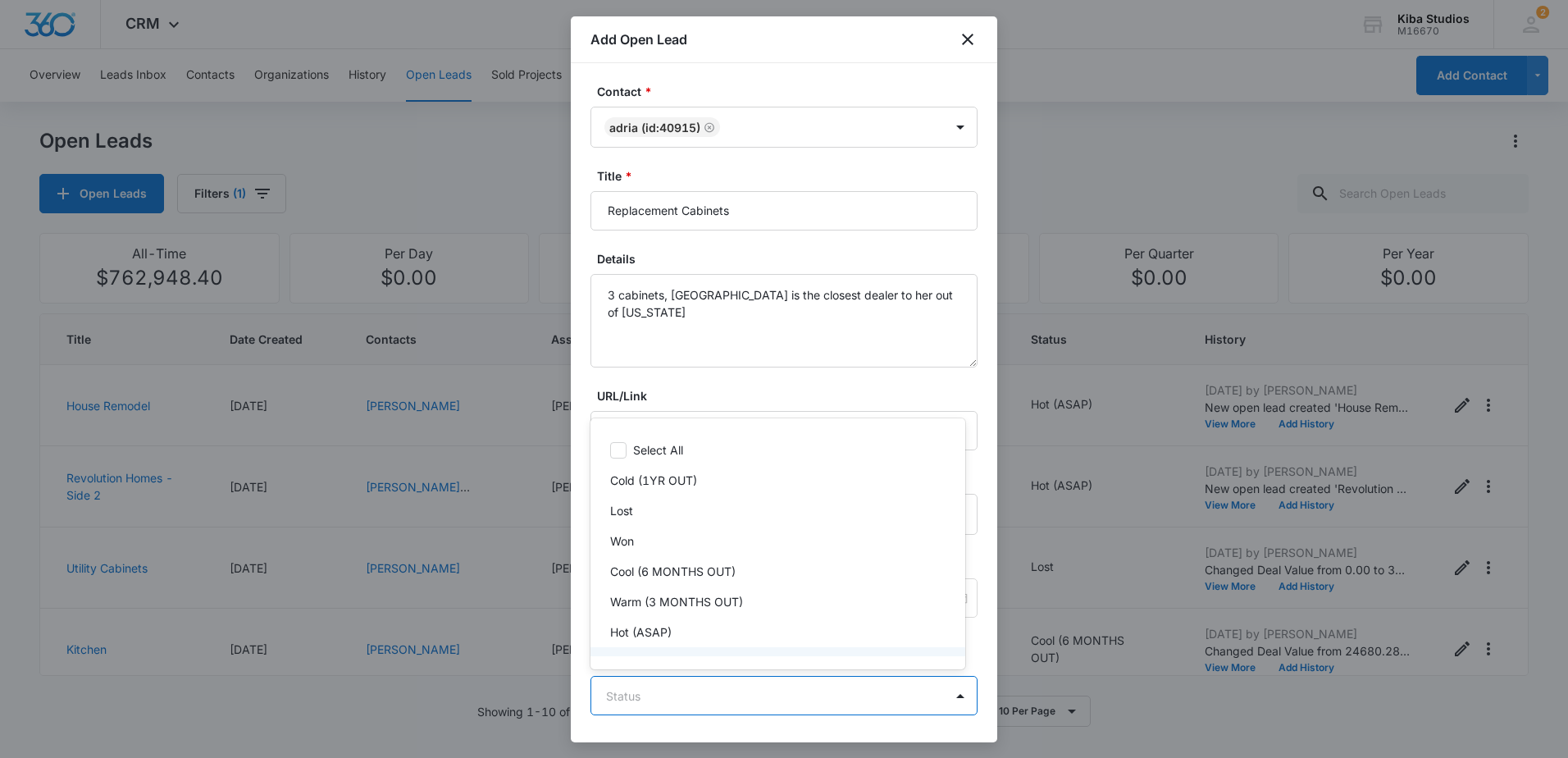
scroll to position [25, 0]
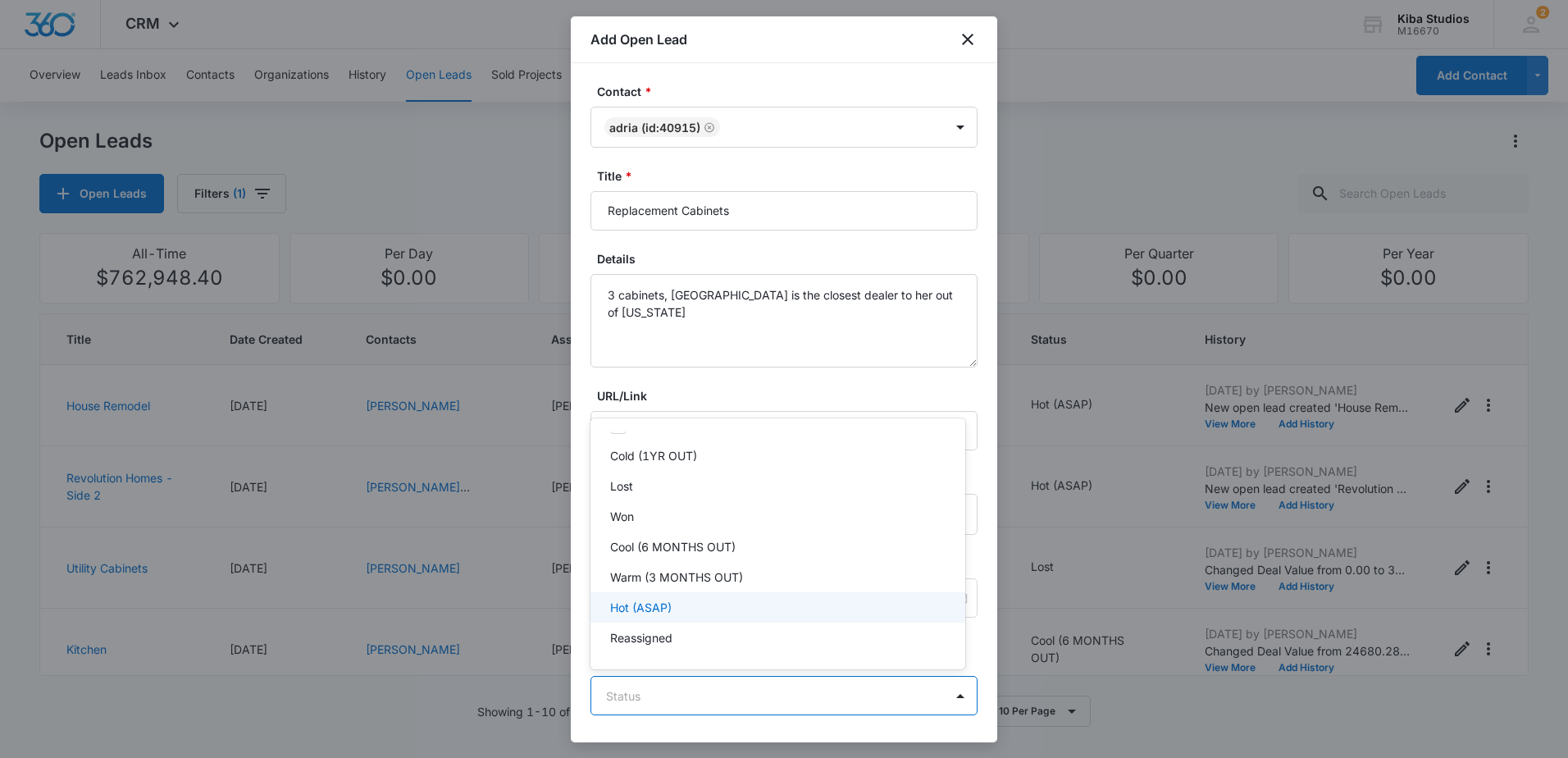
click at [796, 613] on div "Hot (ASAP)" at bounding box center [776, 606] width 332 height 17
click at [851, 399] on div at bounding box center [784, 379] width 1568 height 758
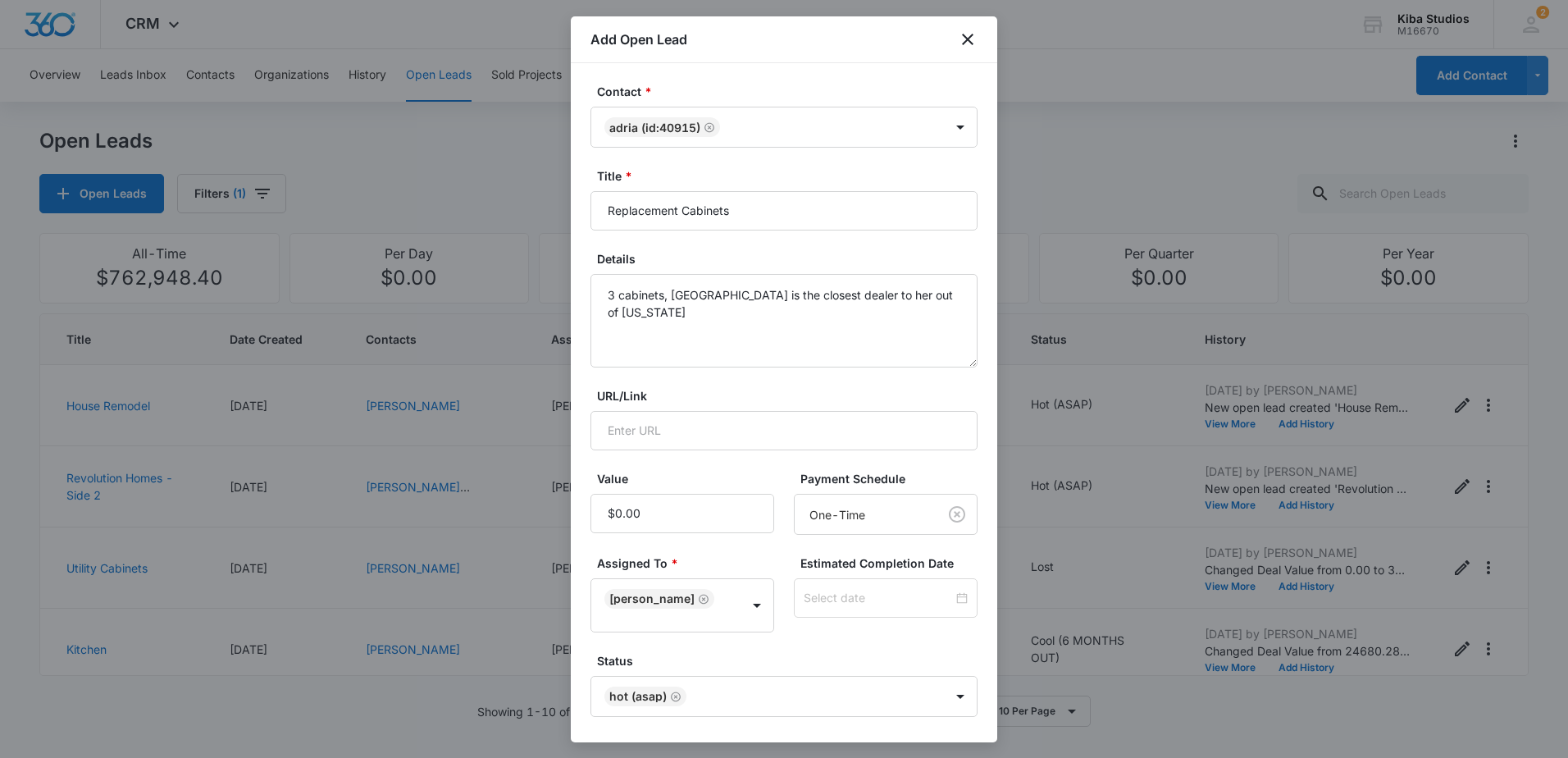
scroll to position [70, 0]
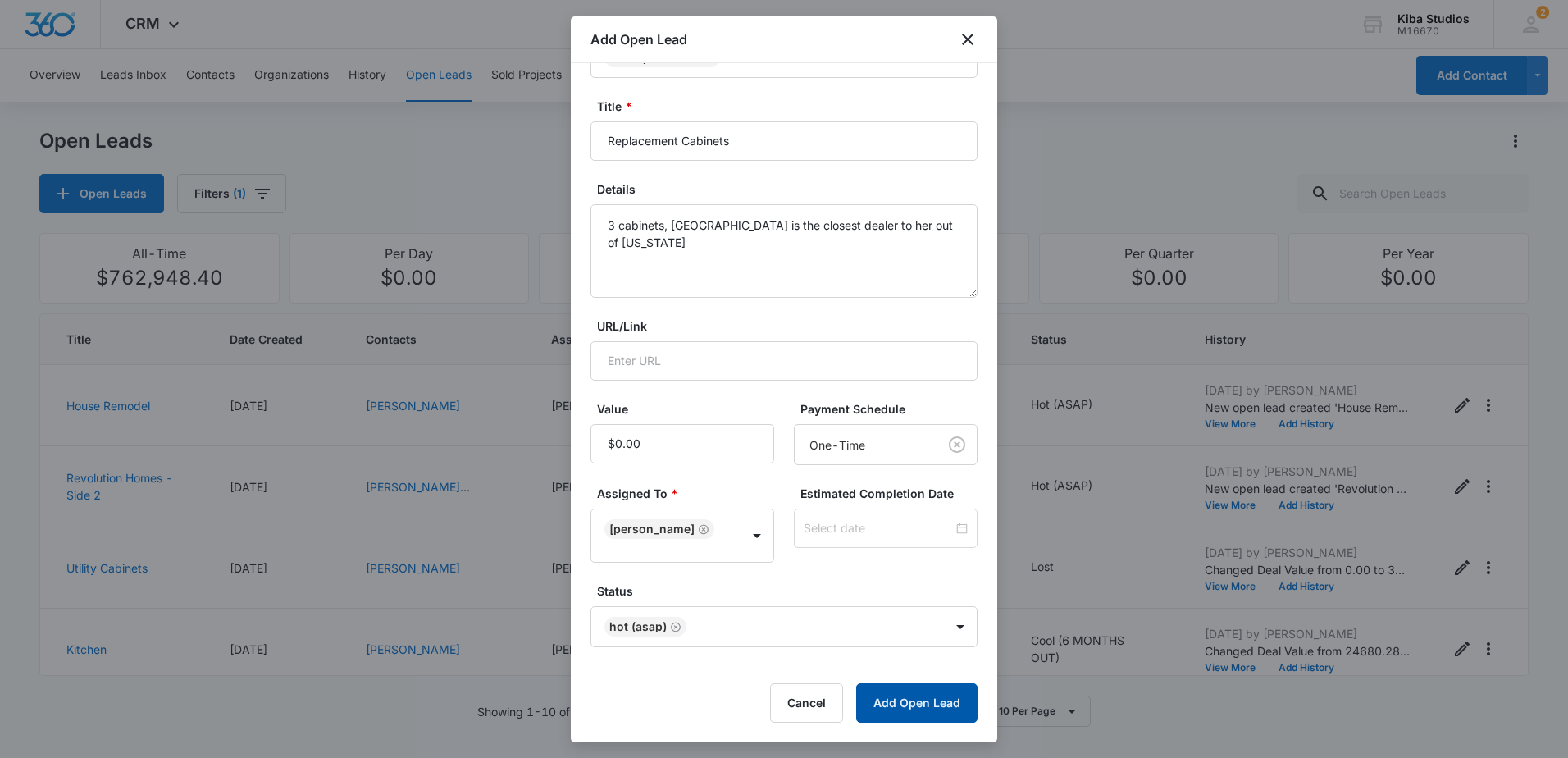
click at [920, 693] on button "Add Open Lead" at bounding box center [917, 703] width 121 height 39
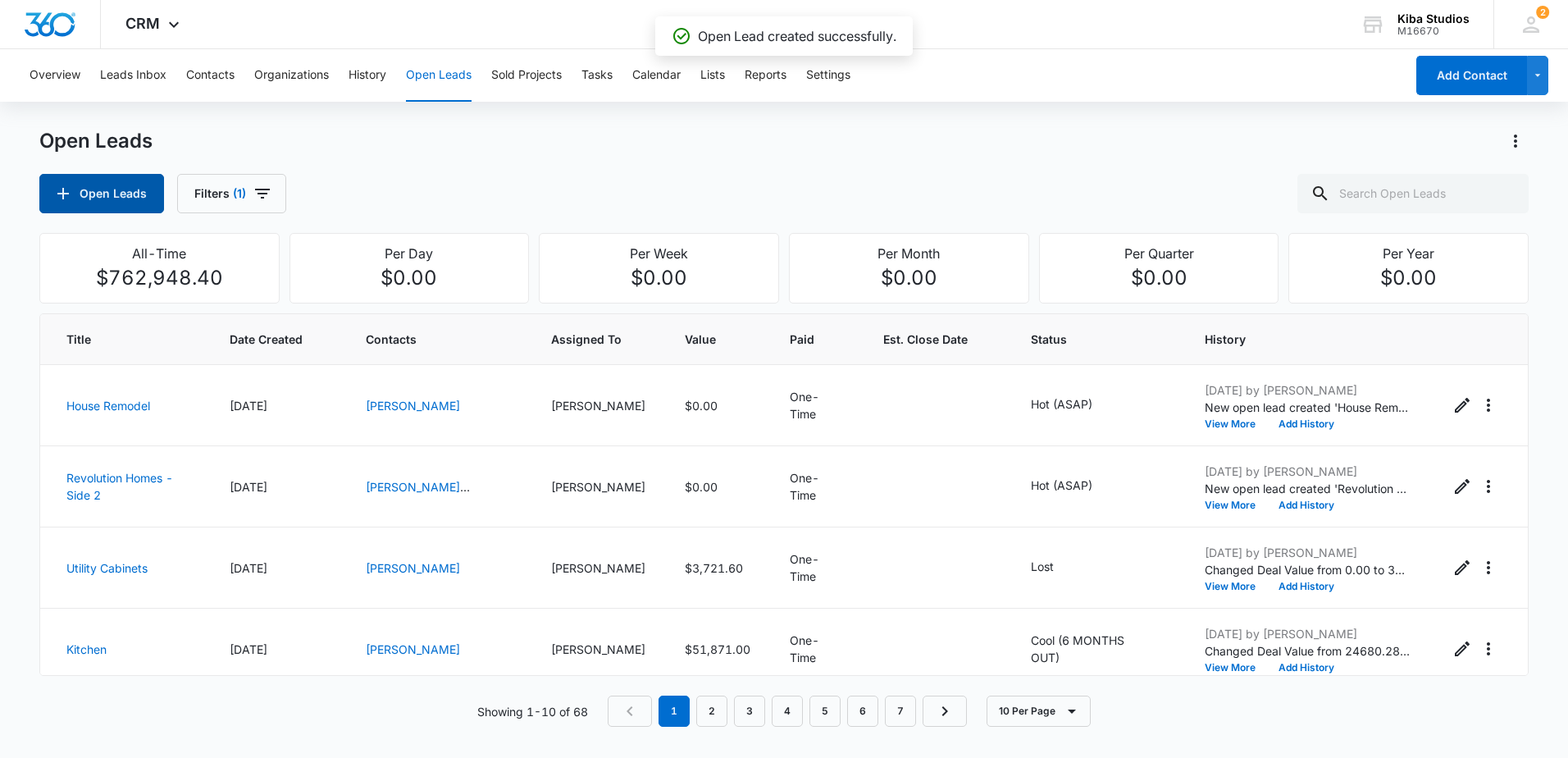
click at [85, 197] on button "Open Leads" at bounding box center [102, 194] width 125 height 39
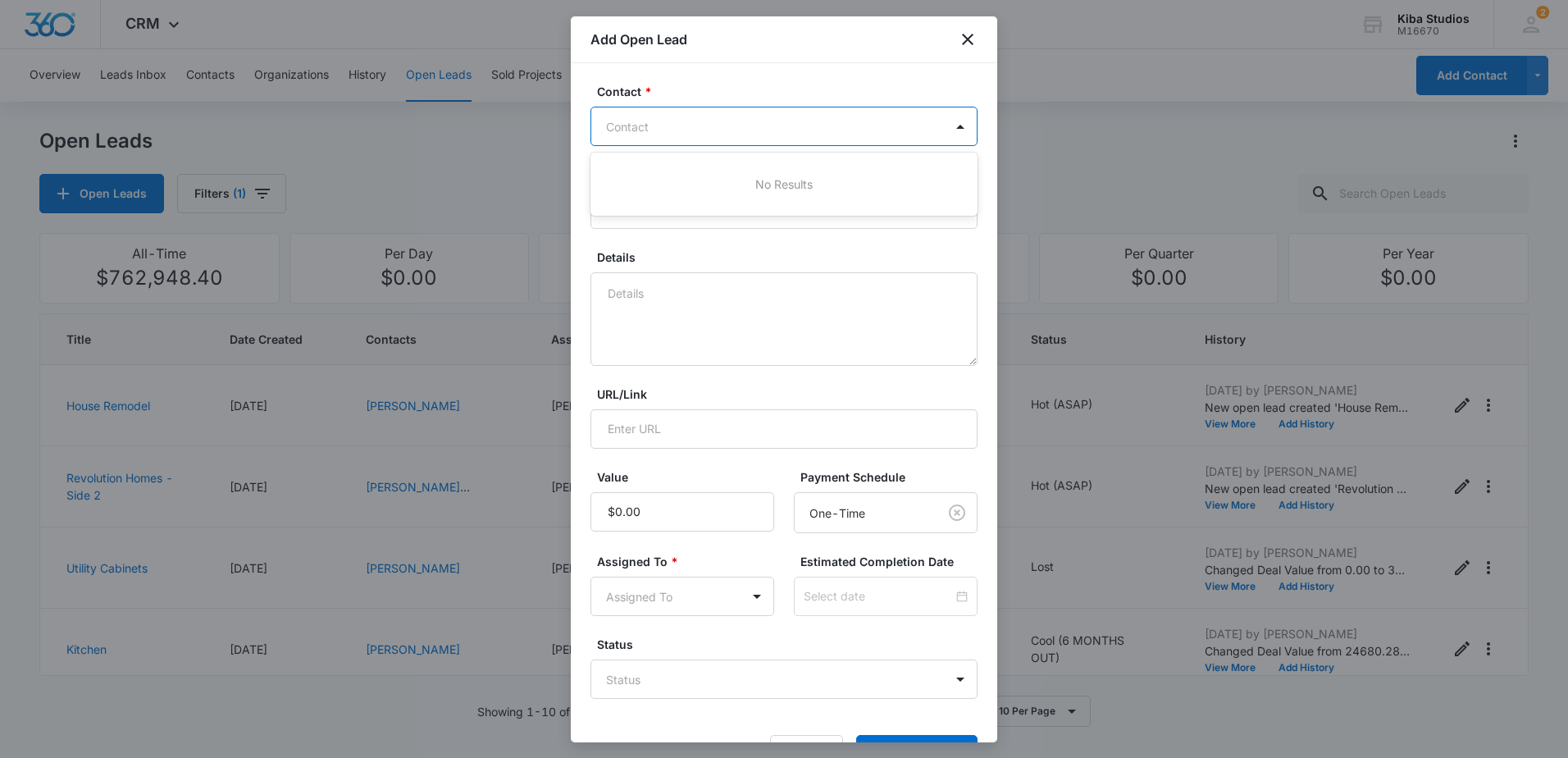
click at [759, 130] on div at bounding box center [773, 127] width 336 height 21
type input "susan kuwana"
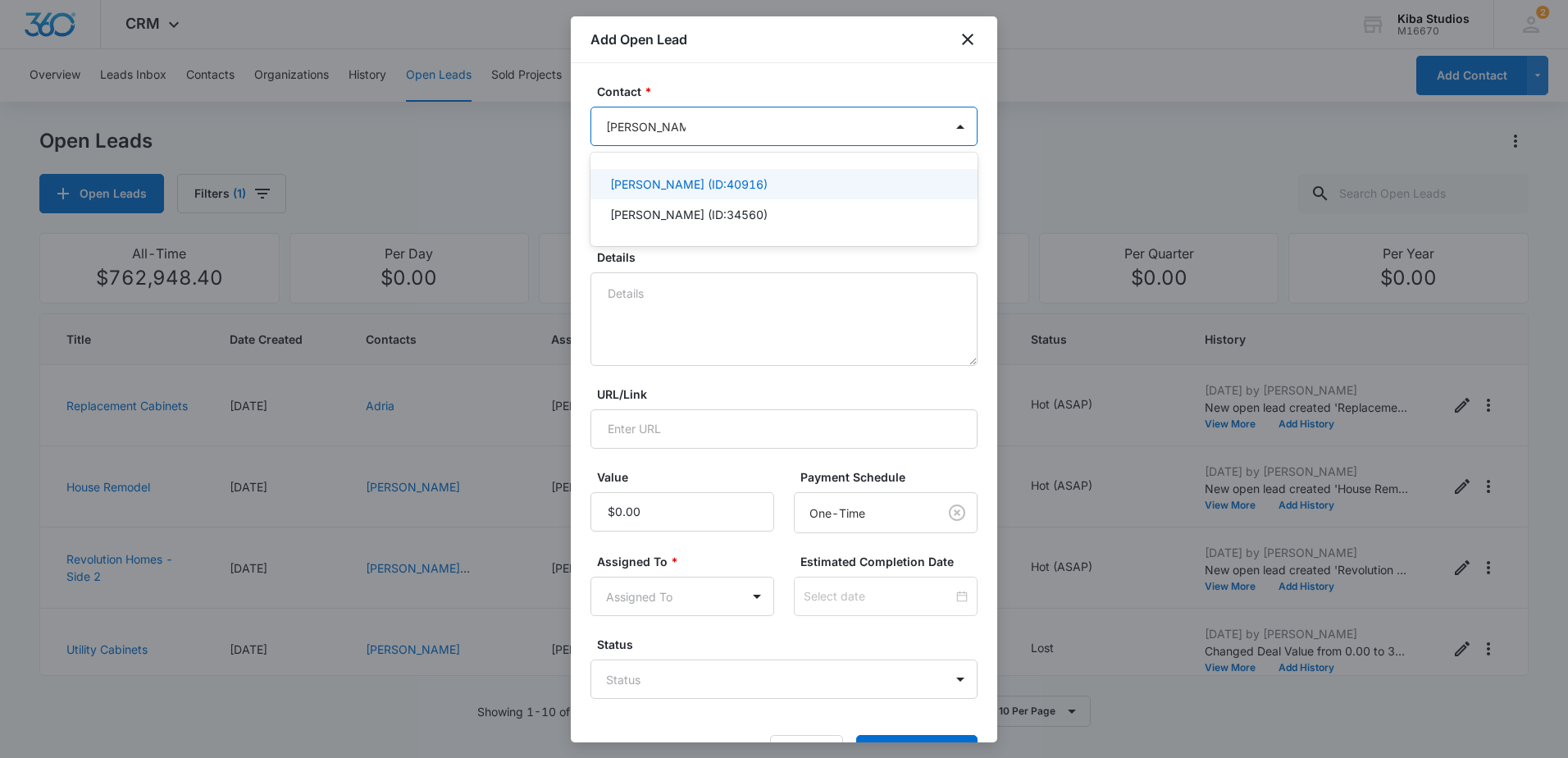
click at [761, 182] on div "Susan Kuwana (ID:40916)" at bounding box center [782, 184] width 344 height 17
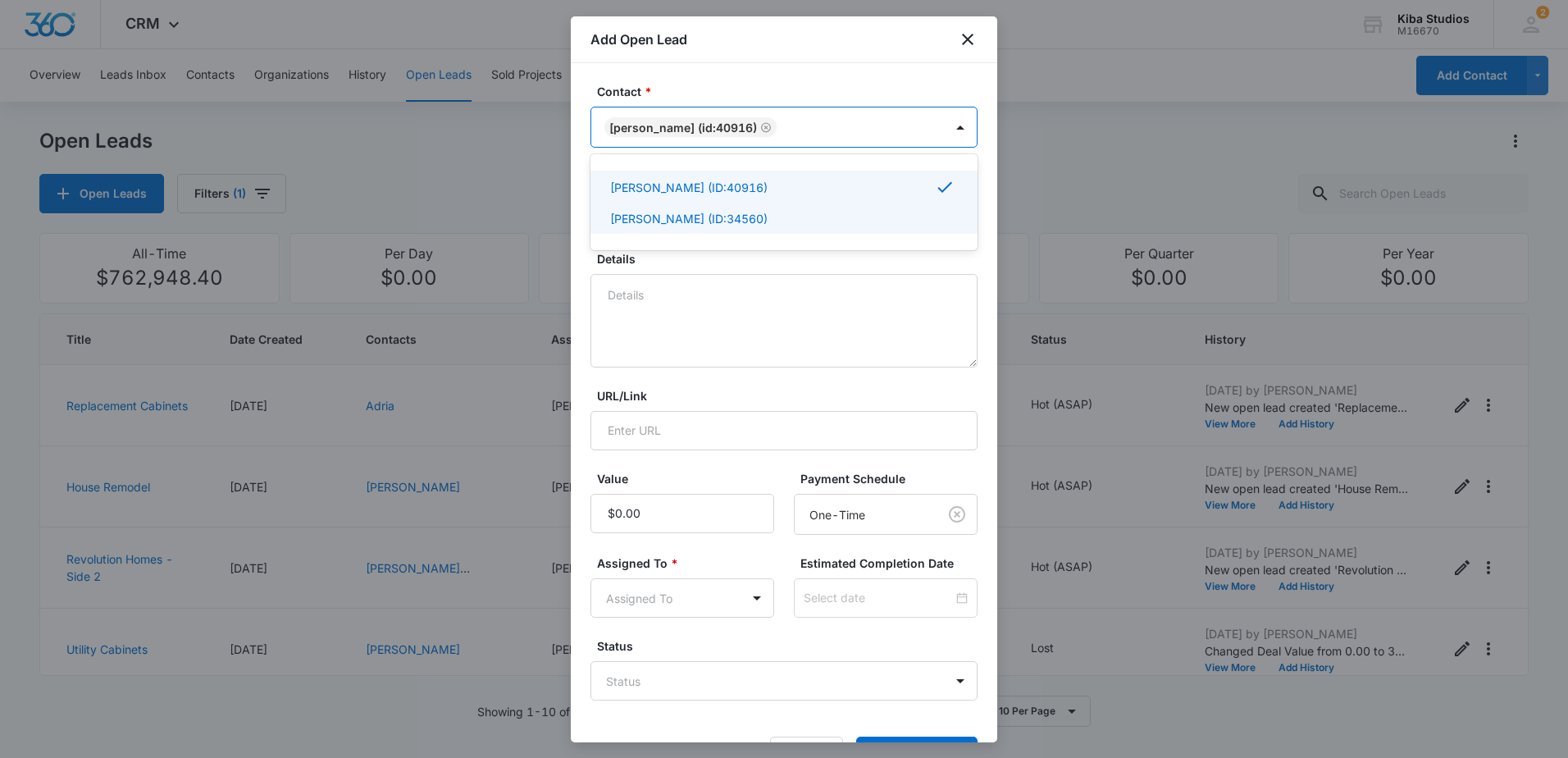
click at [760, 258] on label "Details" at bounding box center [790, 258] width 387 height 17
click at [760, 274] on textarea "Details" at bounding box center [784, 320] width 387 height 94
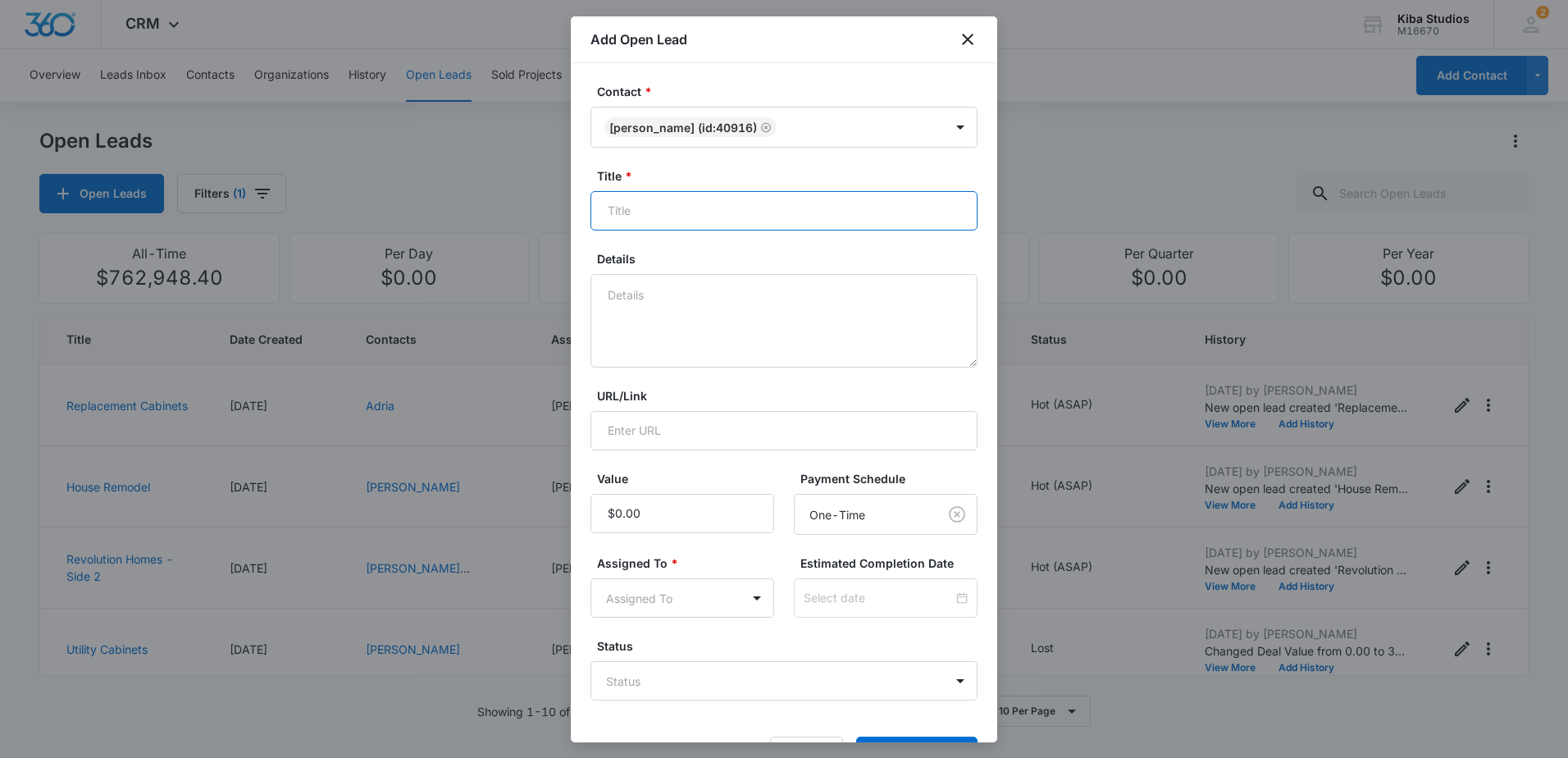
click at [744, 214] on input "Title *" at bounding box center [784, 210] width 387 height 39
type input "K"
type input "Countertop"
click at [772, 292] on textarea "Kitchen and bath countertops, tile." at bounding box center [784, 320] width 387 height 94
type textarea "Kitchen and bath countertops, and tile."
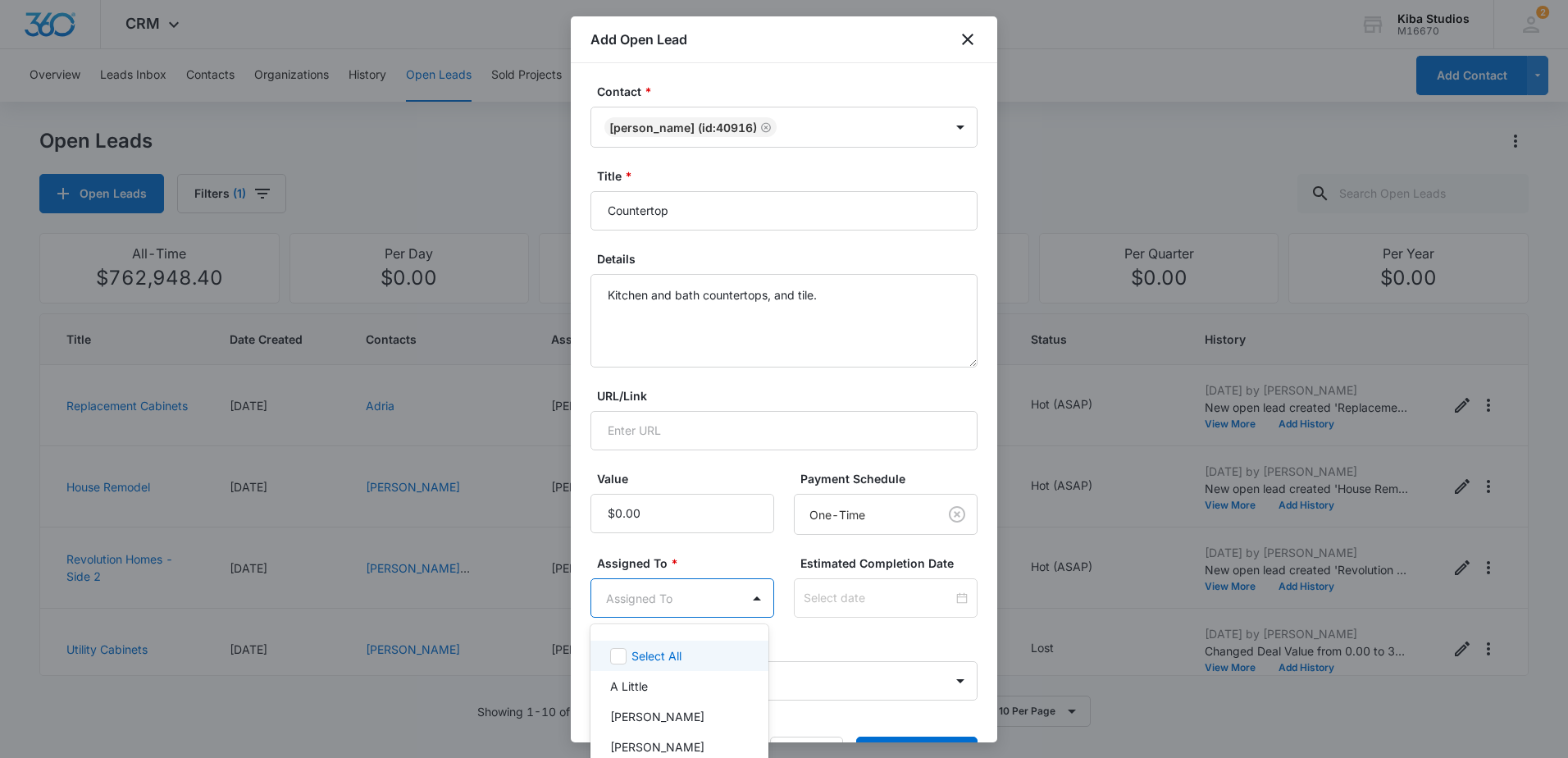
click at [704, 583] on body "CRM Apps Reputation Websites Forms CRM Email Social Scheduling Content Ads Inte…" at bounding box center [784, 379] width 1568 height 758
type input "cin"
click at [700, 647] on p "[PERSON_NAME]" at bounding box center [657, 655] width 95 height 17
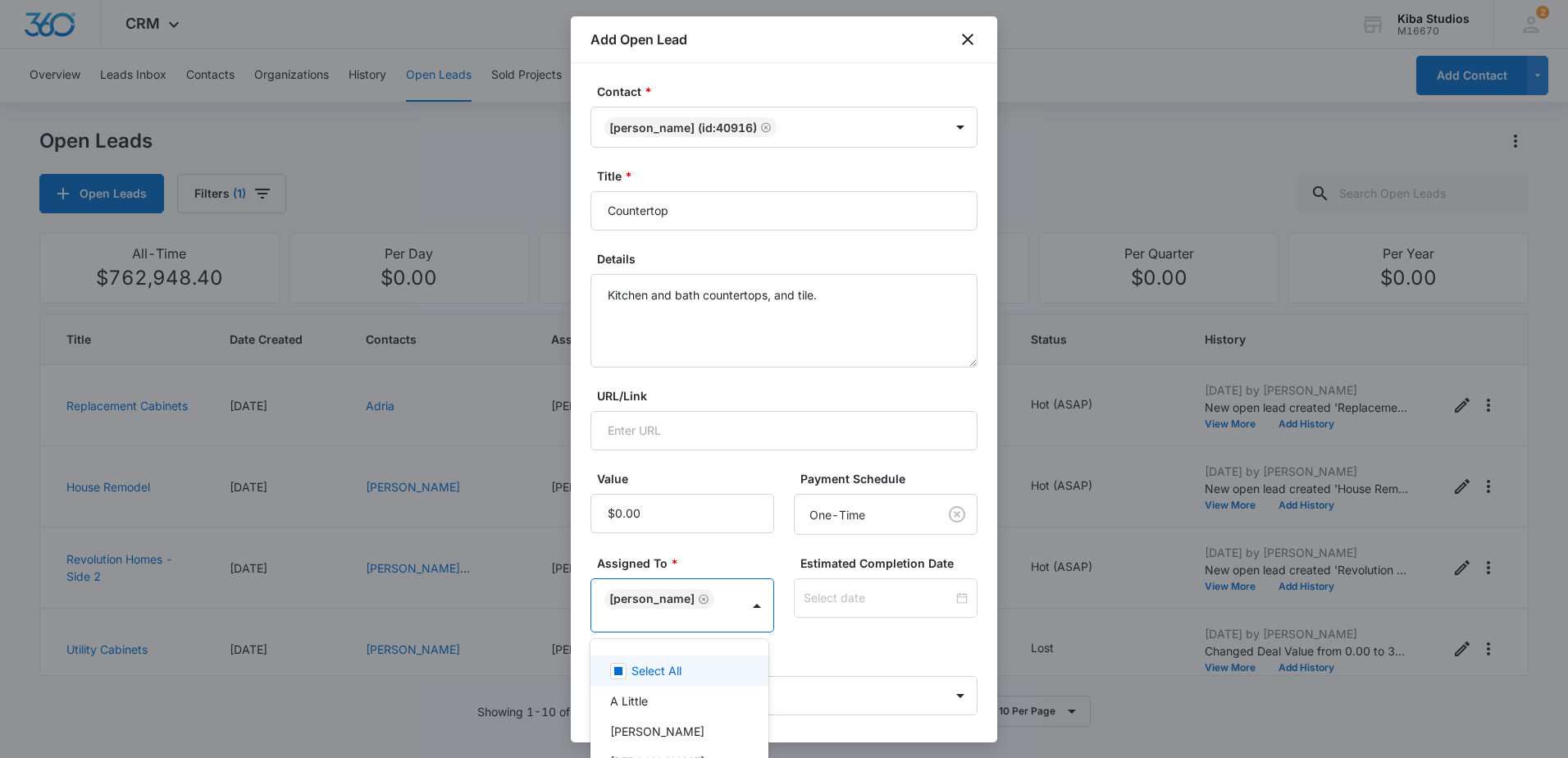
click at [925, 688] on div at bounding box center [784, 379] width 1568 height 758
click at [943, 688] on body "CRM Apps Reputation Websites Forms CRM Email Social Scheduling Content Ads Inte…" at bounding box center [784, 379] width 1568 height 758
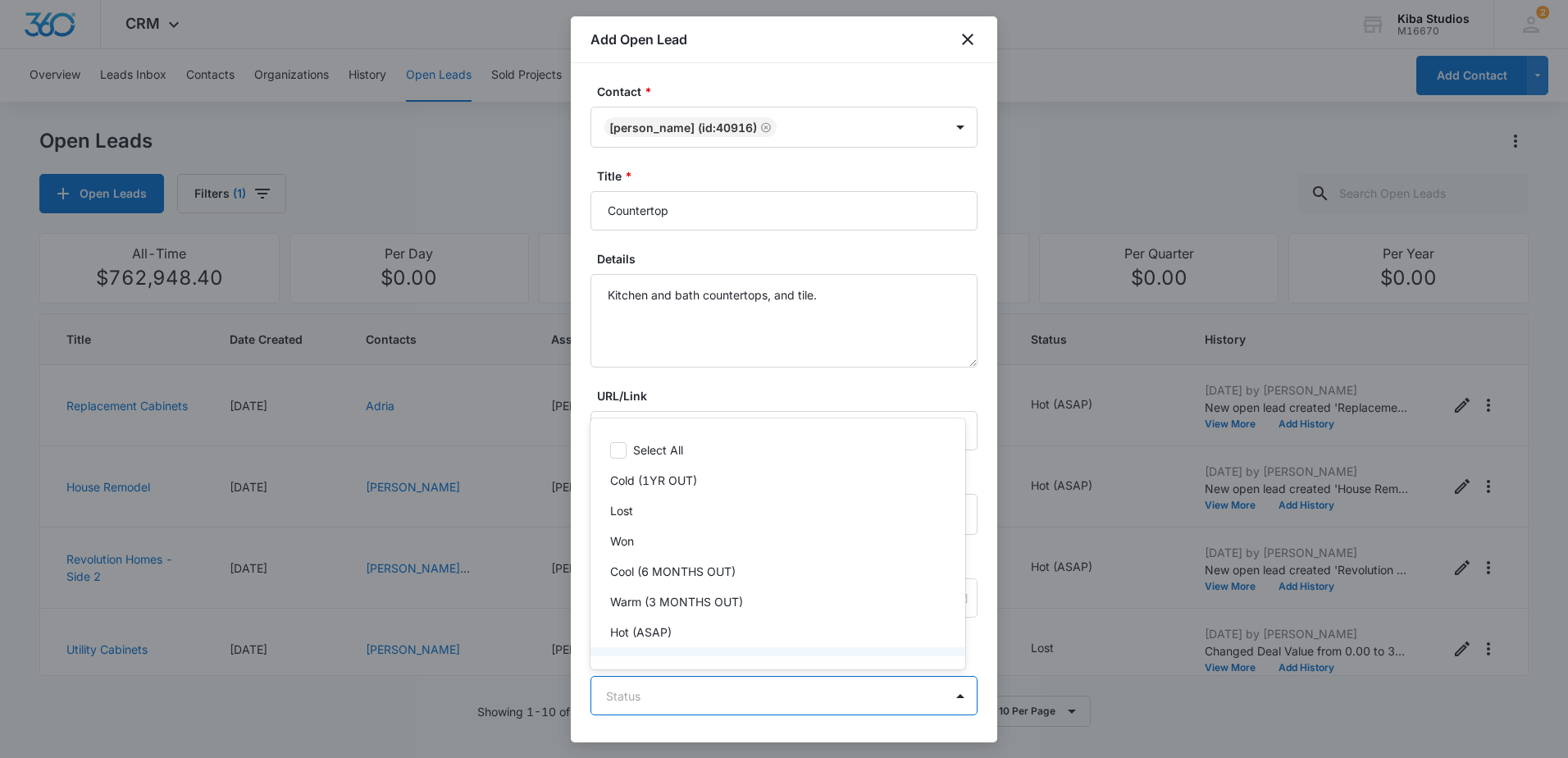
scroll to position [25, 0]
click at [798, 647] on div "Reassigned" at bounding box center [778, 638] width 375 height 30
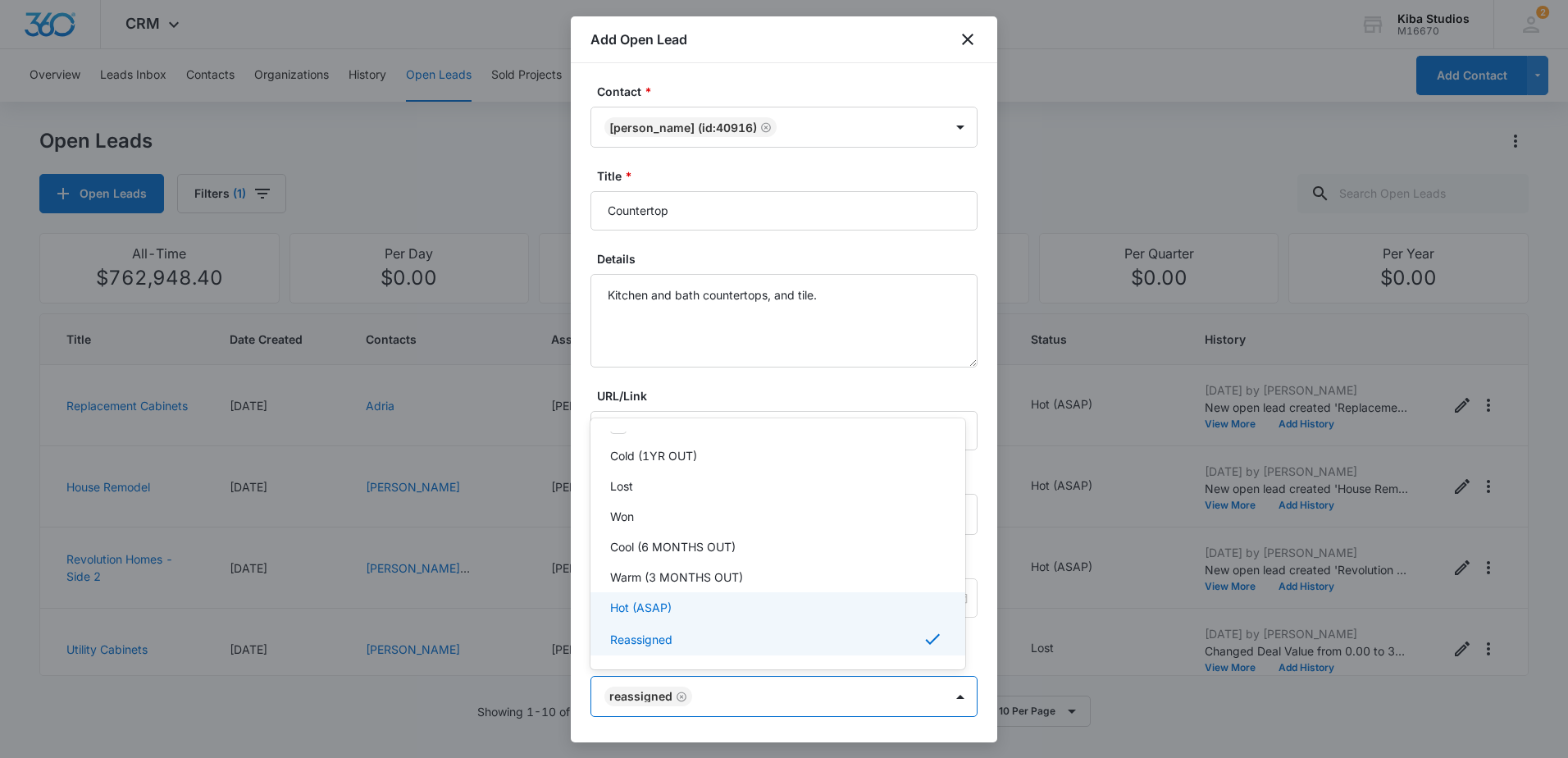
click at [805, 608] on div "Hot (ASAP)" at bounding box center [776, 606] width 332 height 17
click at [808, 635] on div "Reassigned" at bounding box center [776, 641] width 332 height 20
click at [880, 387] on div at bounding box center [784, 379] width 1568 height 758
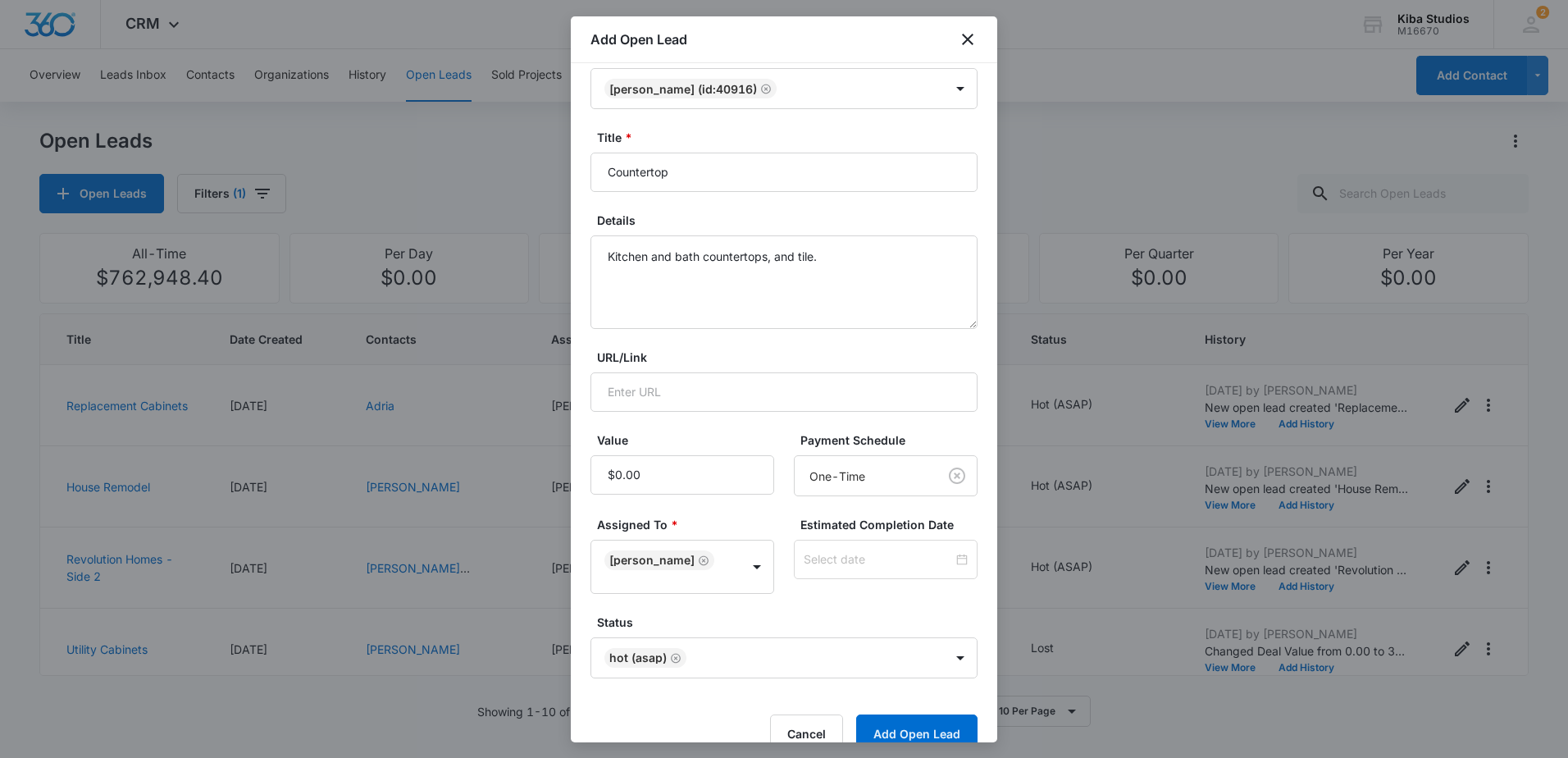
scroll to position [70, 0]
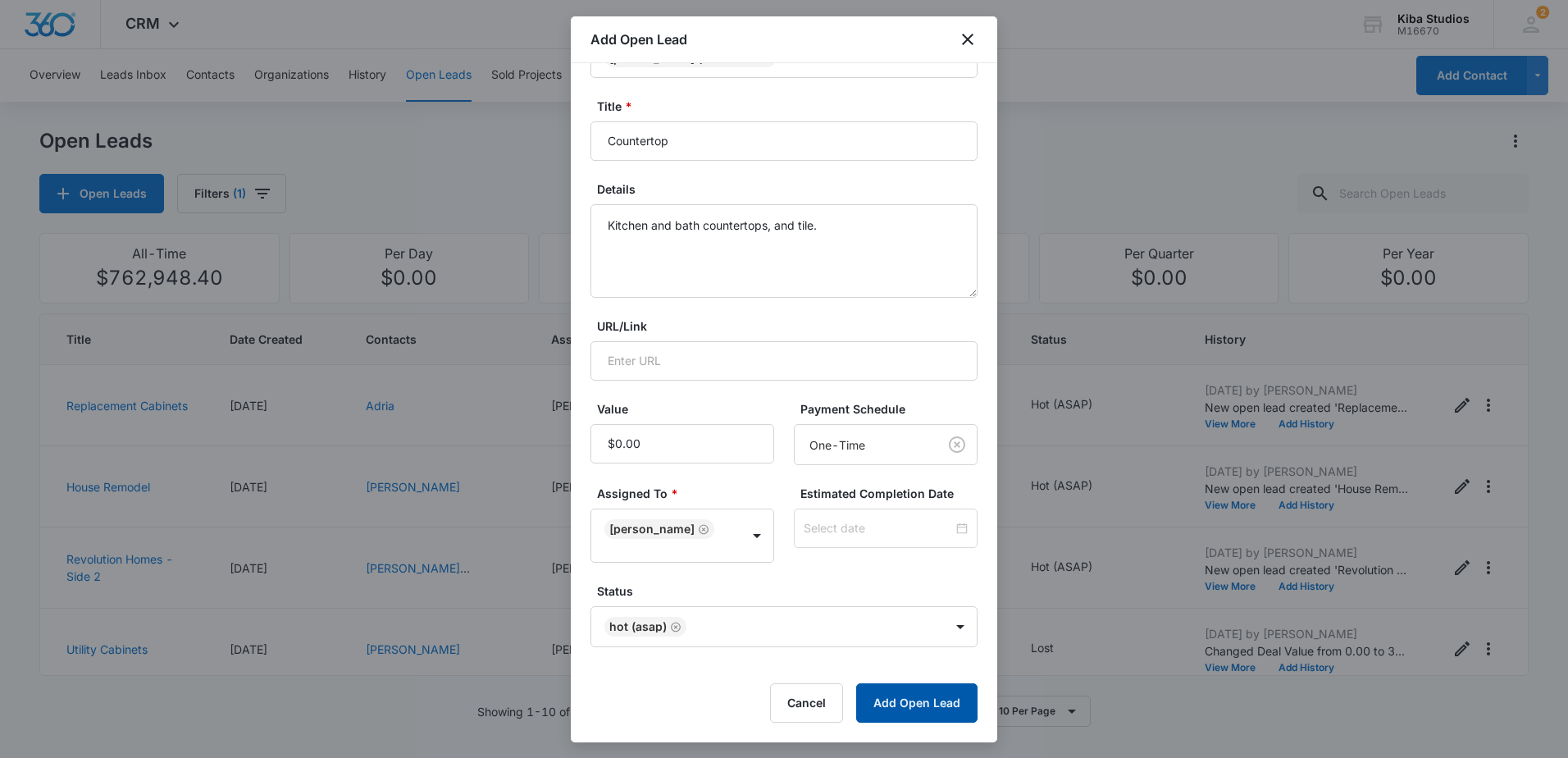
click at [941, 698] on button "Add Open Lead" at bounding box center [917, 703] width 121 height 39
